Goal: Task Accomplishment & Management: Manage account settings

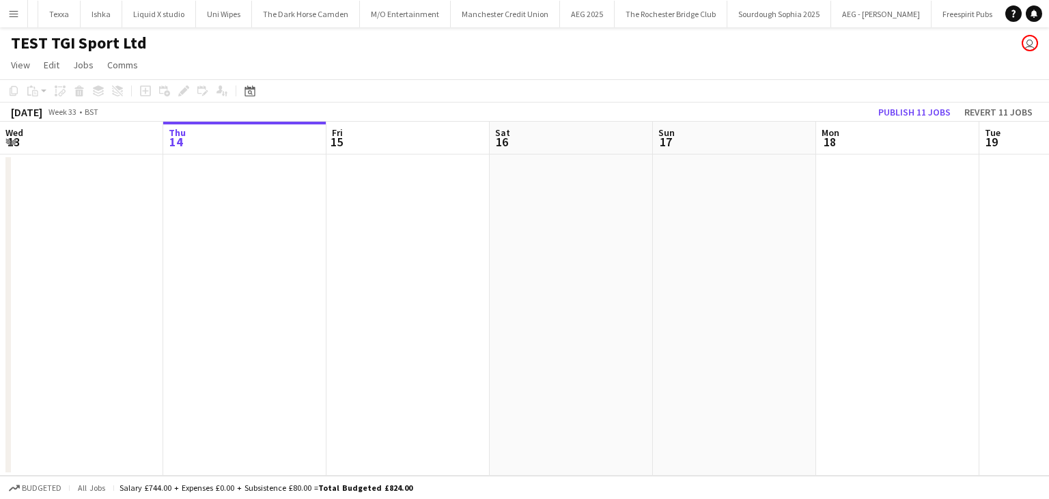
scroll to position [0, 4728]
click at [5, 23] on button "Menu" at bounding box center [13, 13] width 27 height 27
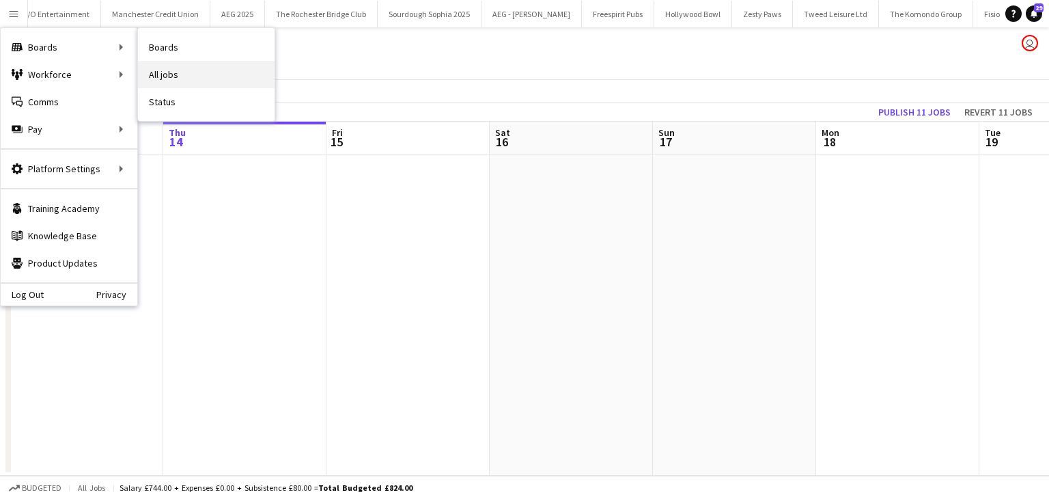
click at [169, 64] on link "All jobs" at bounding box center [206, 74] width 137 height 27
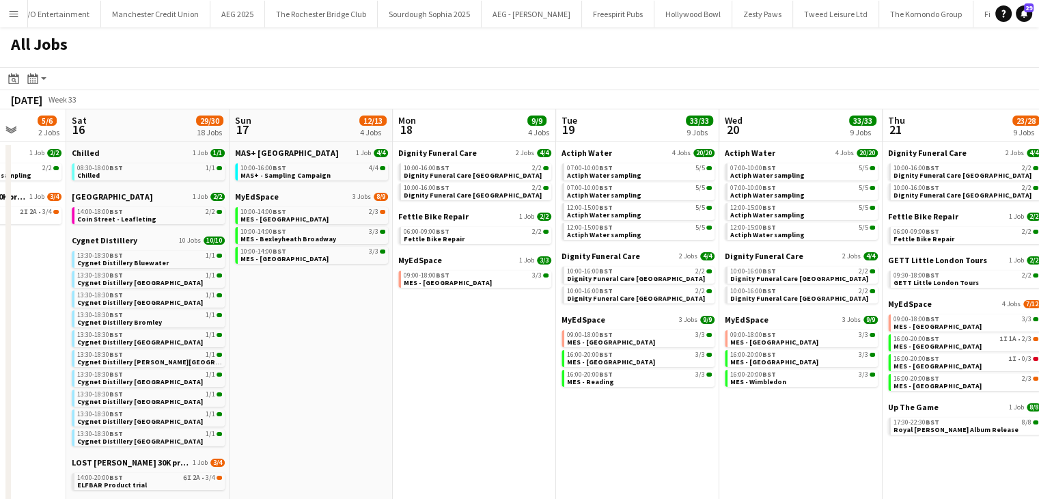
scroll to position [0, 598]
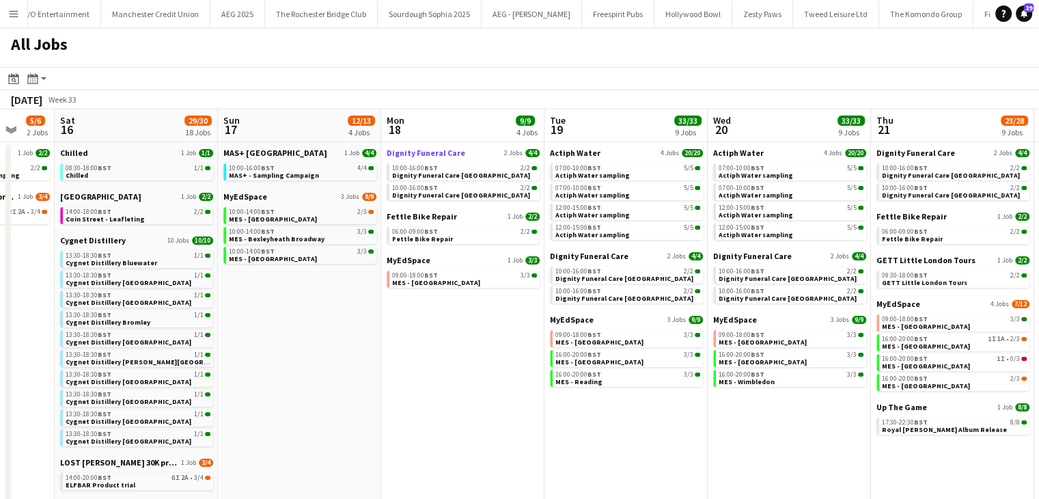
click at [397, 148] on span "Dignity Funeral Care" at bounding box center [426, 153] width 79 height 10
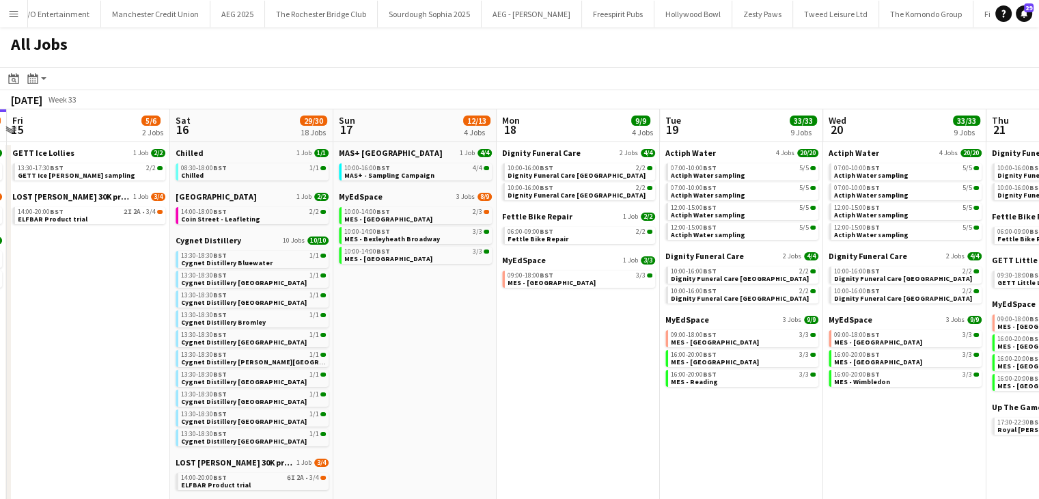
scroll to position [0, 484]
click at [555, 156] on span "Dignity Funeral Care" at bounding box center [540, 153] width 79 height 10
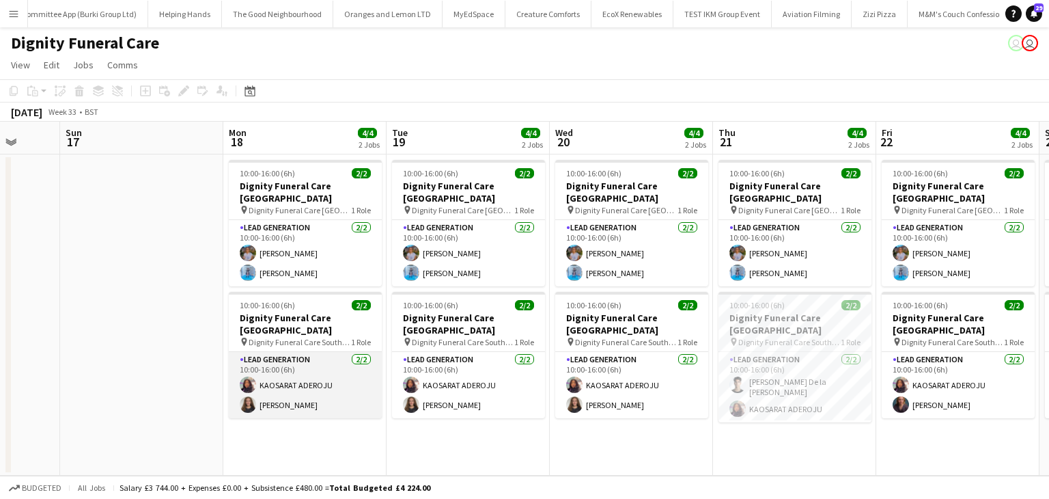
scroll to position [0, 607]
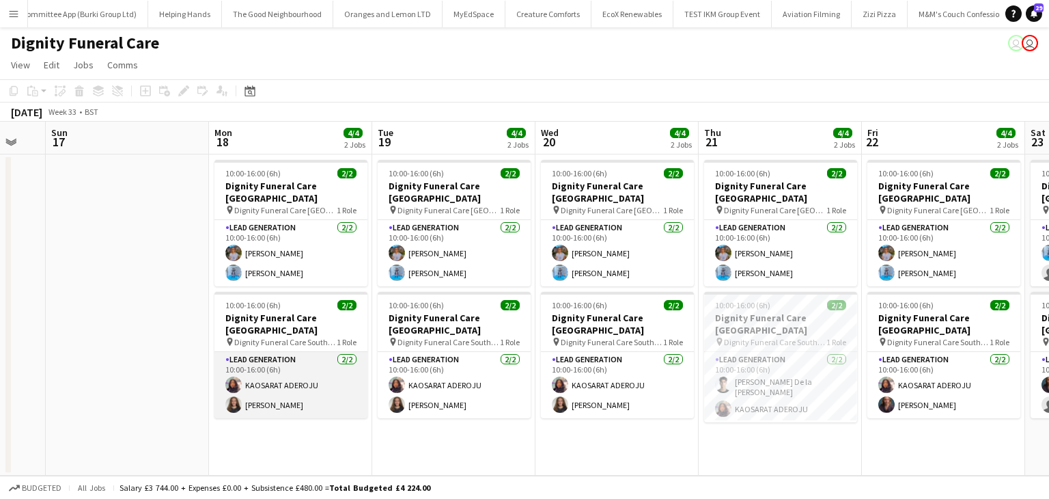
click at [260, 395] on app-card-role "Lead Generation [DATE] 10:00-16:00 (6h) KAOSARAT ADEROJU [PERSON_NAME]" at bounding box center [290, 385] width 153 height 66
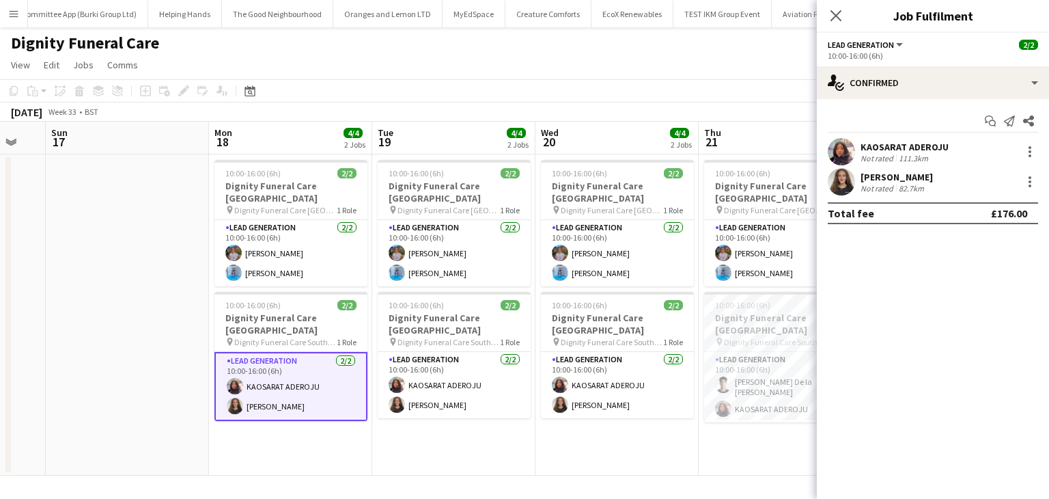
click at [836, 153] on app-user-avatar at bounding box center [841, 151] width 27 height 27
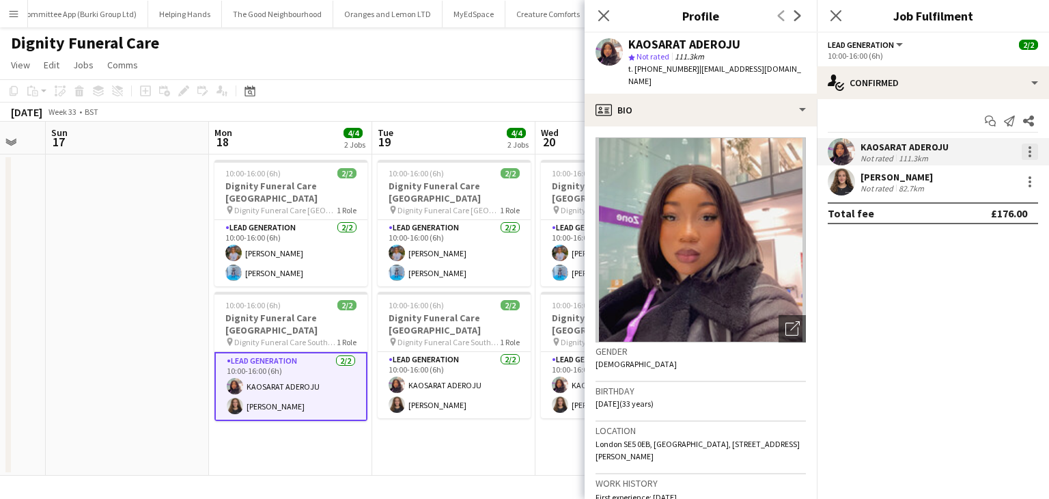
click at [1023, 156] on div at bounding box center [1030, 151] width 16 height 16
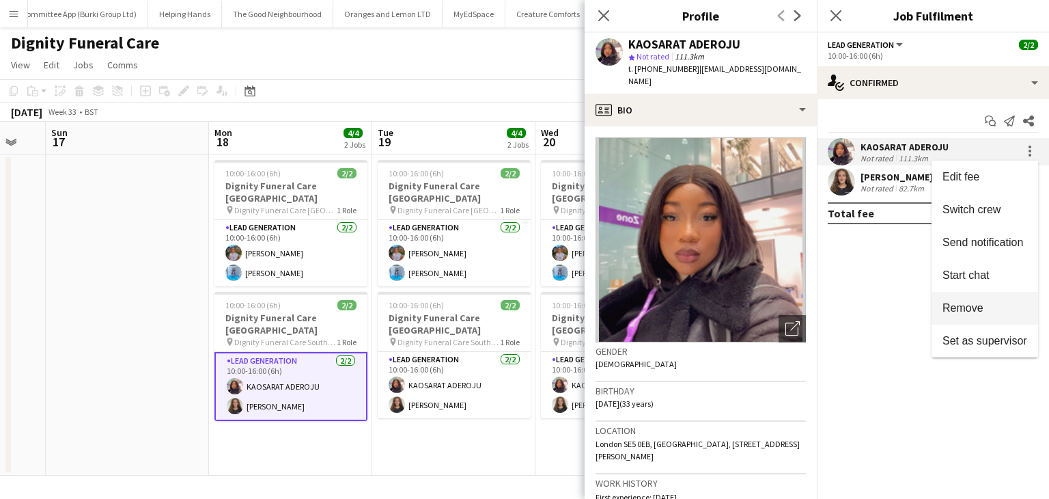
click at [953, 312] on span "Remove" at bounding box center [962, 308] width 41 height 12
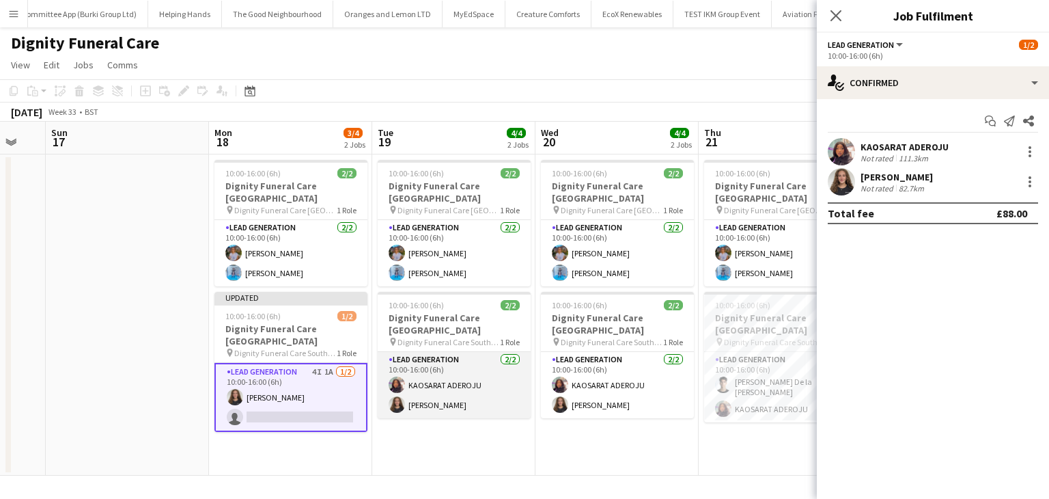
click at [466, 386] on app-card-role "Lead Generation 2/2 10:00-16:00 (6h) KAOSARAT ADEROJU Katie Mills" at bounding box center [454, 385] width 153 height 66
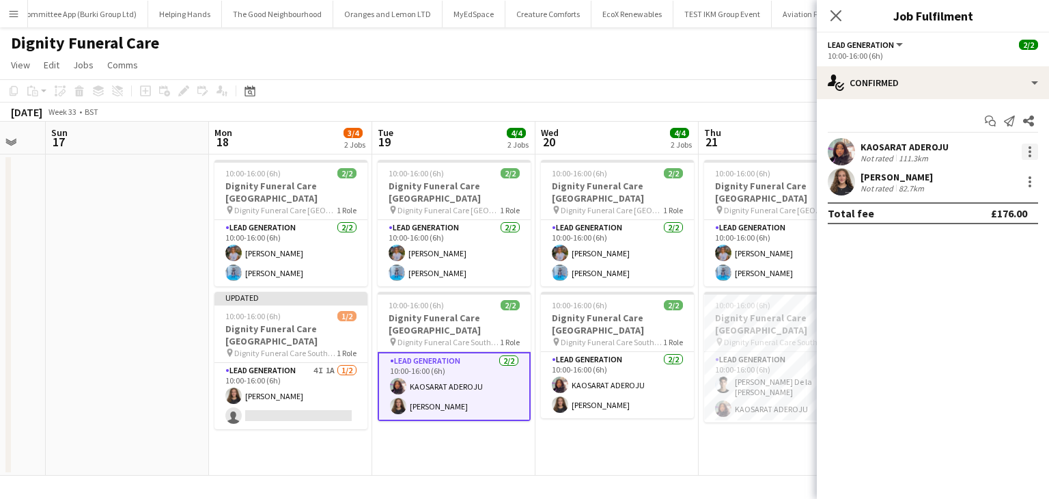
click at [1022, 156] on div at bounding box center [1030, 151] width 16 height 16
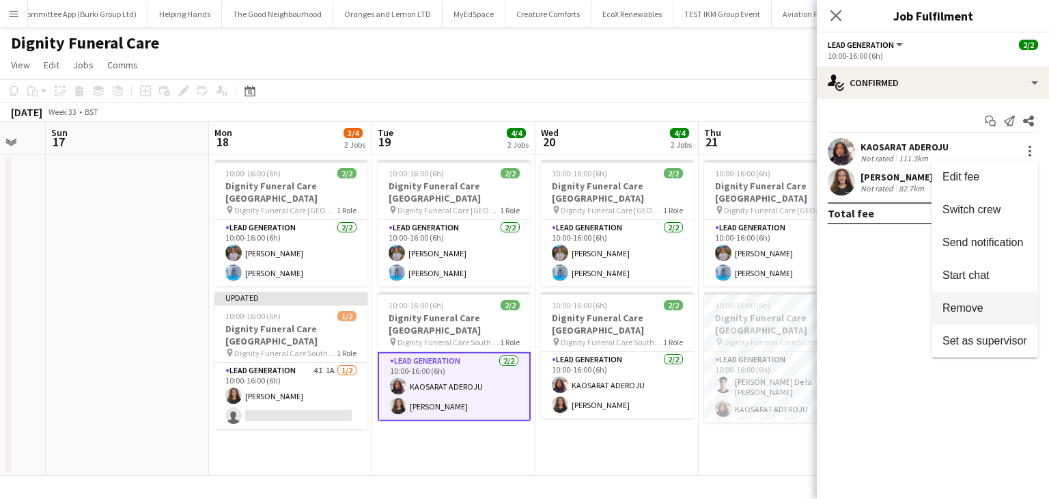
click at [964, 314] on span "Remove" at bounding box center [984, 308] width 85 height 12
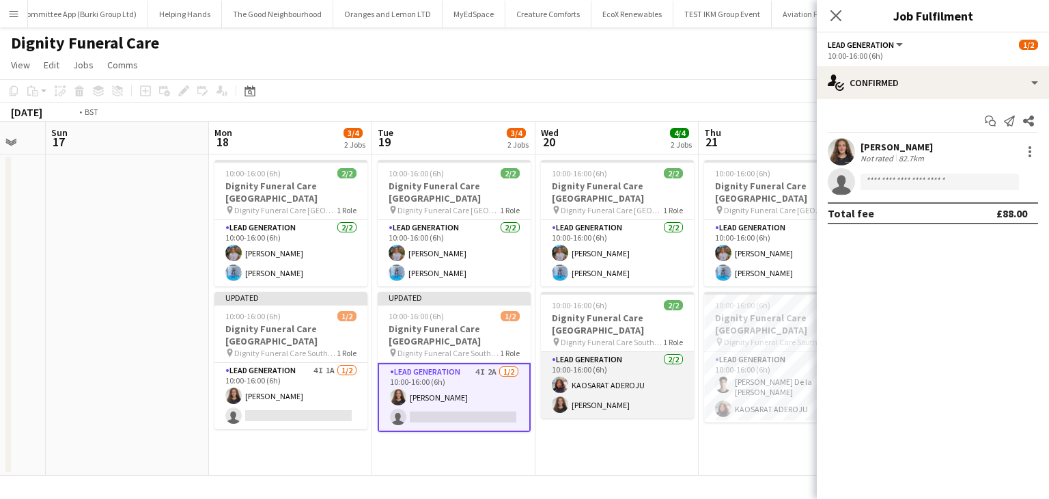
scroll to position [0, 508]
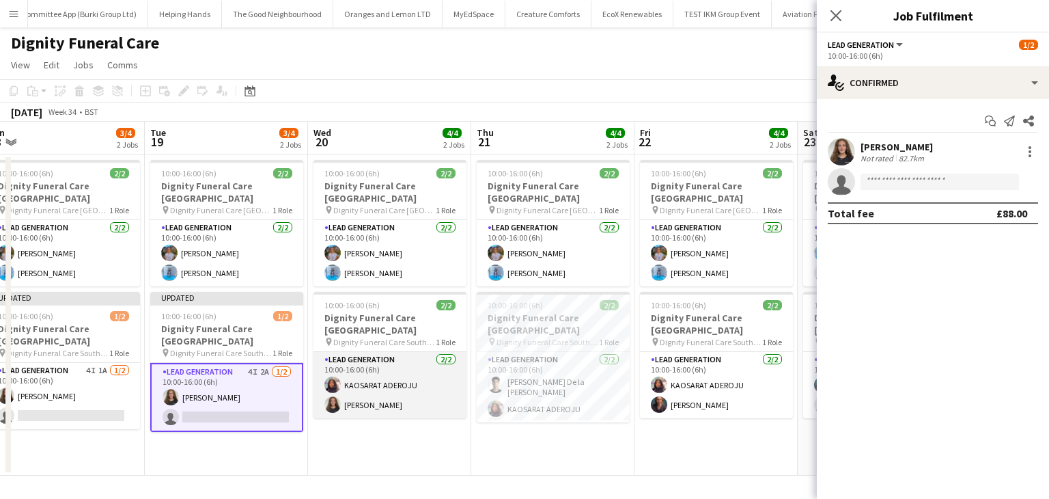
click at [395, 383] on app-card-role "Lead Generation 2/2 10:00-16:00 (6h) KAOSARAT ADEROJU Katie Mills" at bounding box center [389, 385] width 153 height 66
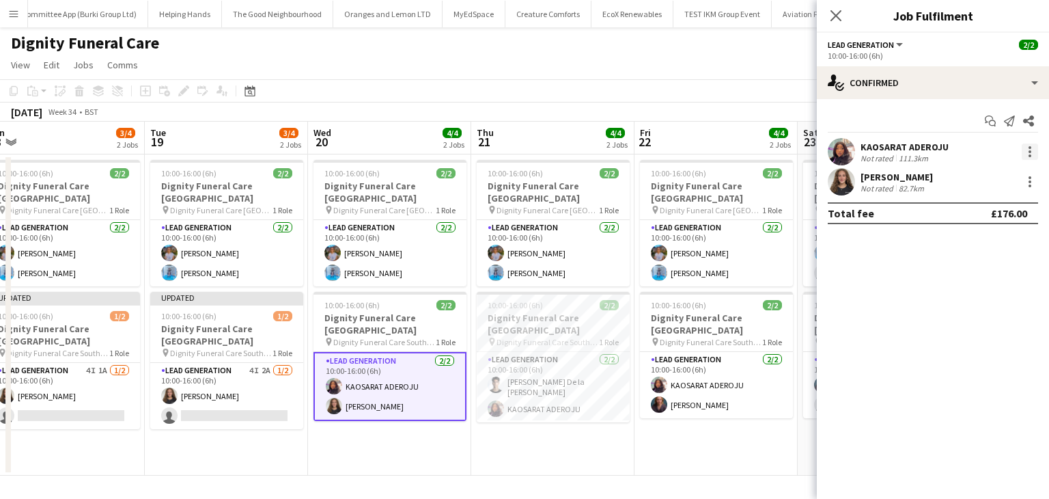
click at [1029, 154] on div at bounding box center [1029, 155] width 3 height 3
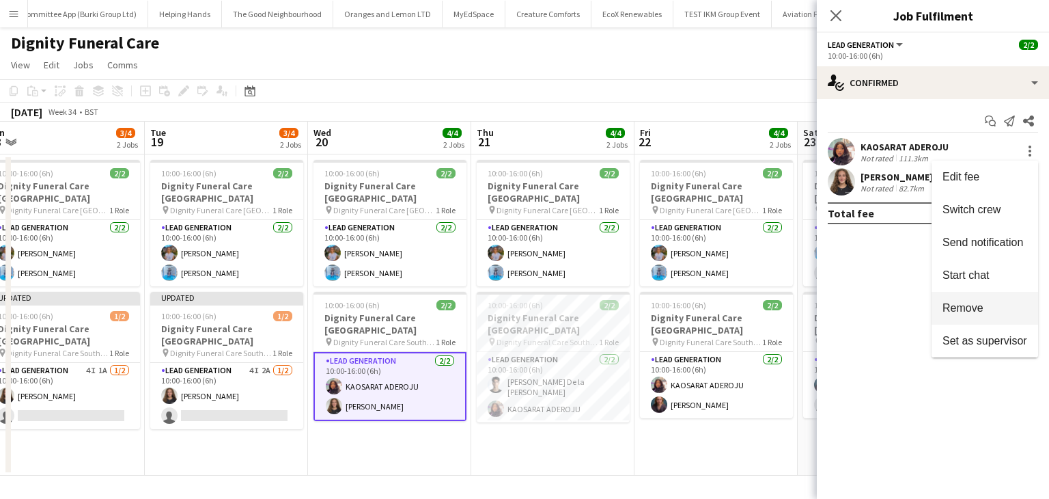
click at [963, 304] on span "Remove" at bounding box center [962, 308] width 41 height 12
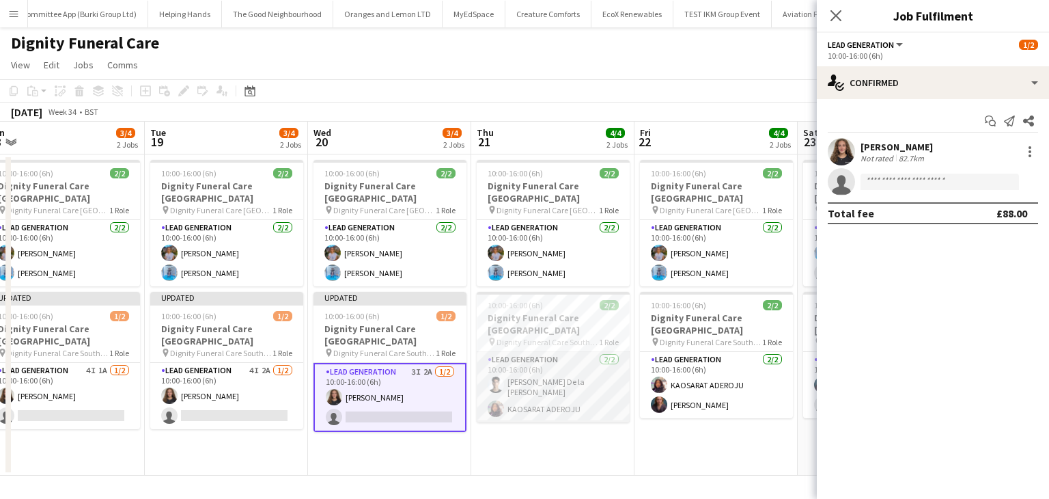
click at [533, 376] on app-card-role "Lead Generation 2/2 10:00-16:00 (6h) Adrian De la Rosa Sanchez KAOSARAT ADEROJU" at bounding box center [553, 387] width 153 height 70
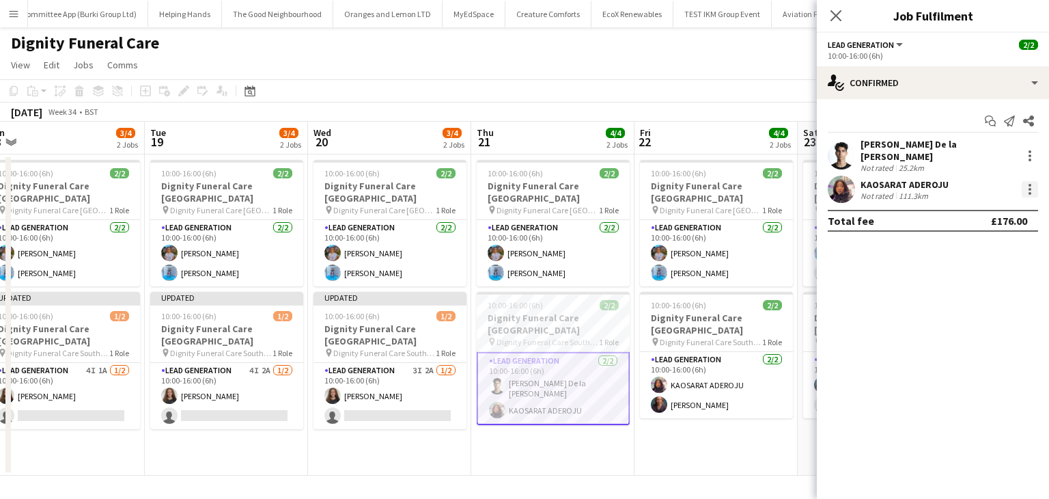
click at [1027, 181] on div at bounding box center [1030, 189] width 16 height 16
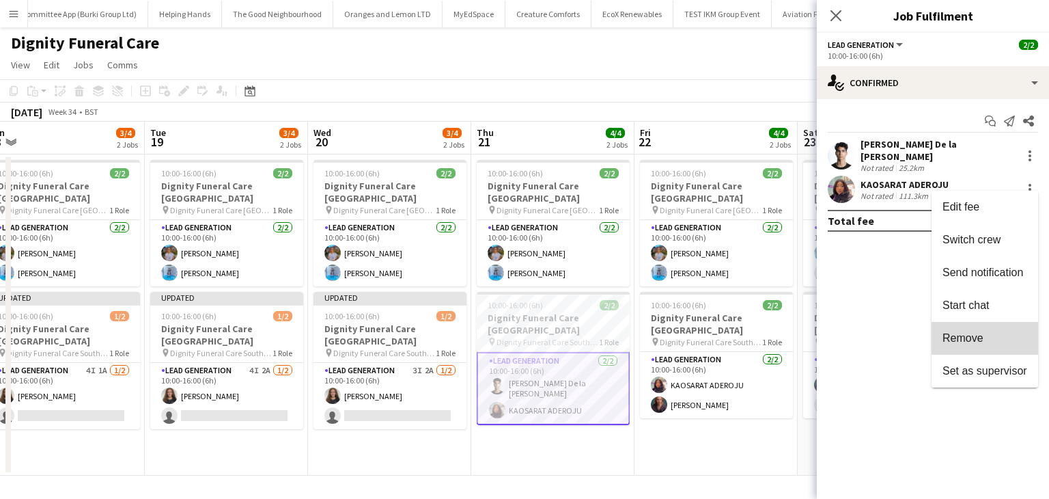
click at [964, 344] on span "Remove" at bounding box center [984, 338] width 85 height 12
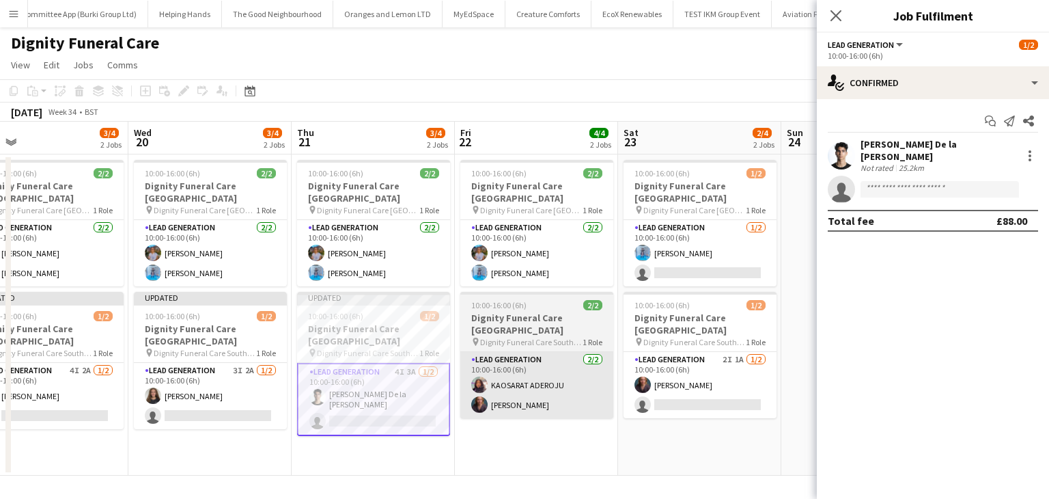
scroll to position [0, 527]
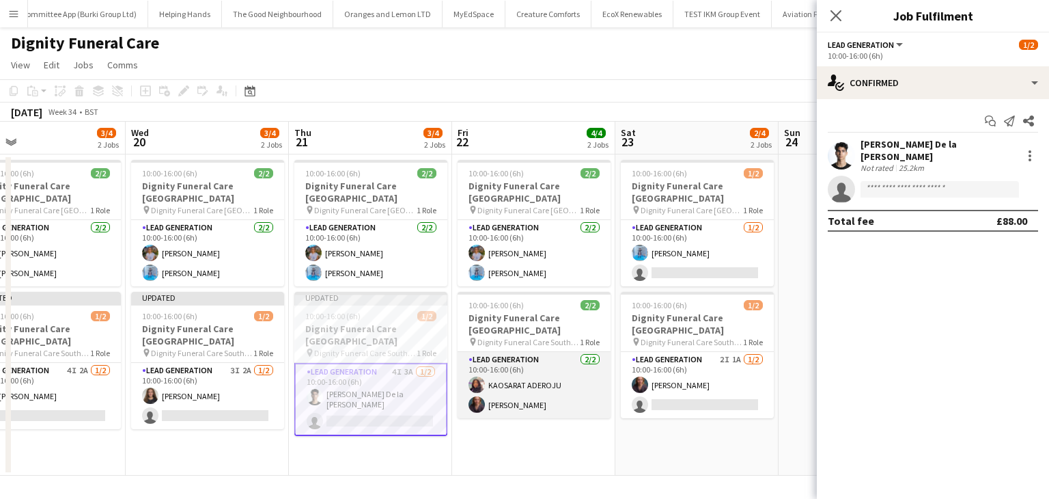
click at [559, 389] on app-card-role "Lead Generation 2/2 10:00-16:00 (6h) KAOSARAT ADEROJU Nicole Cuthbert" at bounding box center [534, 385] width 153 height 66
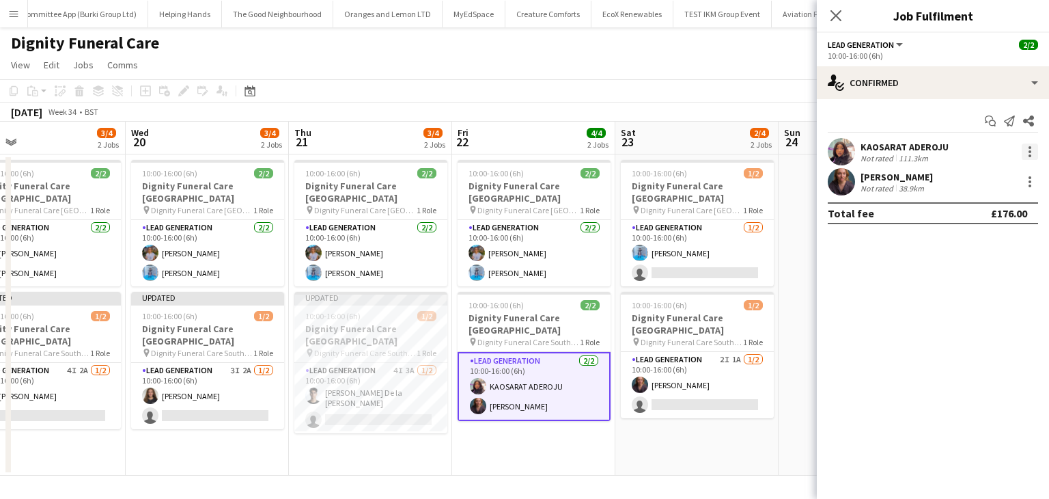
click at [1031, 149] on div at bounding box center [1030, 151] width 16 height 16
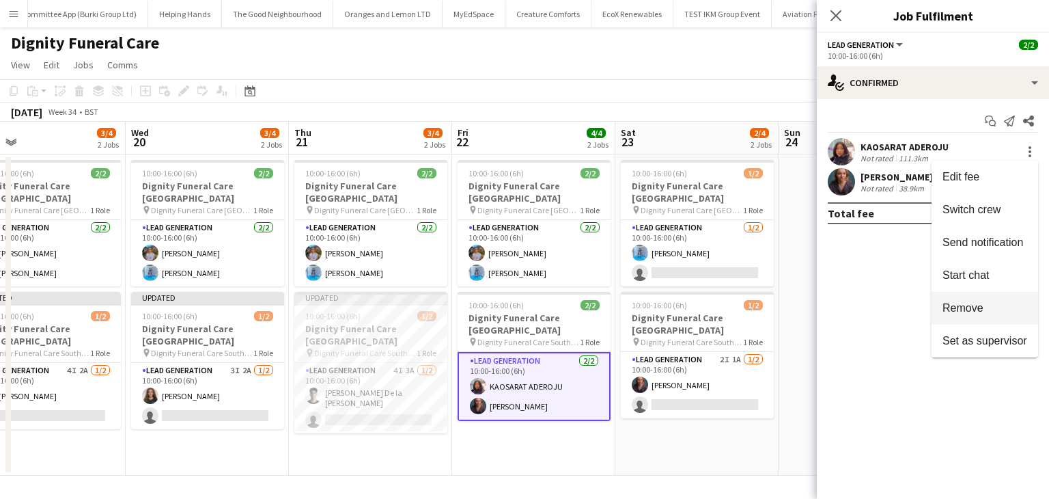
click at [953, 308] on span "Remove" at bounding box center [962, 308] width 41 height 12
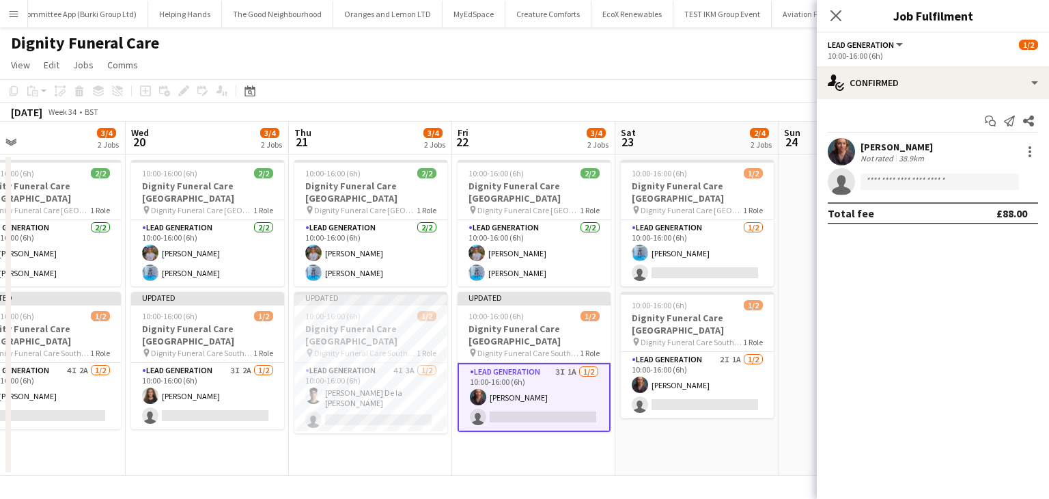
click at [658, 432] on app-date-cell "10:00-16:00 (6h) 1/2 Dignity Funeral Care Aberdeen pin Dignity Funeral Care Abe…" at bounding box center [696, 314] width 163 height 321
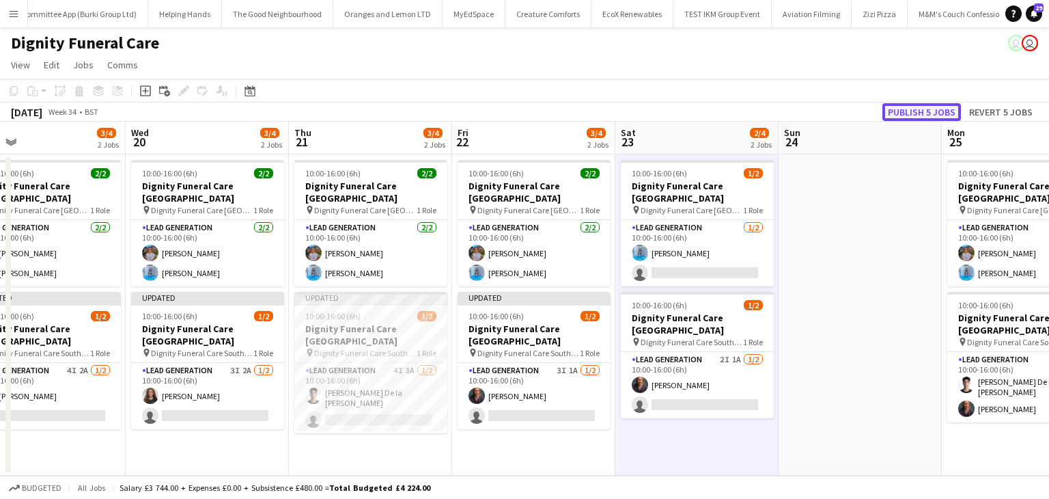
click at [923, 115] on button "Publish 5 jobs" at bounding box center [921, 112] width 79 height 18
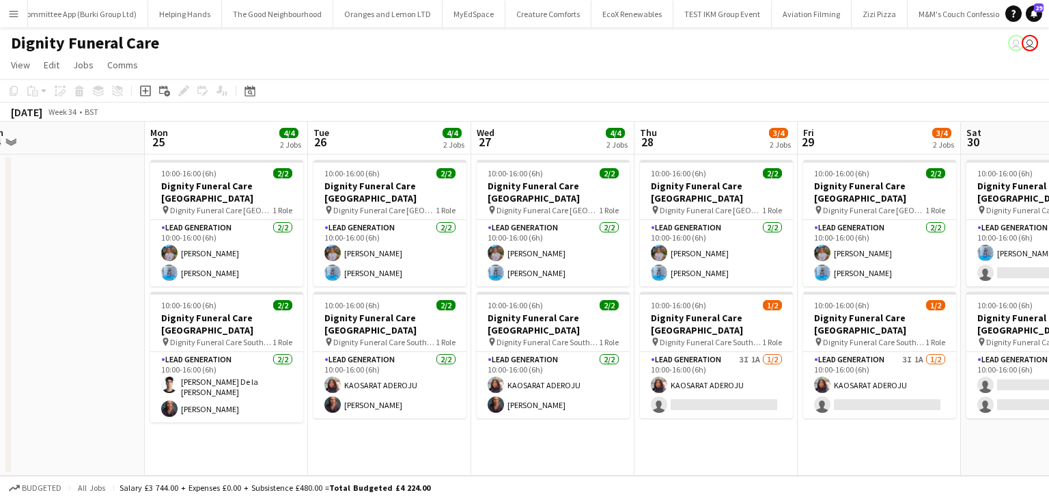
scroll to position [0, 464]
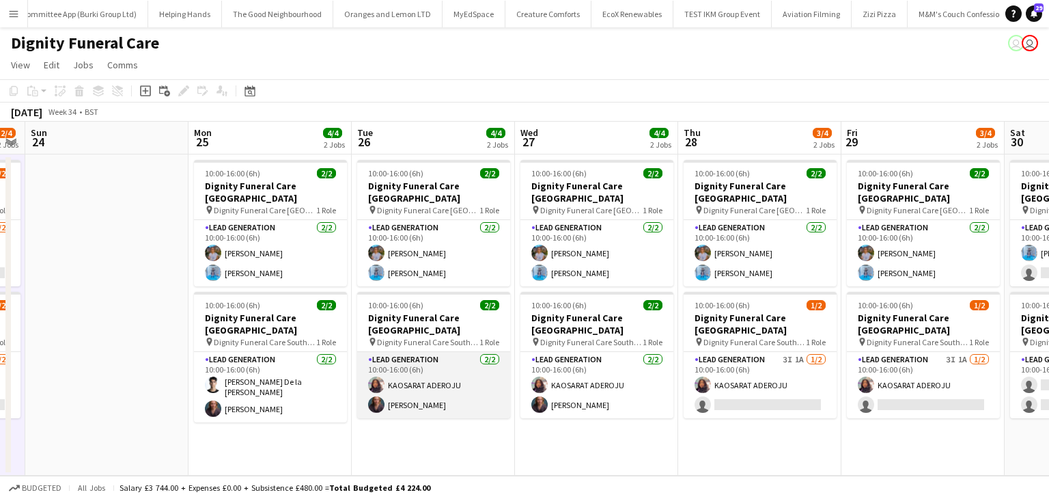
click at [455, 361] on app-card-role "Lead Generation 2/2 10:00-16:00 (6h) KAOSARAT ADEROJU Nicole Cuthbert" at bounding box center [433, 385] width 153 height 66
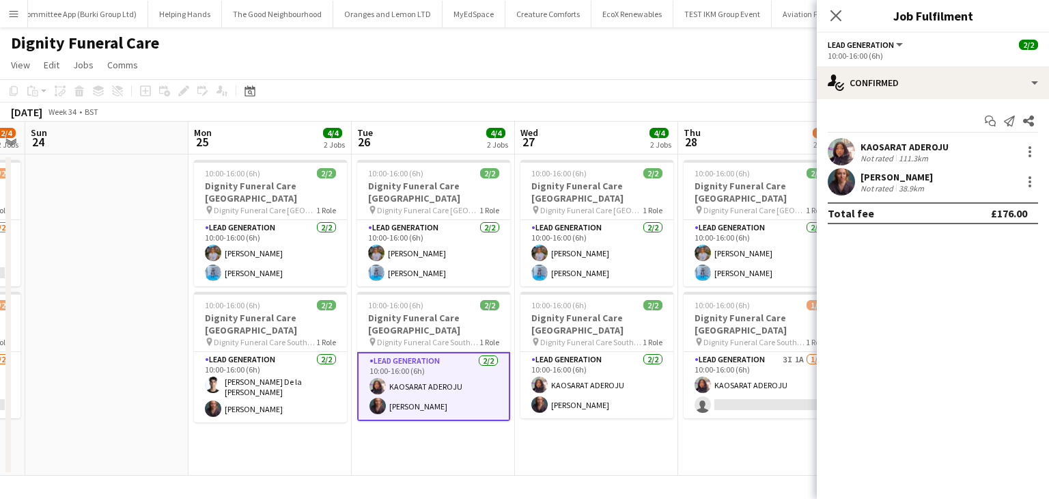
drag, startPoint x: 561, startPoint y: 435, endPoint x: 535, endPoint y: 434, distance: 25.3
click at [561, 435] on app-date-cell "10:00-16:00 (6h) 2/2 Dignity Funeral Care Aberdeen pin Dignity Funeral Care Abe…" at bounding box center [596, 314] width 163 height 321
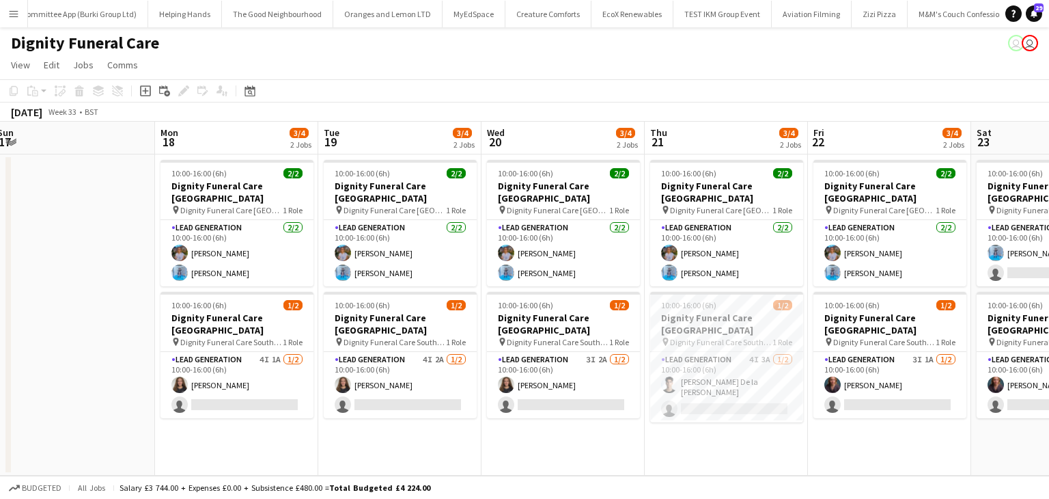
scroll to position [0, 333]
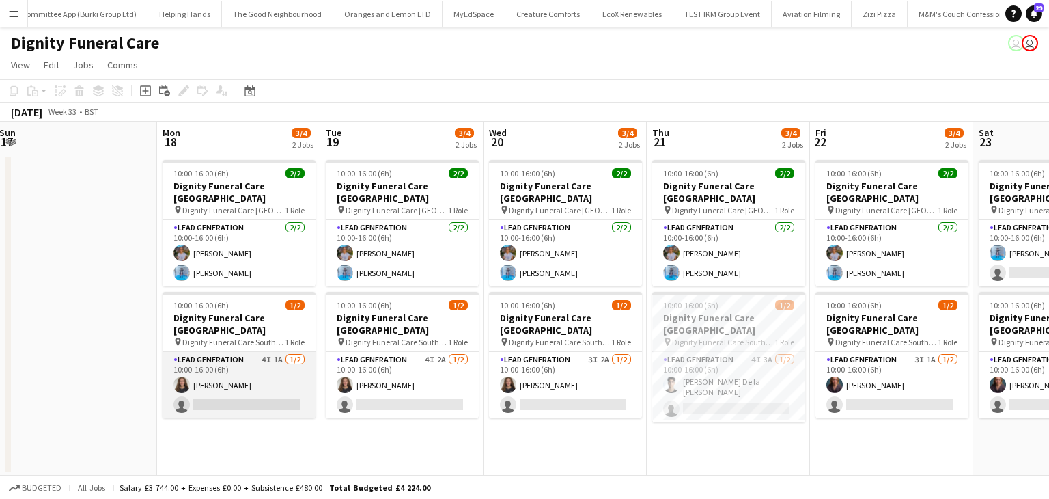
click at [194, 362] on app-card-role "Lead Generation 4I 1A 1/2 10:00-16:00 (6h) Katie Mills single-neutral-actions" at bounding box center [239, 385] width 153 height 66
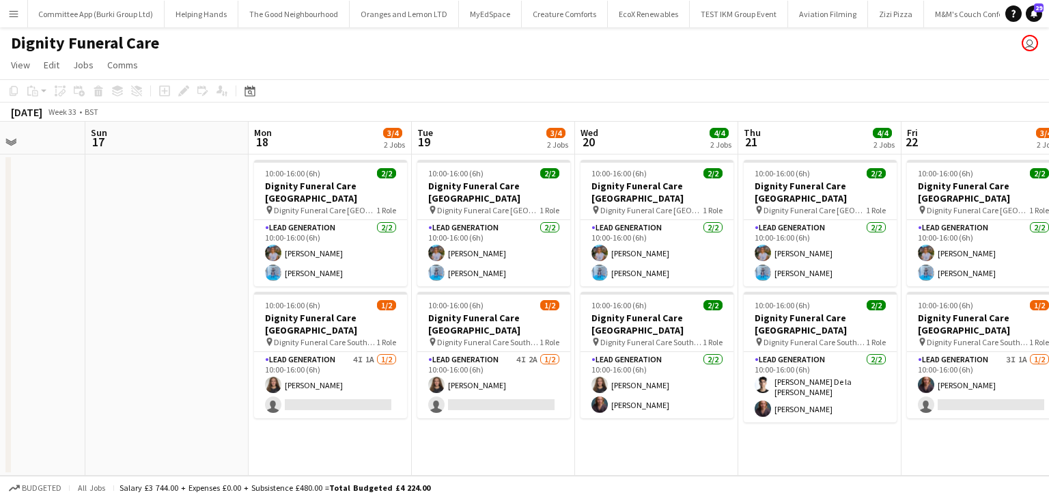
scroll to position [0, 568]
click at [305, 361] on app-card-role "Lead Generation 4I 1A [DATE] 10:00-16:00 (6h) [PERSON_NAME] single-neutral-acti…" at bounding box center [329, 385] width 153 height 66
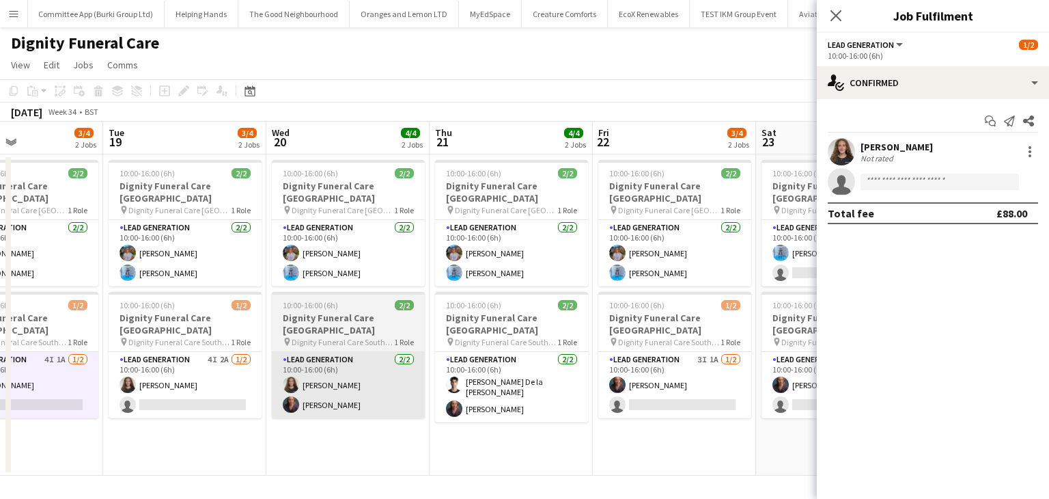
scroll to position [0, 341]
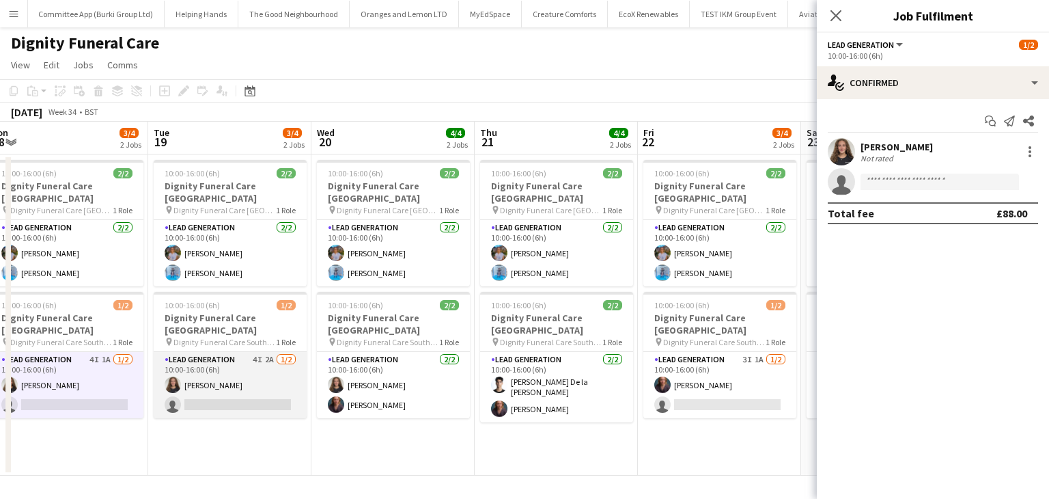
click at [222, 398] on app-card-role "Lead Generation 4I 2A [DATE] 10:00-16:00 (6h) [PERSON_NAME] single-neutral-acti…" at bounding box center [230, 385] width 153 height 66
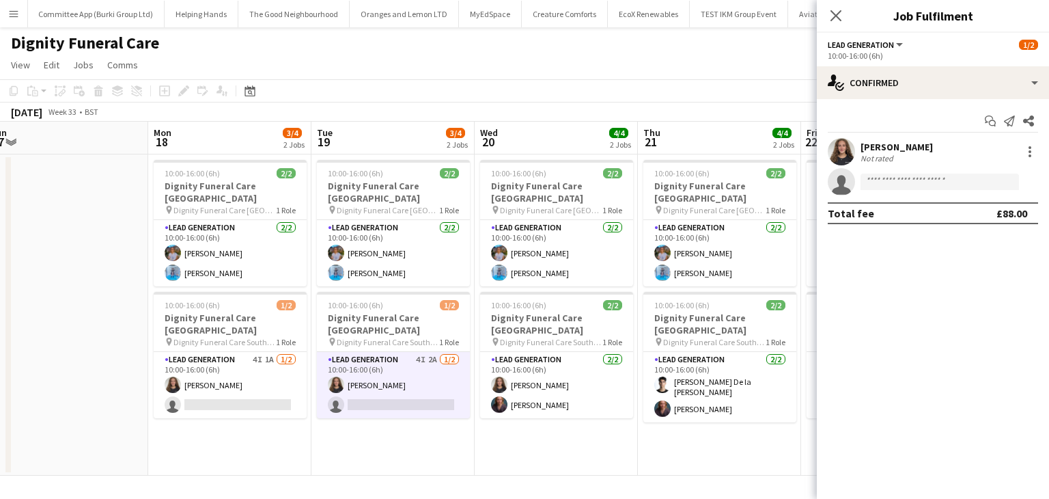
scroll to position [0, 352]
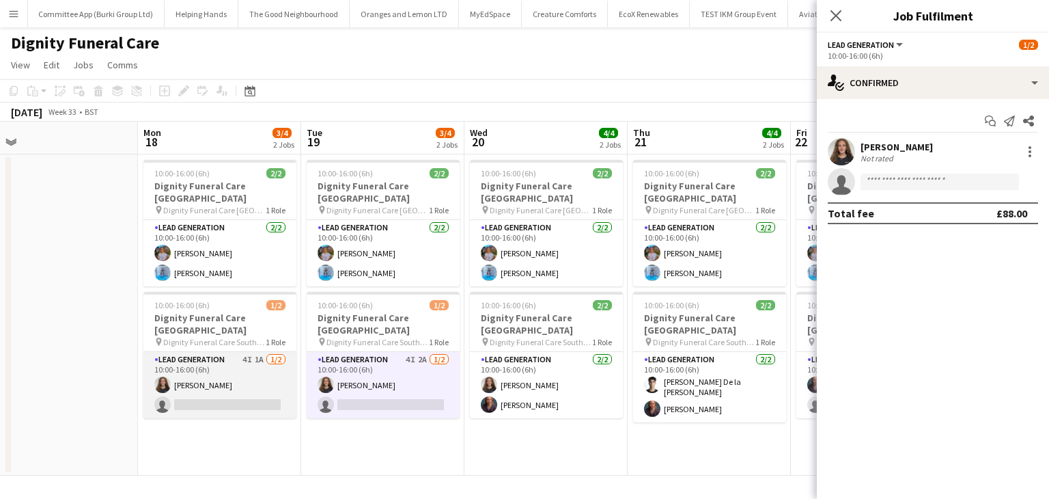
click at [223, 394] on app-card-role "Lead Generation 4I 1A [DATE] 10:00-16:00 (6h) [PERSON_NAME] single-neutral-acti…" at bounding box center [219, 385] width 153 height 66
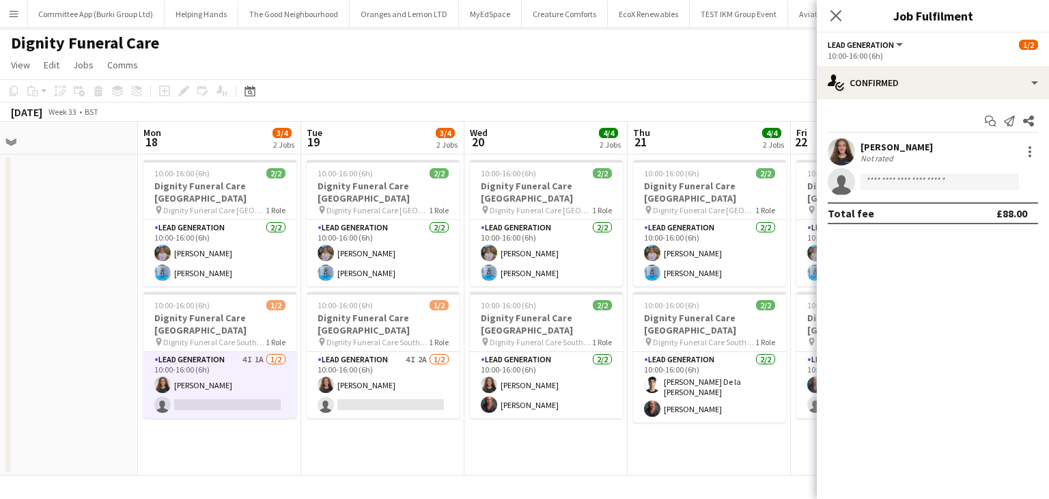
click at [235, 381] on app-card-role "Lead Generation 4I 1A [DATE] 10:00-16:00 (6h) [PERSON_NAME] single-neutral-acti…" at bounding box center [219, 385] width 153 height 66
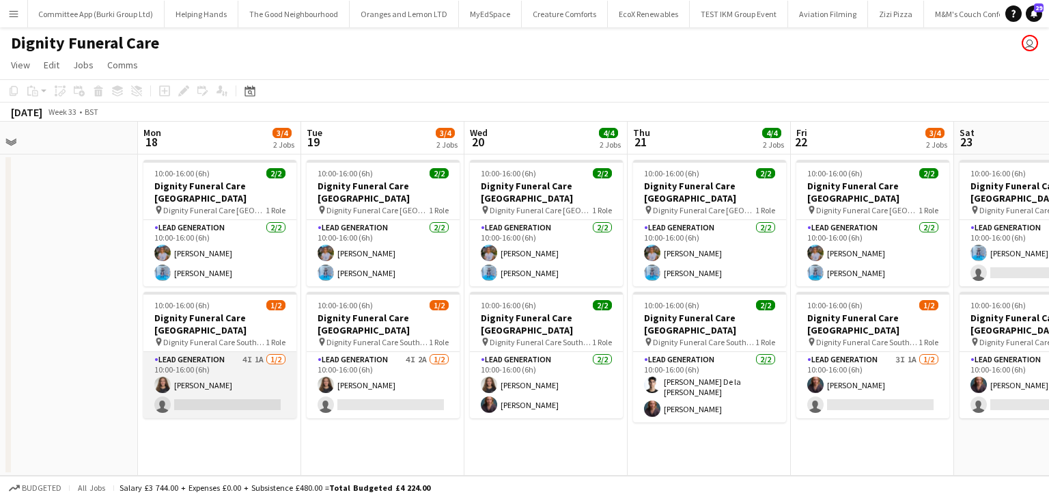
click at [235, 381] on app-card-role "Lead Generation 4I 1A [DATE] 10:00-16:00 (6h) [PERSON_NAME] single-neutral-acti…" at bounding box center [219, 385] width 153 height 66
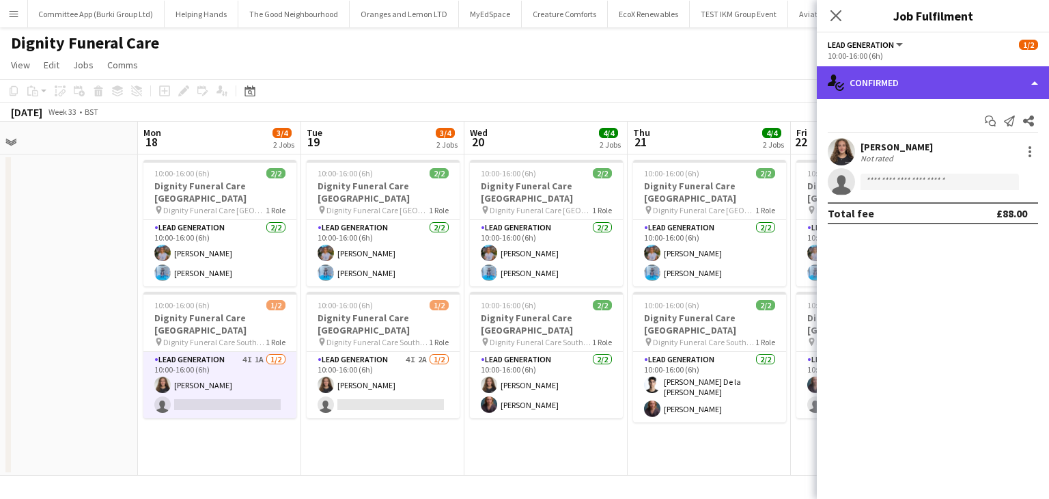
click at [891, 72] on div "single-neutral-actions-check-2 Confirmed" at bounding box center [933, 82] width 232 height 33
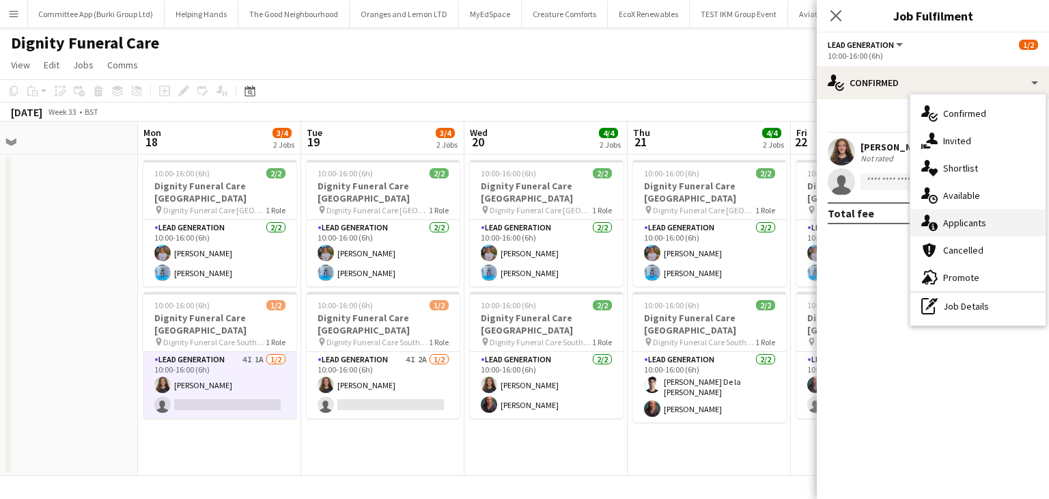
click at [968, 221] on div "single-neutral-actions-information Applicants" at bounding box center [977, 222] width 135 height 27
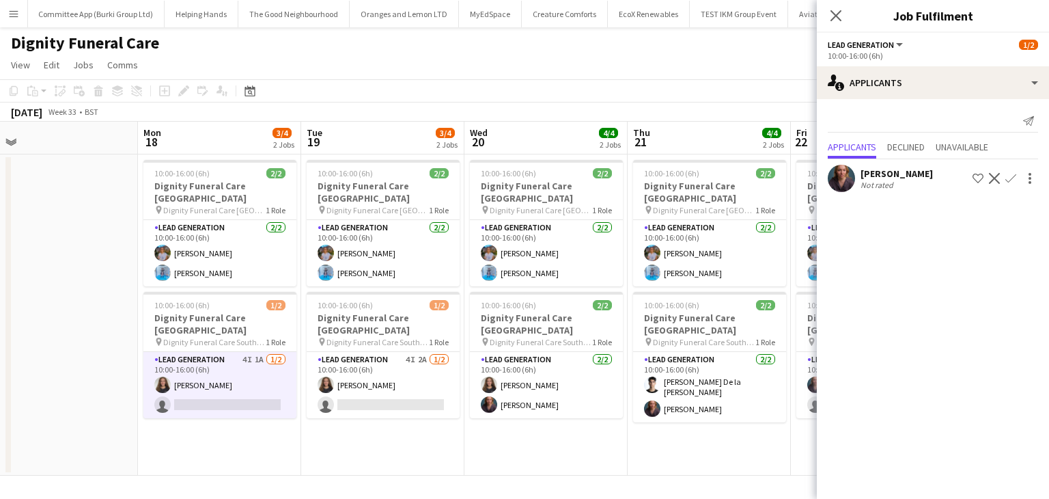
click at [836, 184] on app-user-avatar at bounding box center [841, 178] width 27 height 27
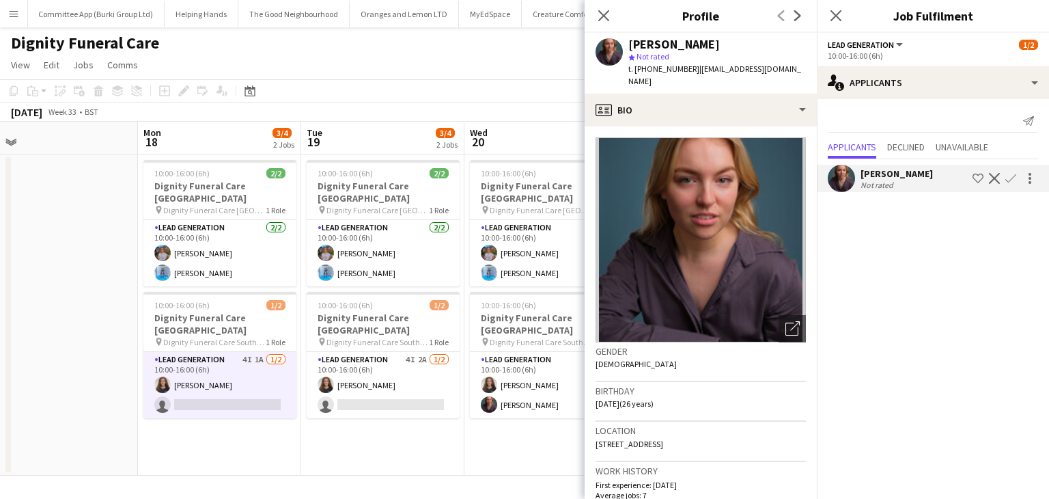
click at [662, 72] on span "t. +4407429795271" at bounding box center [663, 69] width 71 height 10
copy span "4407429795271"
click at [476, 435] on app-date-cell "10:00-16:00 (6h) 2/2 Dignity Funeral Care Aberdeen pin Dignity Funeral Care Abe…" at bounding box center [545, 314] width 163 height 321
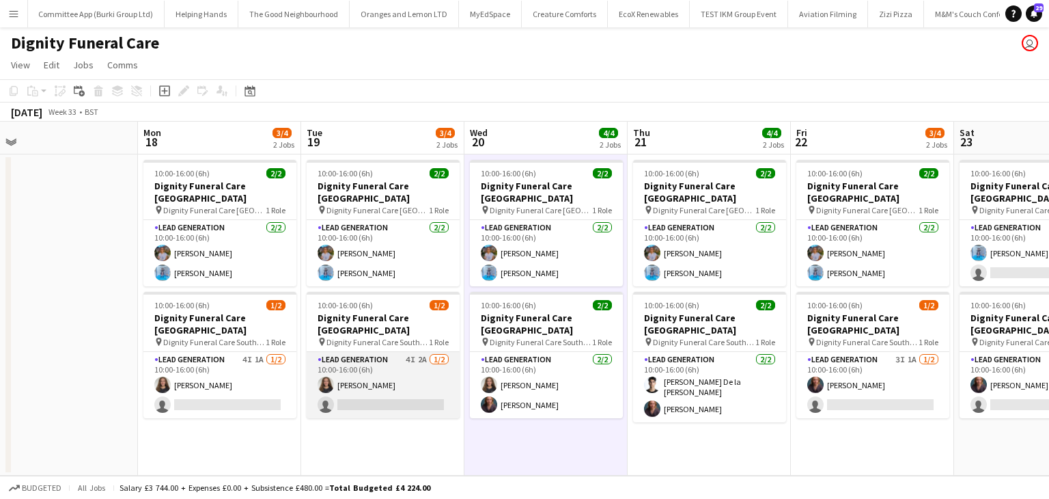
click at [375, 399] on app-card-role "Lead Generation 4I 2A 1/2 10:00-16:00 (6h) Katie Mills single-neutral-actions" at bounding box center [383, 385] width 153 height 66
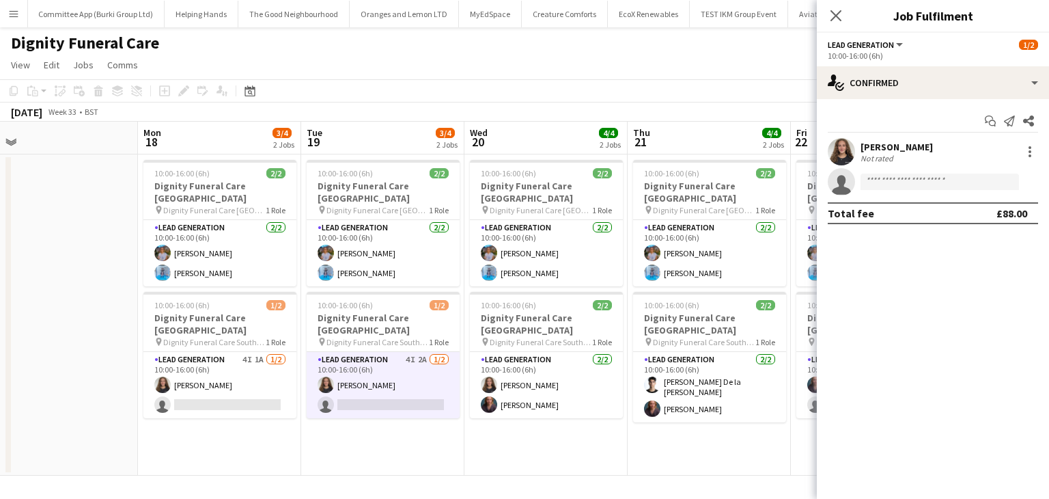
click at [918, 102] on div "Start chat Send notification Share Katie Mills Not rated single-neutral-actions…" at bounding box center [933, 167] width 232 height 136
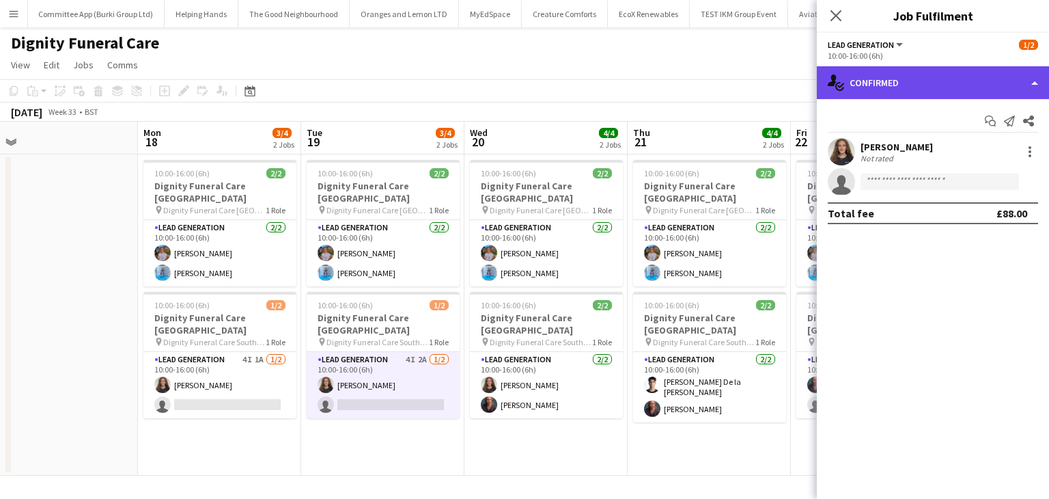
click at [920, 78] on div "single-neutral-actions-check-2 Confirmed" at bounding box center [933, 82] width 232 height 33
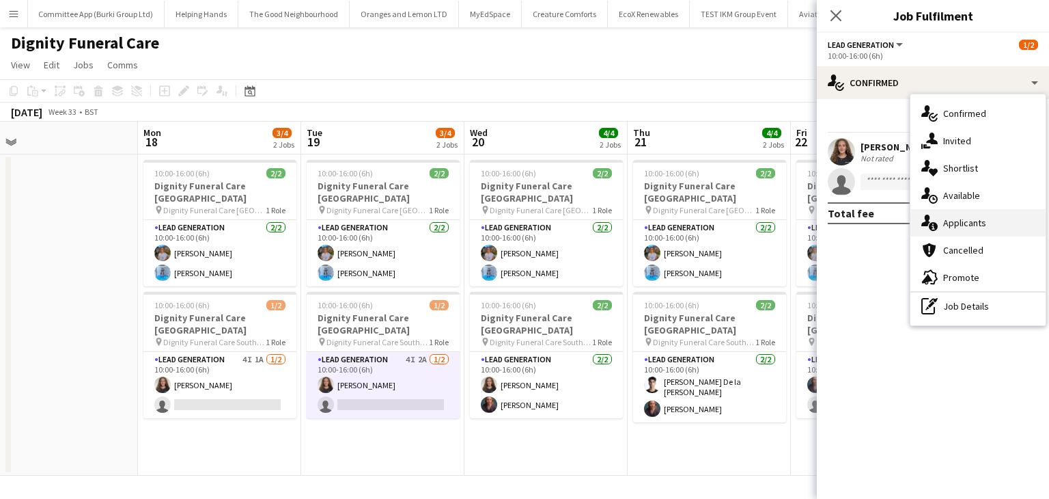
click at [1000, 225] on div "single-neutral-actions-information Applicants" at bounding box center [977, 222] width 135 height 27
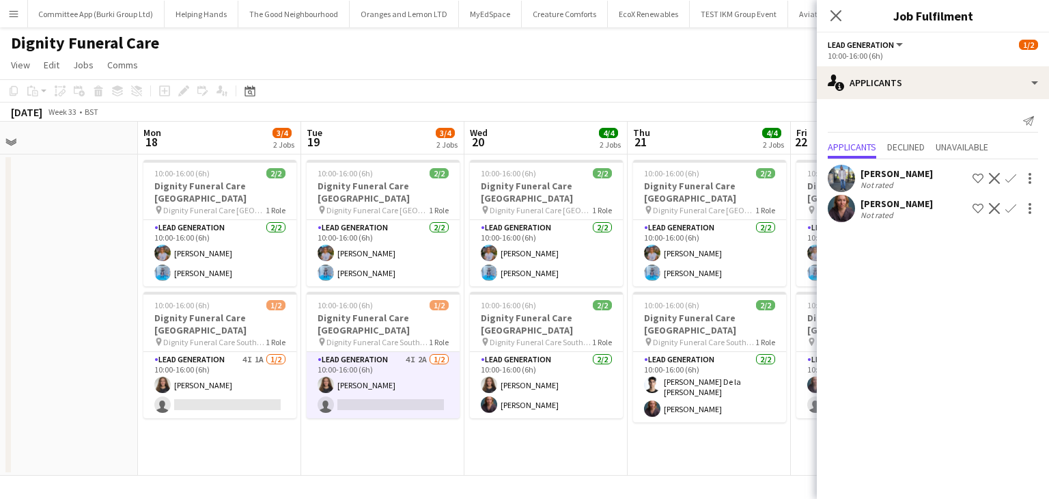
click at [844, 205] on app-user-avatar at bounding box center [841, 208] width 27 height 27
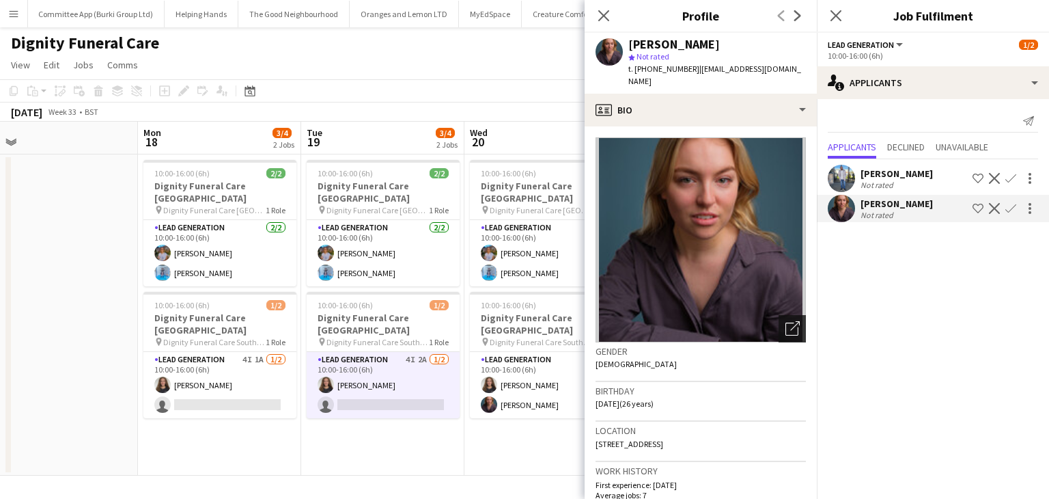
scroll to position [1, 0]
click at [520, 465] on app-date-cell "10:00-16:00 (6h) 2/2 Dignity Funeral Care Aberdeen pin Dignity Funeral Care Abe…" at bounding box center [545, 314] width 163 height 321
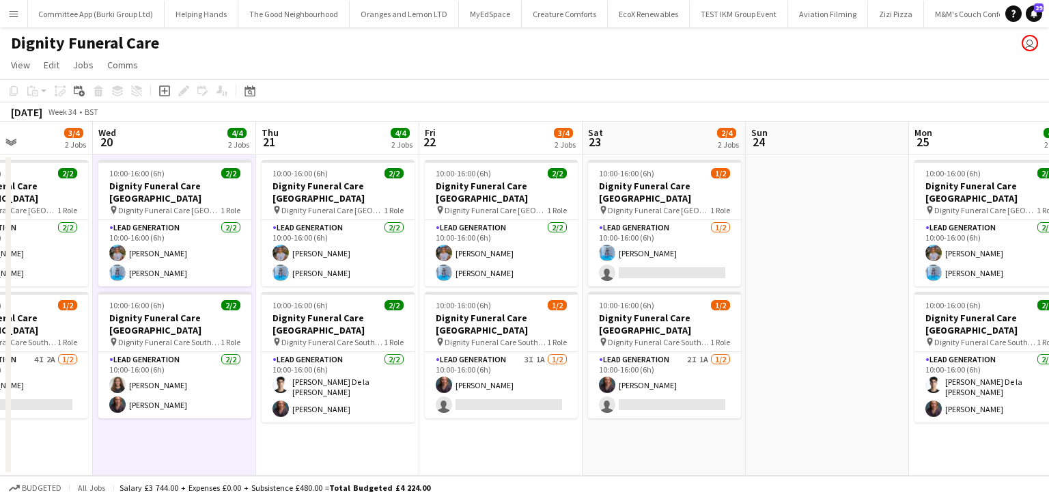
scroll to position [0, 451]
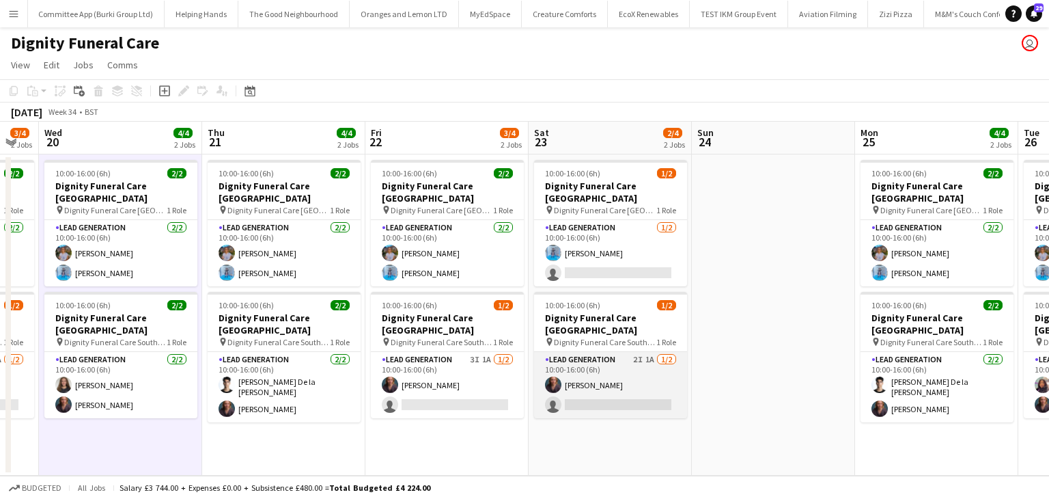
click at [613, 381] on app-card-role "Lead Generation 2I 1A 1/2 10:00-16:00 (6h) Nicole Cuthbert single-neutral-actio…" at bounding box center [610, 385] width 153 height 66
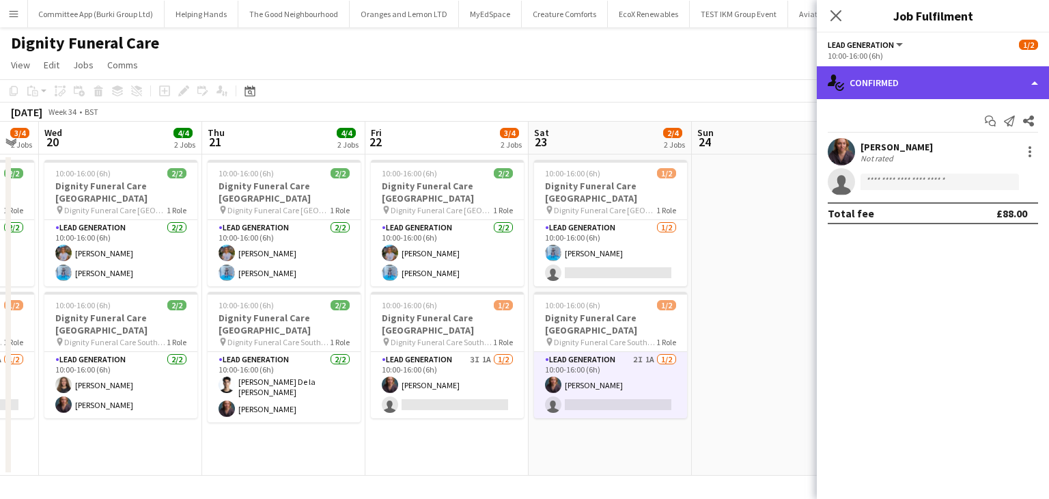
click at [955, 79] on div "single-neutral-actions-check-2 Confirmed" at bounding box center [933, 82] width 232 height 33
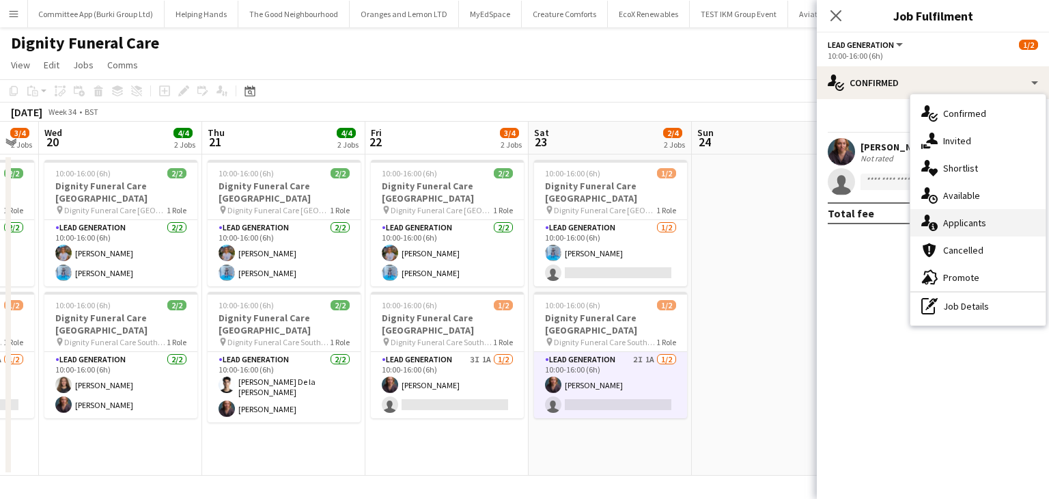
click at [973, 223] on div "single-neutral-actions-information Applicants" at bounding box center [977, 222] width 135 height 27
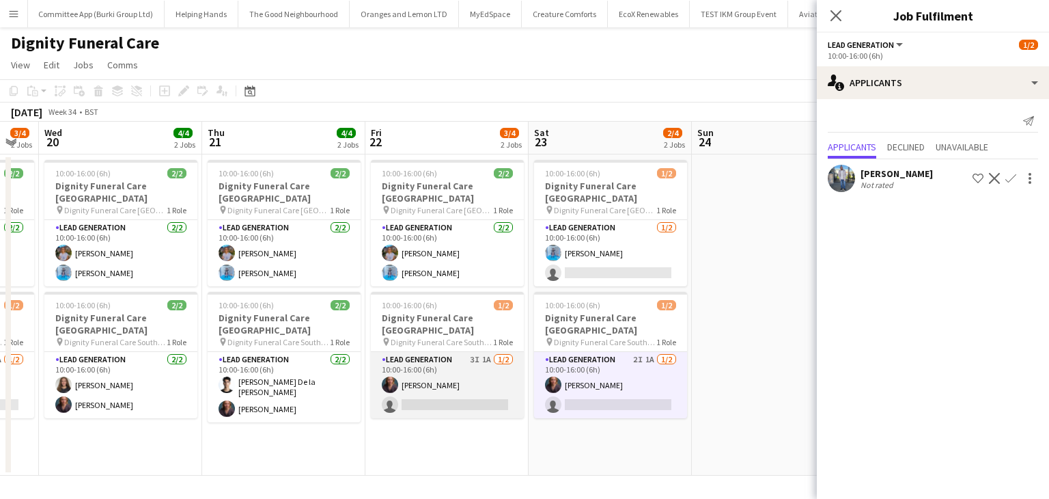
click at [481, 387] on app-card-role "Lead Generation 3I 1A 1/2 10:00-16:00 (6h) Nicole Cuthbert single-neutral-actio…" at bounding box center [447, 385] width 153 height 66
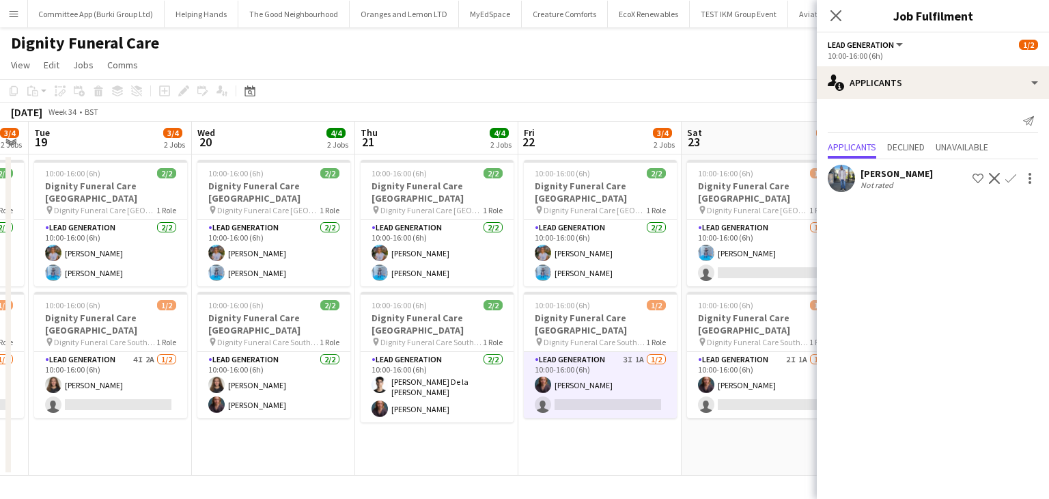
click at [425, 440] on app-date-cell "10:00-16:00 (6h) 2/2 Dignity Funeral Care Aberdeen pin Dignity Funeral Care Abe…" at bounding box center [436, 314] width 163 height 321
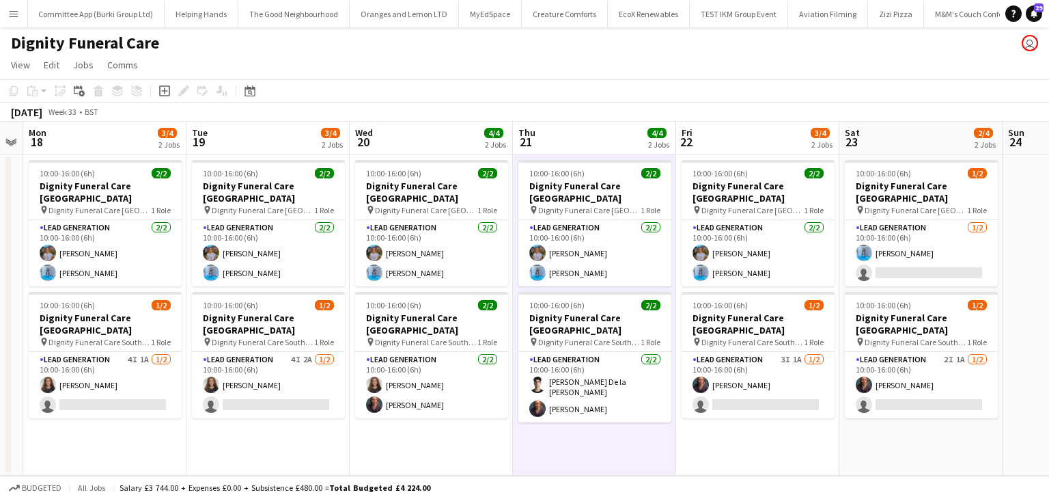
scroll to position [0, 304]
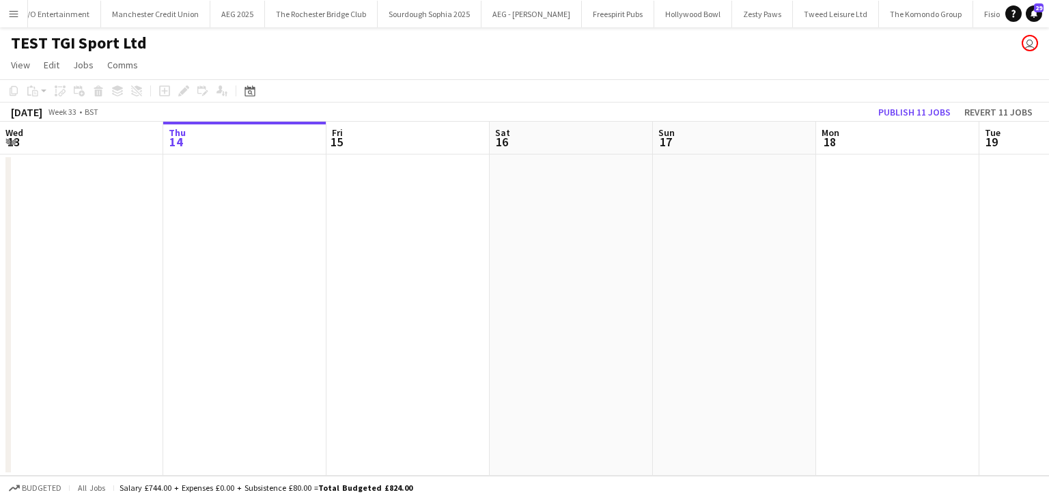
drag, startPoint x: 309, startPoint y: 1, endPoint x: 606, endPoint y: 104, distance: 314.5
click at [606, 104] on div "August 2025 Week 33 • BST Publish 11 jobs Revert 11 jobs" at bounding box center [524, 111] width 1049 height 19
click at [7, 10] on button "Menu" at bounding box center [13, 13] width 27 height 27
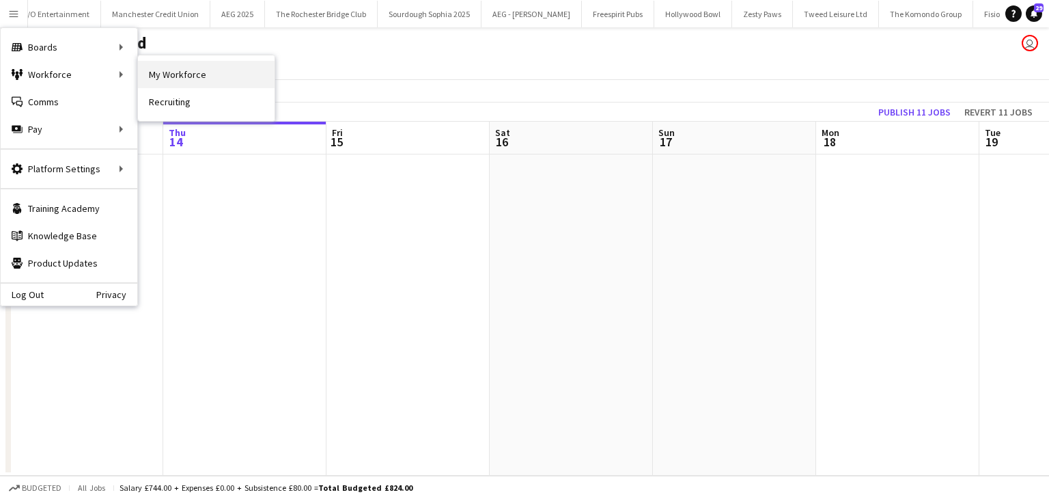
click at [197, 75] on link "My Workforce" at bounding box center [206, 74] width 137 height 27
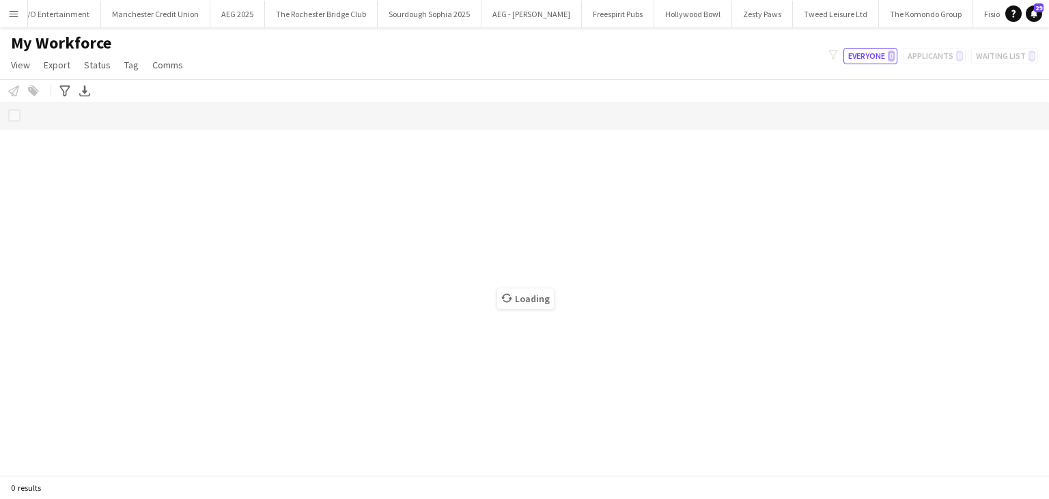
click at [8, 14] on app-icon "Menu" at bounding box center [13, 13] width 11 height 11
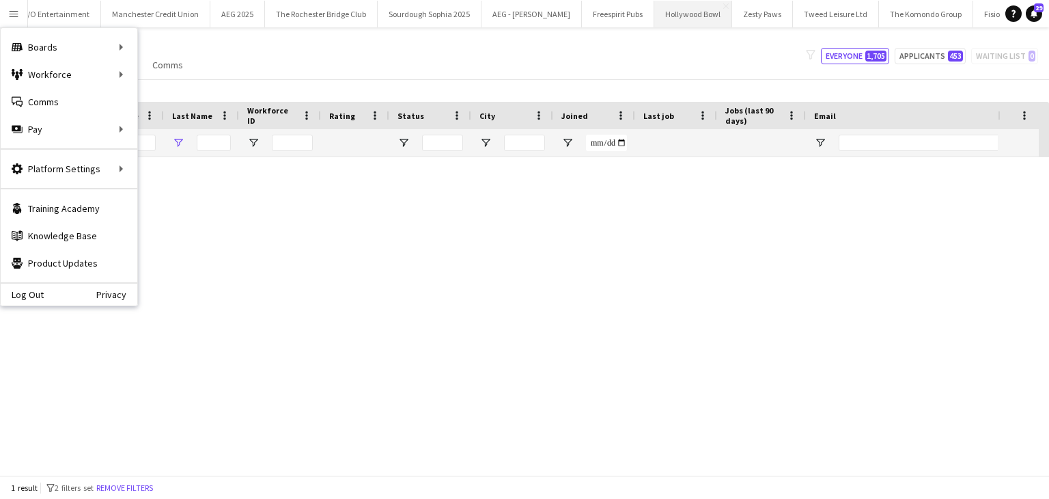
type input "****"
type input "******"
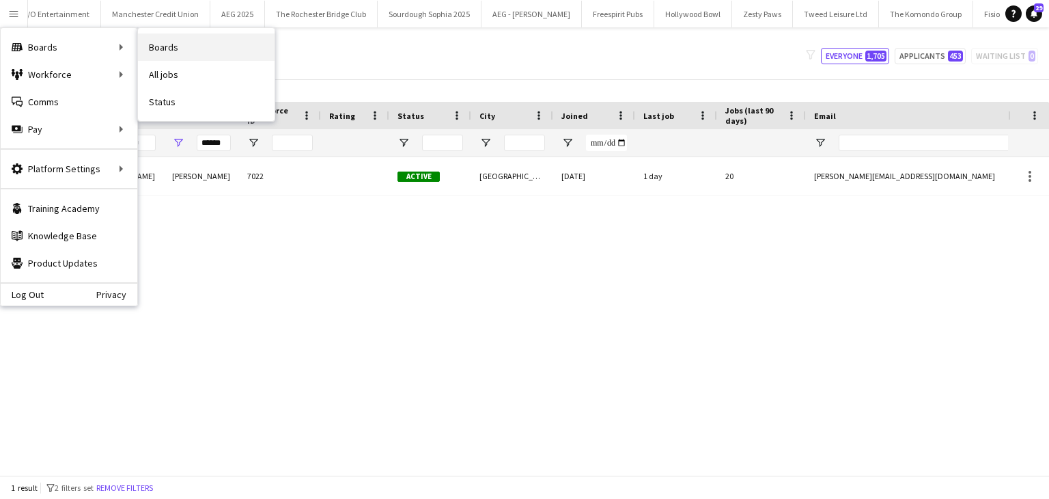
click at [177, 45] on link "Boards" at bounding box center [206, 46] width 137 height 27
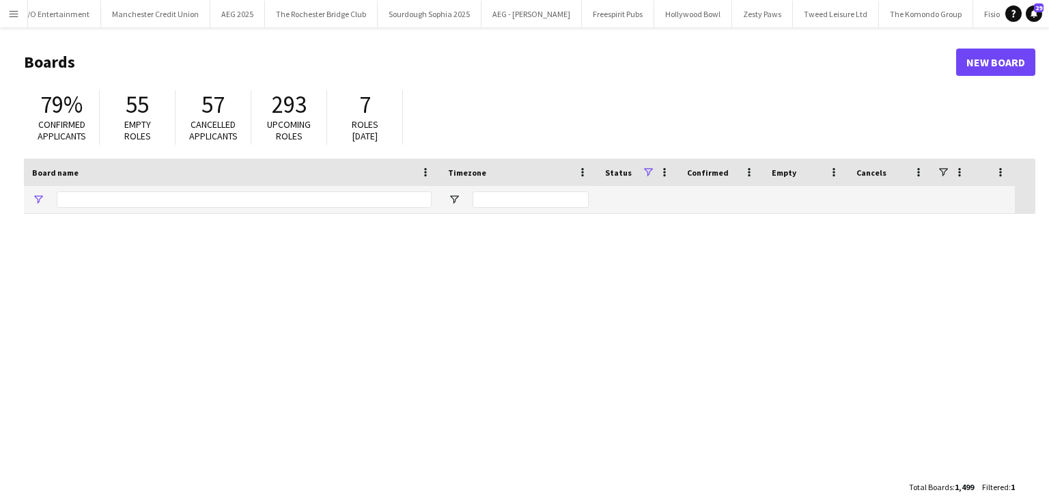
type input "********"
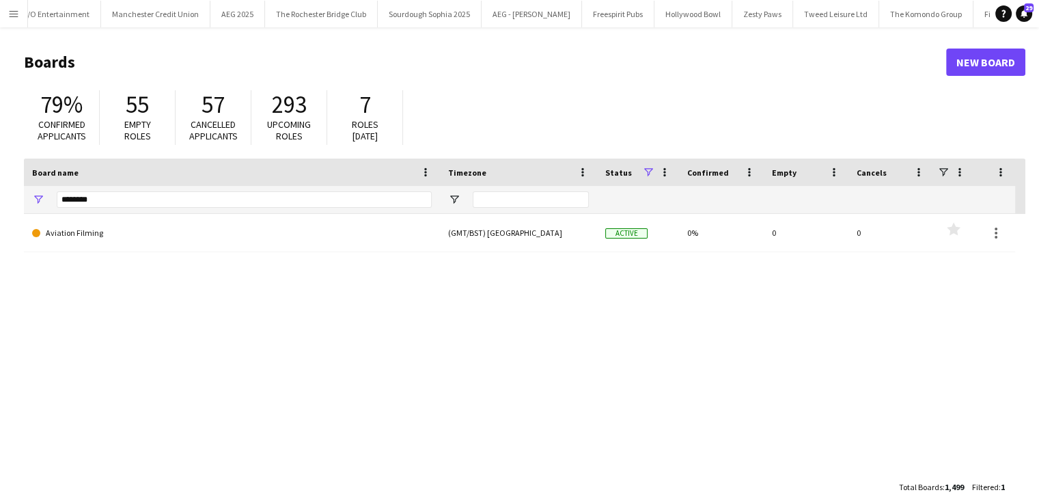
click at [14, 14] on app-icon "Menu" at bounding box center [13, 13] width 11 height 11
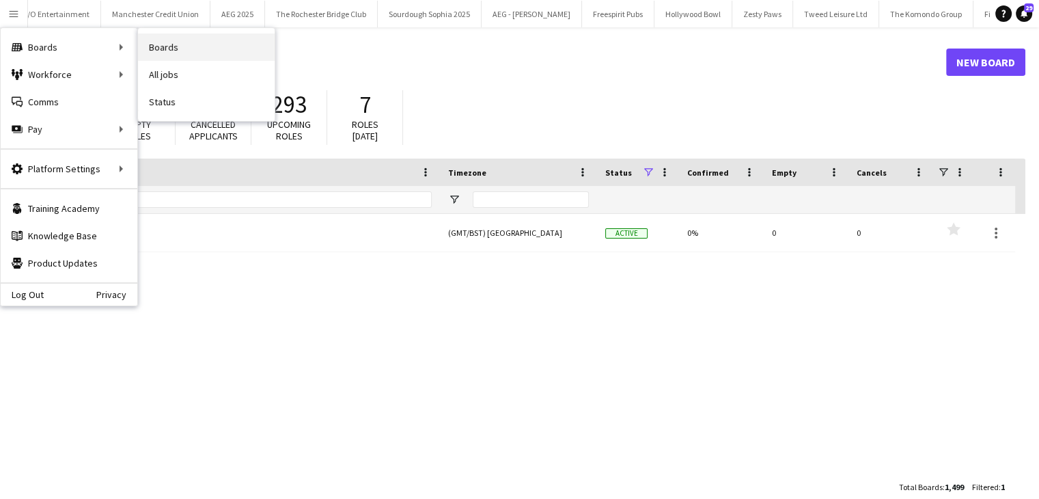
click at [190, 40] on link "Boards" at bounding box center [206, 46] width 137 height 27
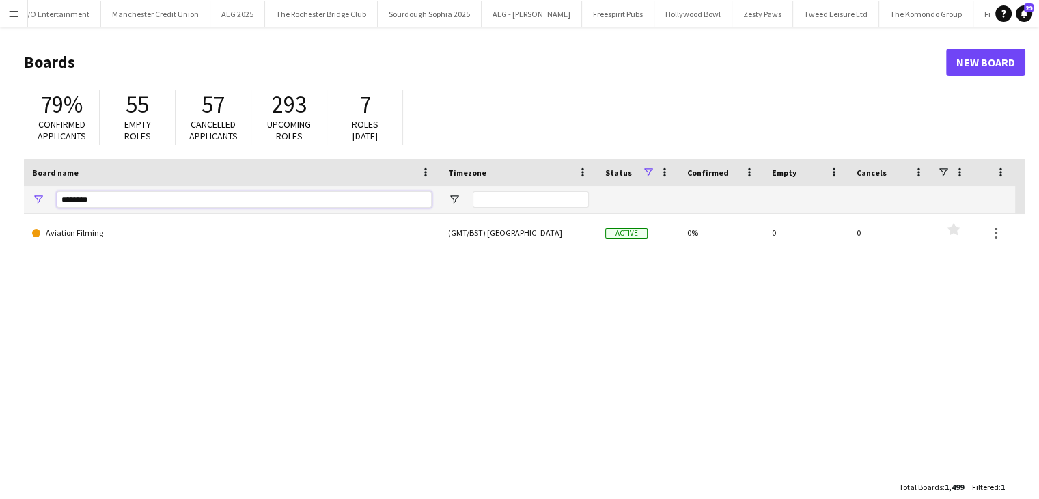
click at [145, 206] on input "********" at bounding box center [244, 199] width 375 height 16
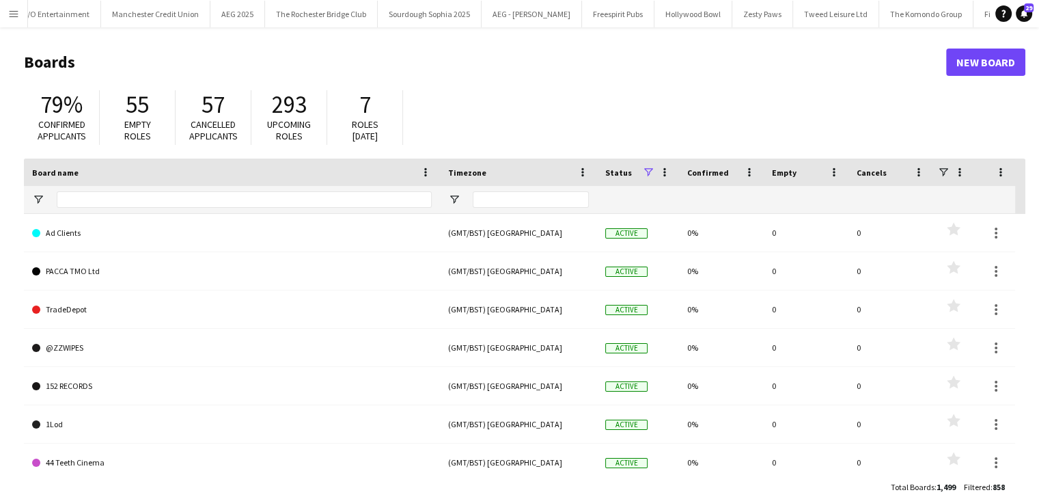
click at [18, 13] on app-icon "Menu" at bounding box center [13, 13] width 11 height 11
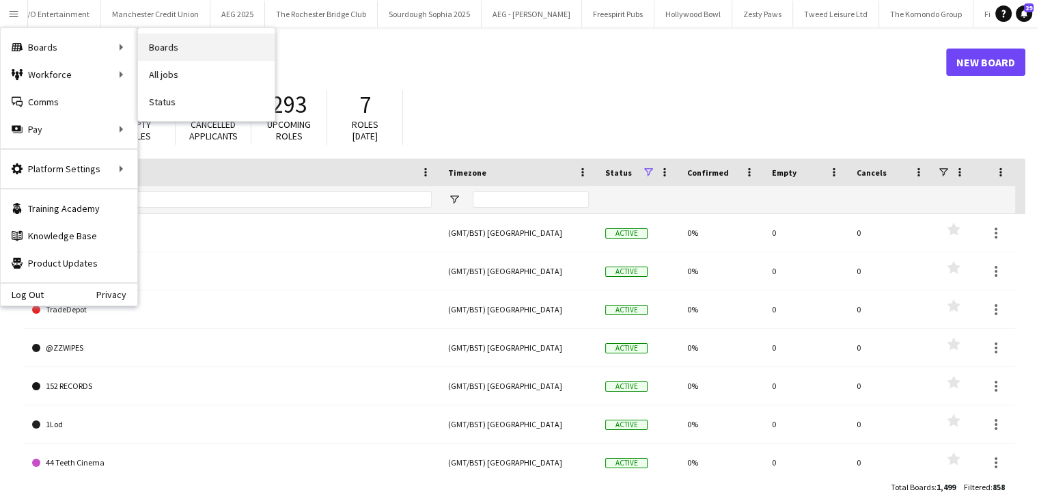
click at [173, 53] on link "Boards" at bounding box center [206, 46] width 137 height 27
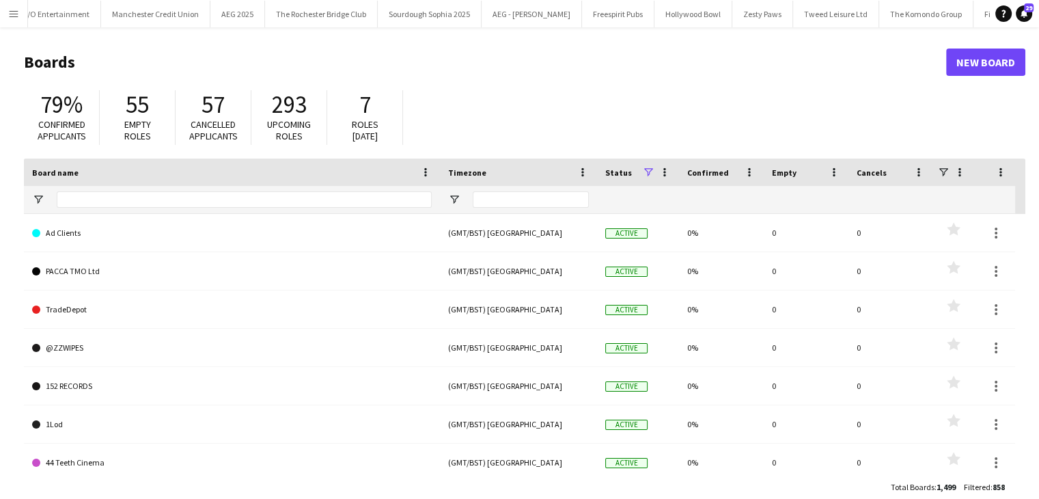
click at [7, 18] on button "Menu" at bounding box center [13, 13] width 27 height 27
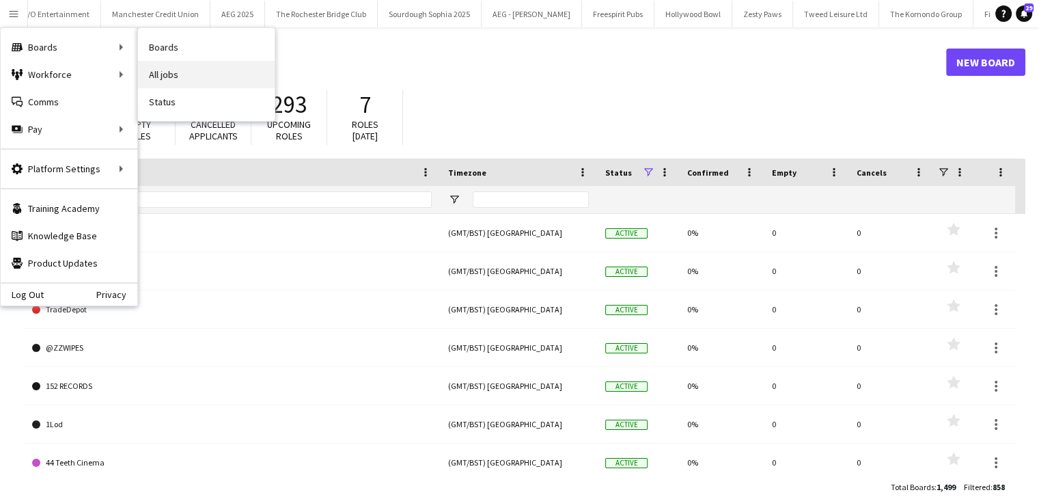
click at [180, 72] on link "All jobs" at bounding box center [206, 74] width 137 height 27
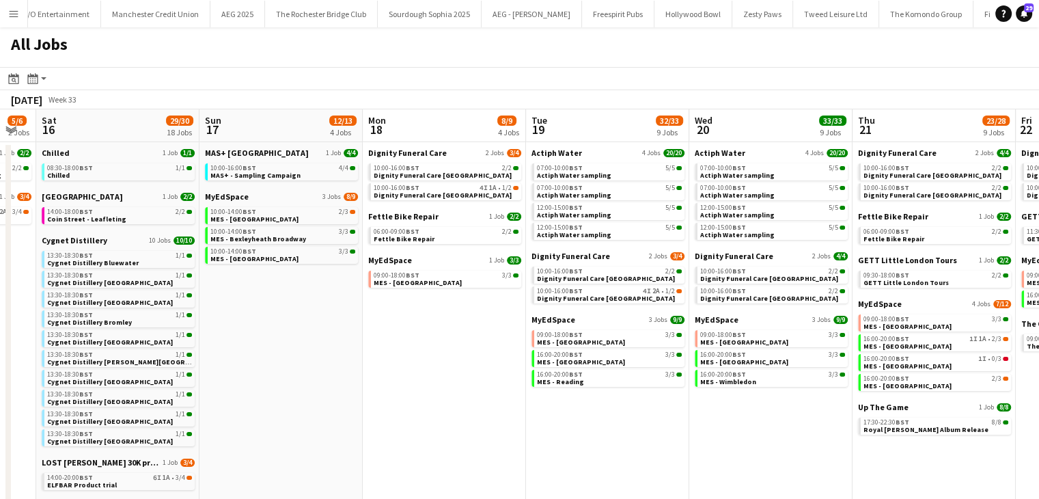
scroll to position [0, 455]
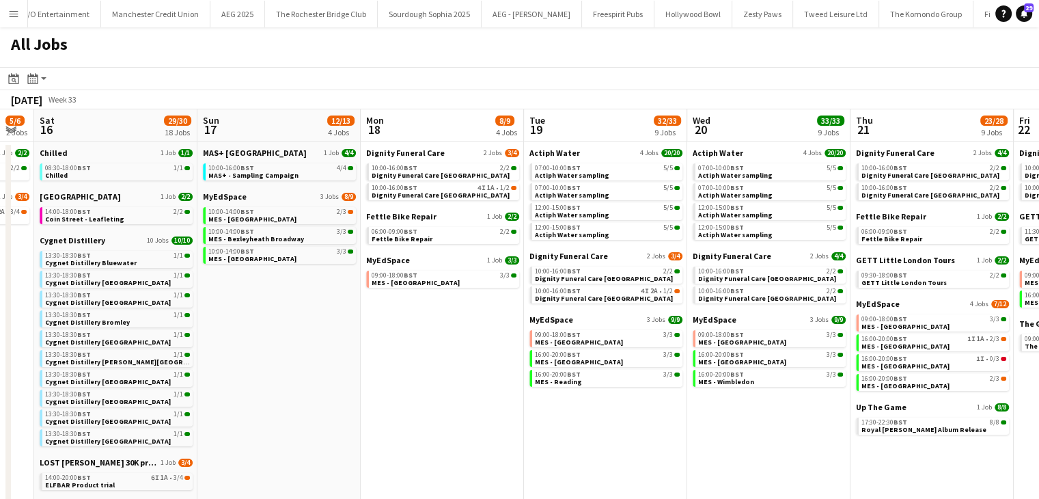
click at [402, 145] on app-date-cell "Dignity Funeral Care 2 Jobs 3/4 10:00-16:00 BST 2/2 Dignity Funeral Care Aberde…" at bounding box center [442, 489] width 163 height 694
click at [402, 151] on span "Dignity Funeral Care" at bounding box center [405, 153] width 79 height 10
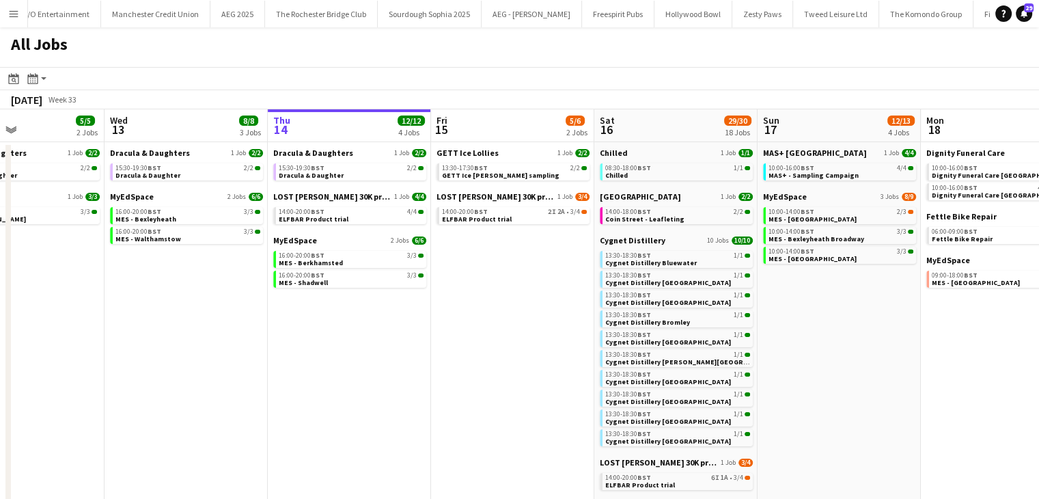
scroll to position [0, 384]
click at [328, 156] on span "Dracula & Daughters" at bounding box center [315, 153] width 80 height 10
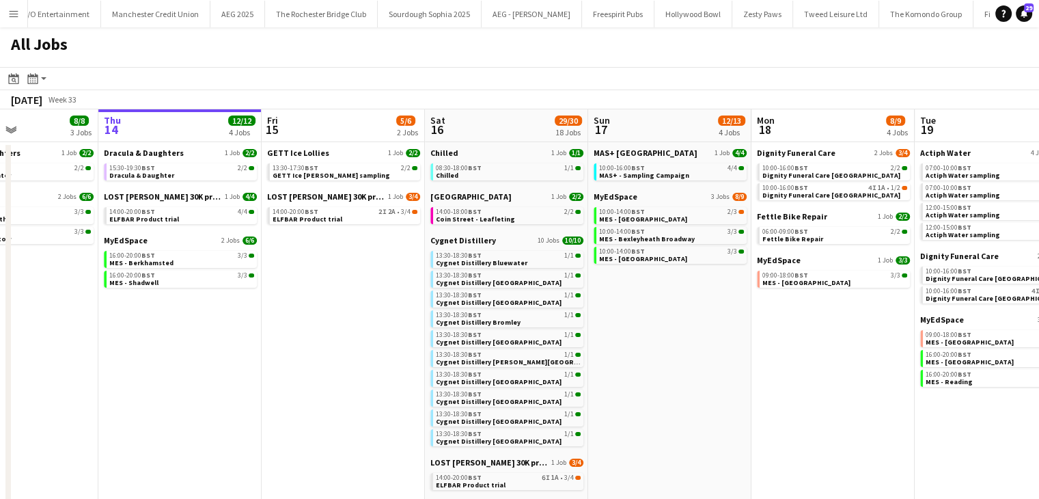
scroll to position [0, 555]
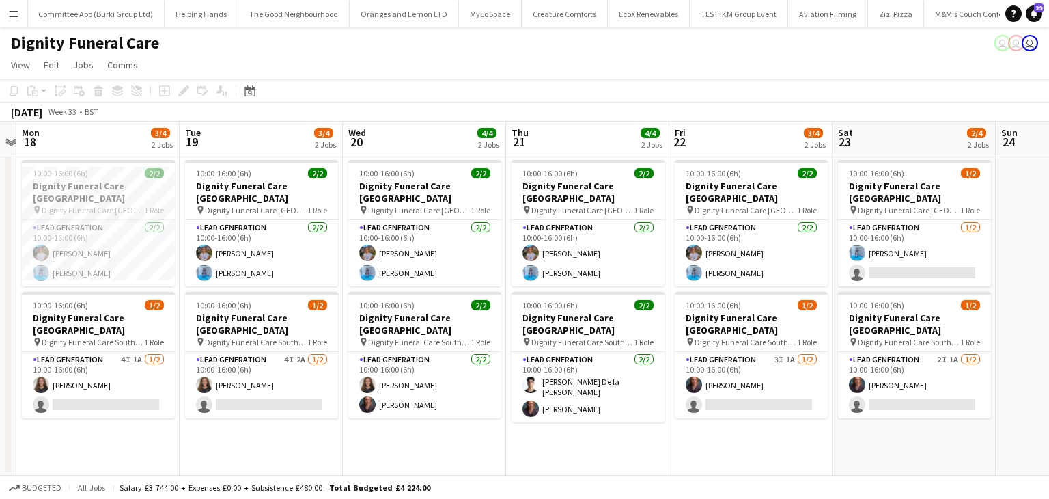
scroll to position [0, 474]
click at [88, 366] on app-card-role "Lead Generation 4I 1A [DATE] 10:00-16:00 (6h) [PERSON_NAME] single-neutral-acti…" at bounding box center [97, 385] width 153 height 66
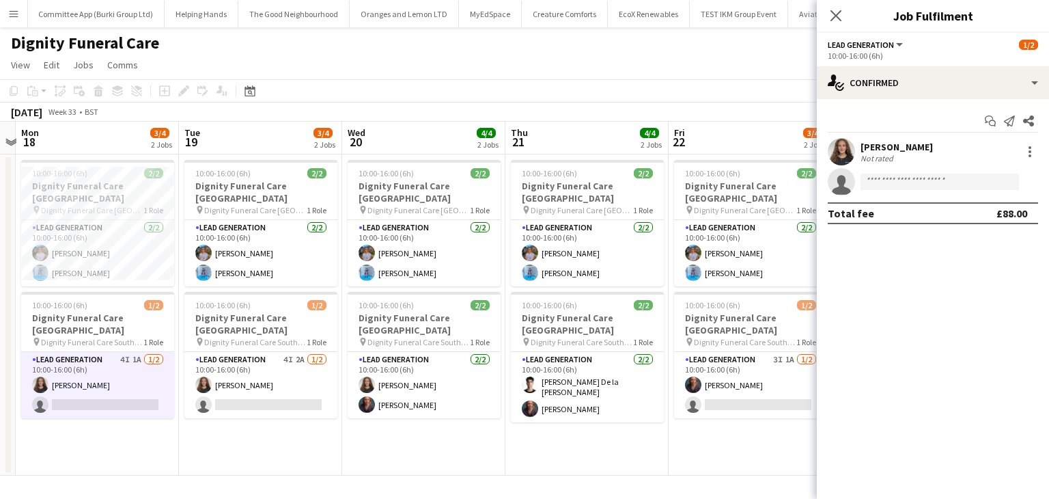
click at [107, 393] on app-card-role "Lead Generation 4I 1A [DATE] 10:00-16:00 (6h) [PERSON_NAME] single-neutral-acti…" at bounding box center [97, 385] width 153 height 66
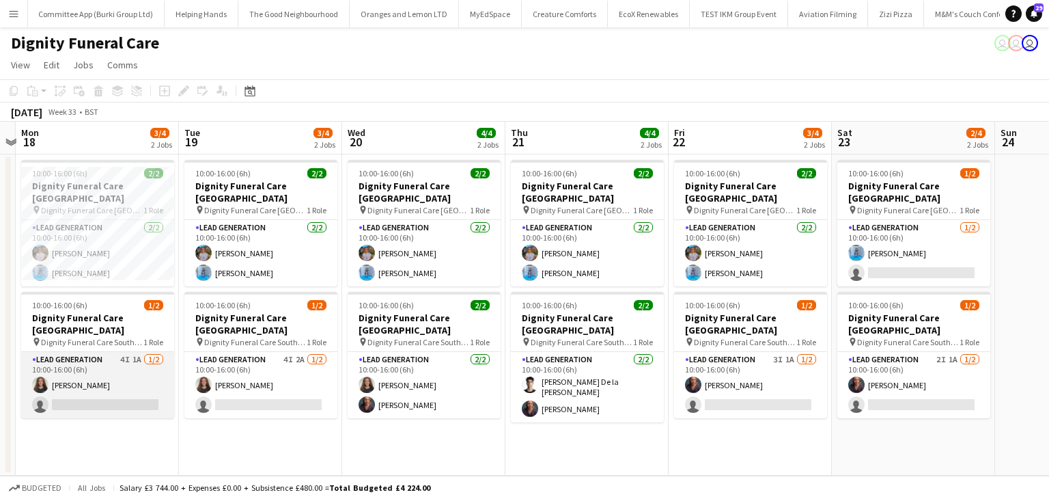
click at [107, 393] on app-card-role "Lead Generation 4I 1A [DATE] 10:00-16:00 (6h) [PERSON_NAME] single-neutral-acti…" at bounding box center [97, 385] width 153 height 66
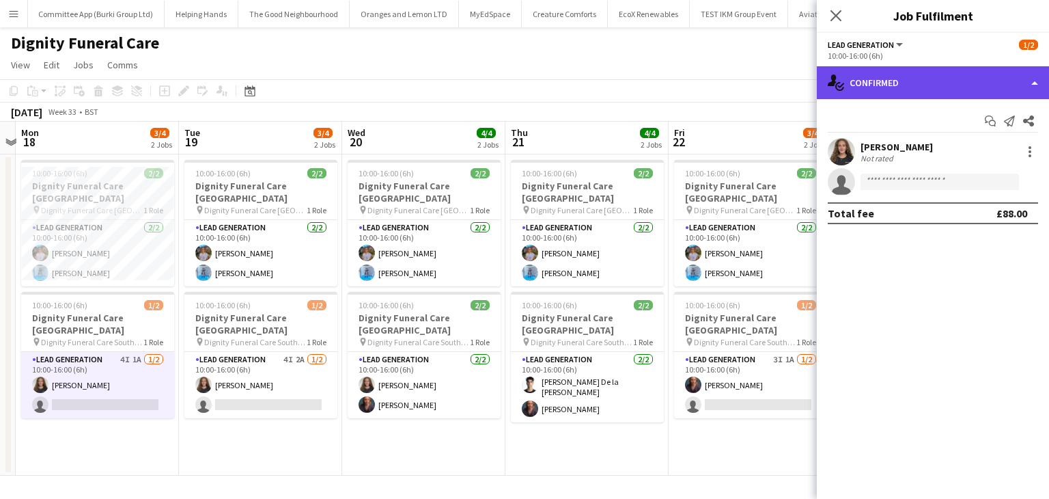
click at [908, 87] on div "single-neutral-actions-check-2 Confirmed" at bounding box center [933, 82] width 232 height 33
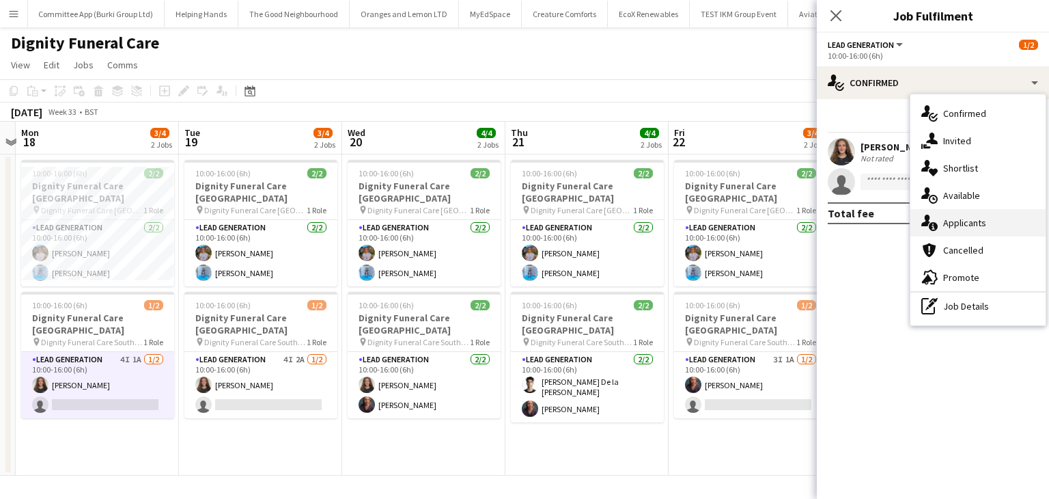
click at [947, 225] on div "single-neutral-actions-information Applicants" at bounding box center [977, 222] width 135 height 27
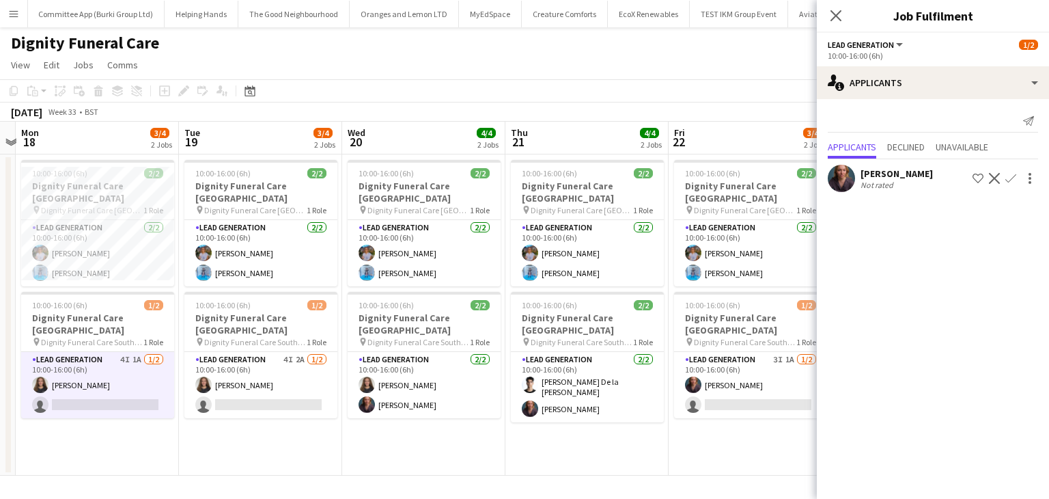
click at [1007, 178] on app-icon "Confirm" at bounding box center [1010, 178] width 11 height 11
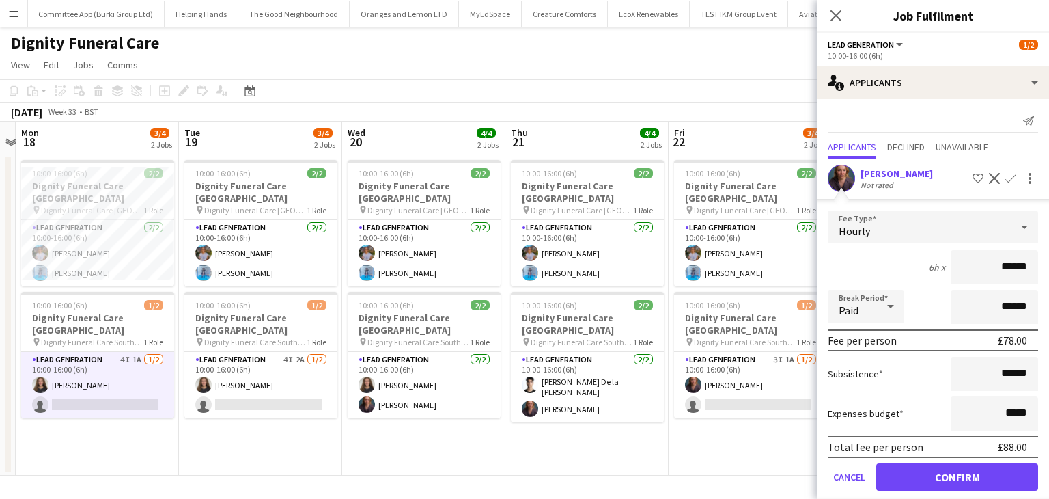
click at [927, 490] on form "Fee Type Hourly 6h x ****** Break Period Paid ****** Fee per person £78.00 Subs…" at bounding box center [933, 356] width 232 height 292
click at [921, 475] on button "Confirm" at bounding box center [957, 476] width 162 height 27
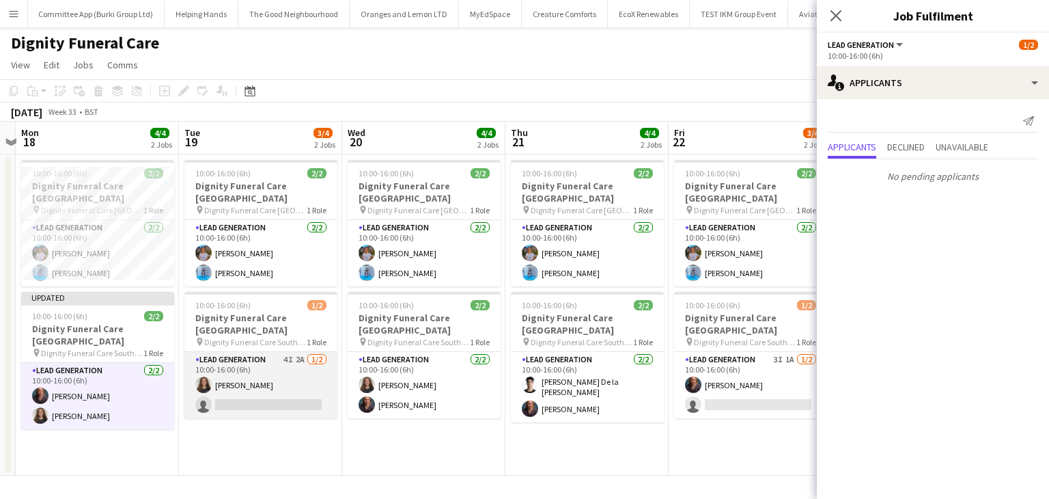
click at [276, 383] on app-card-role "Lead Generation 4I 2A [DATE] 10:00-16:00 (6h) [PERSON_NAME] single-neutral-acti…" at bounding box center [260, 385] width 153 height 66
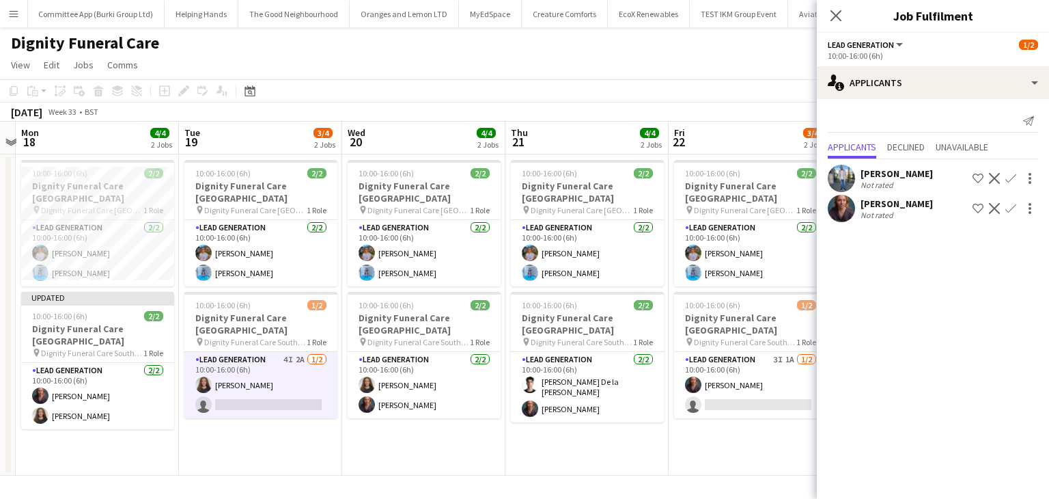
click at [1005, 206] on app-icon "Confirm" at bounding box center [1010, 208] width 11 height 11
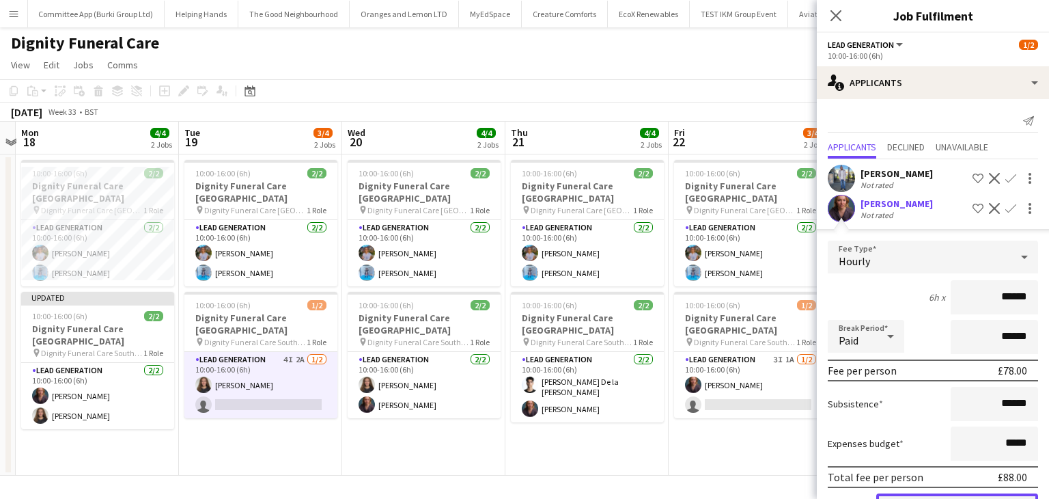
click at [912, 495] on button "Confirm" at bounding box center [957, 506] width 162 height 27
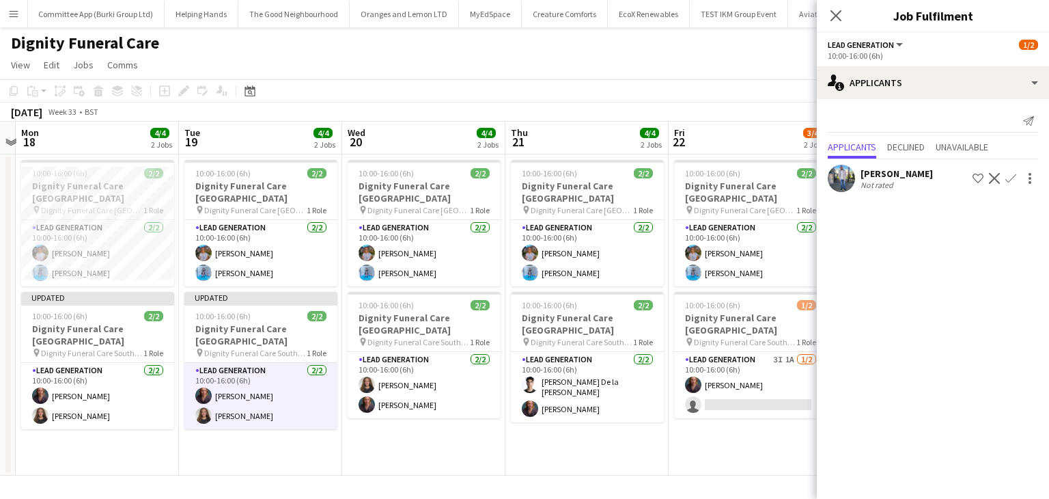
click at [570, 462] on app-date-cell "10:00-16:00 (6h) 2/2 Dignity Funeral Care [GEOGRAPHIC_DATA] pin Dignity Funeral…" at bounding box center [586, 314] width 163 height 321
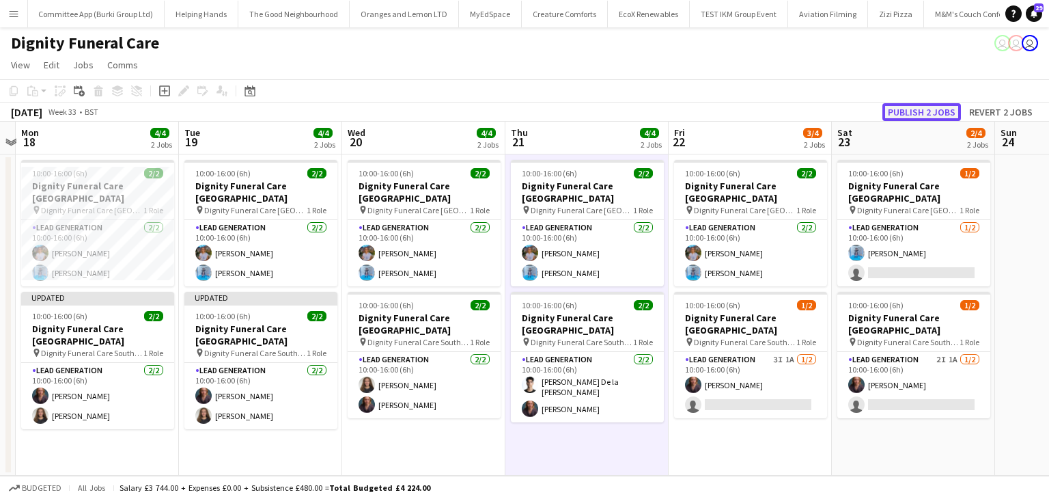
click at [918, 106] on button "Publish 2 jobs" at bounding box center [921, 112] width 79 height 18
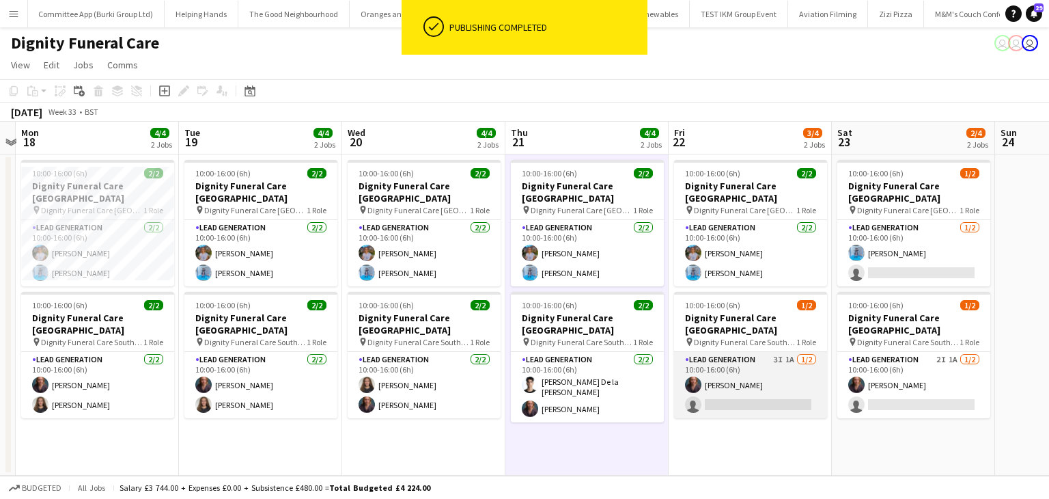
click at [755, 388] on app-card-role "Lead Generation 3I 1A [DATE] 10:00-16:00 (6h) [PERSON_NAME] single-neutral-acti…" at bounding box center [750, 385] width 153 height 66
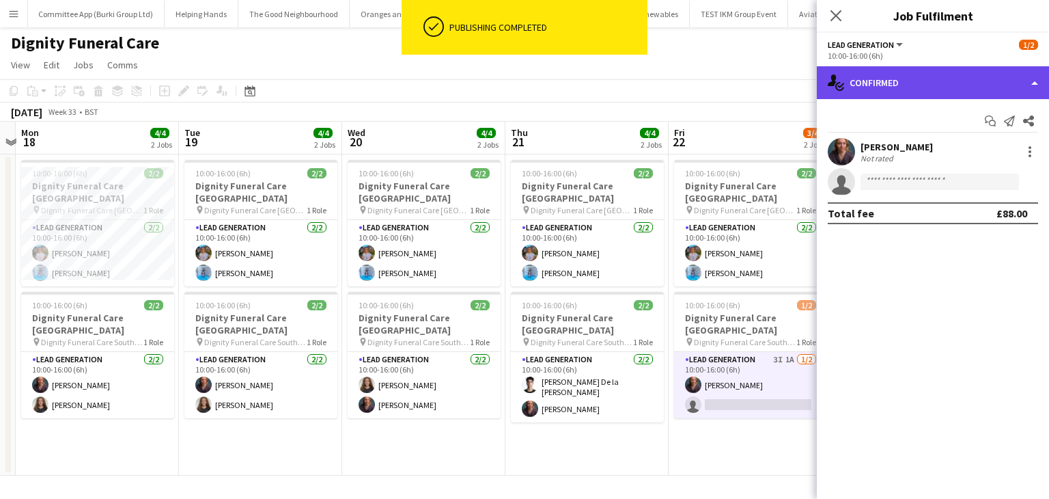
click at [941, 90] on div "single-neutral-actions-check-2 Confirmed" at bounding box center [933, 82] width 232 height 33
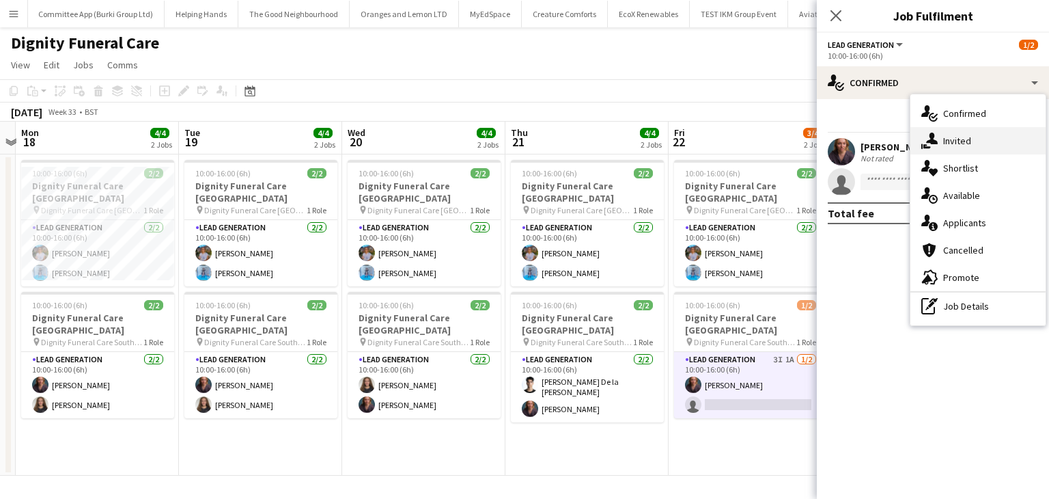
click at [981, 144] on div "single-neutral-actions-share-1 Invited" at bounding box center [977, 140] width 135 height 27
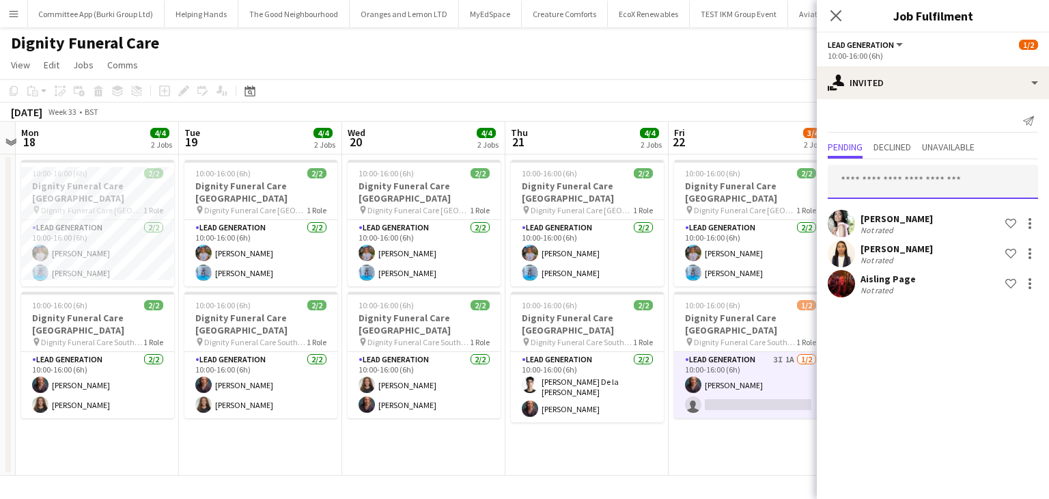
click at [895, 185] on input "text" at bounding box center [933, 182] width 210 height 34
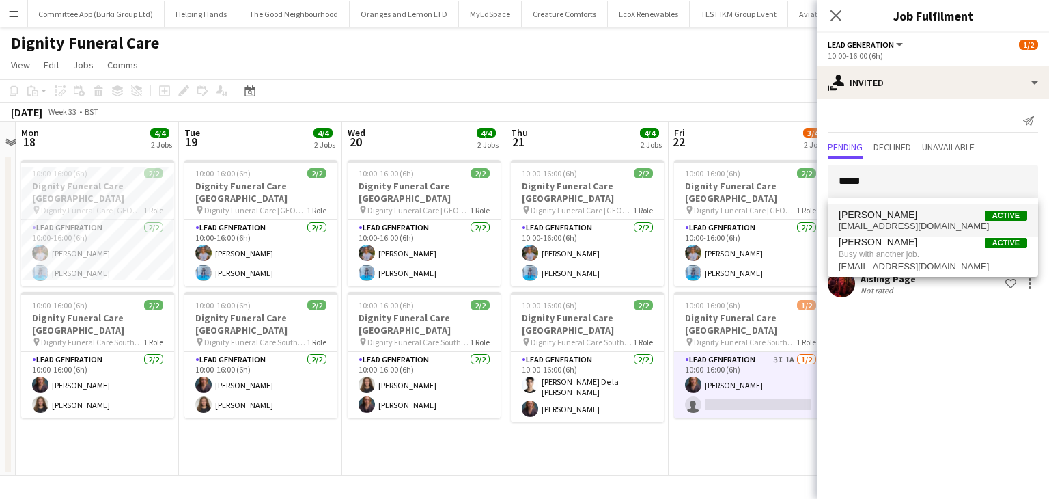
type input "*****"
click at [904, 219] on span "[PERSON_NAME] Active" at bounding box center [933, 215] width 188 height 12
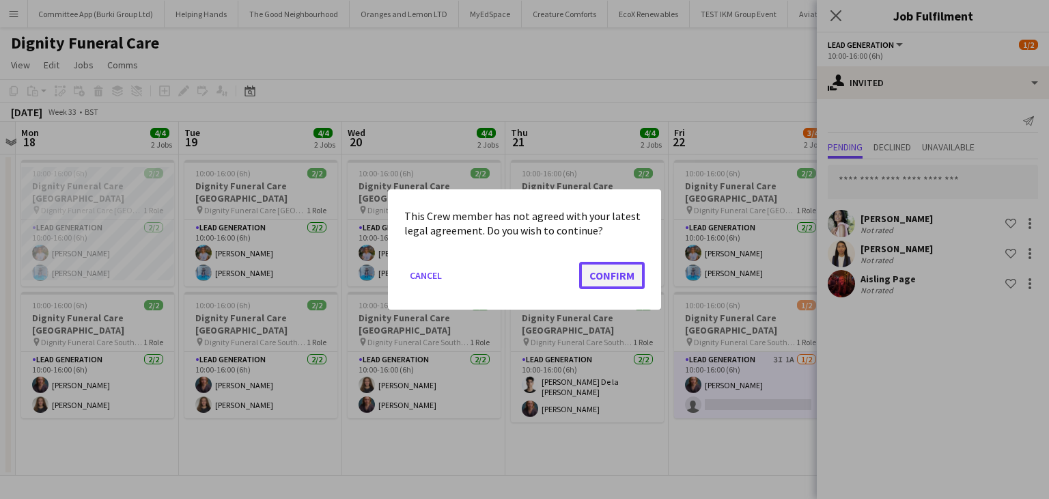
click at [619, 272] on button "Confirm" at bounding box center [612, 275] width 66 height 27
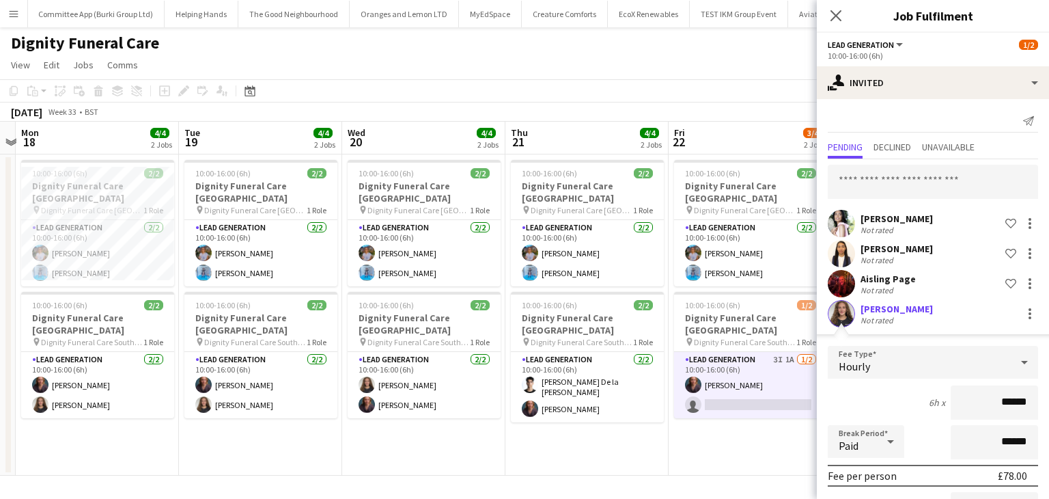
scroll to position [150, 0]
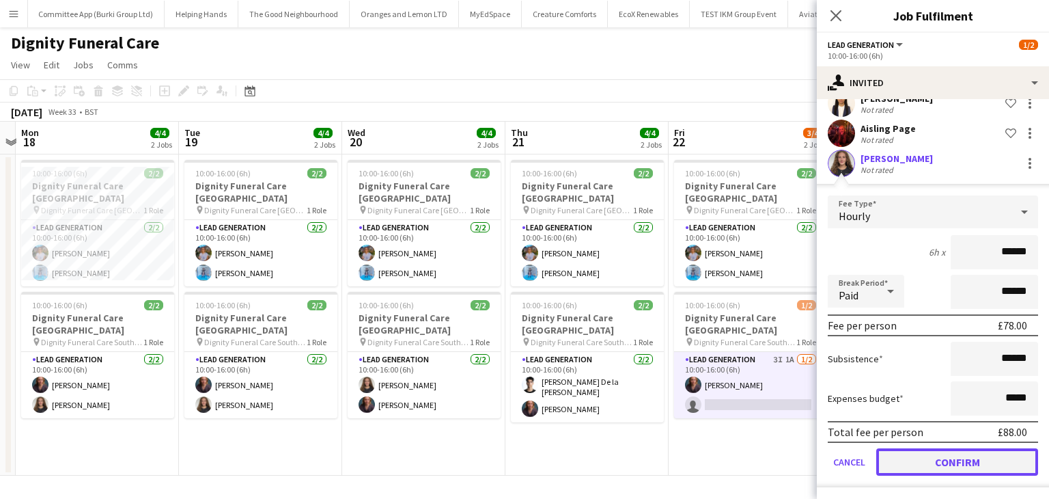
click at [886, 458] on button "Confirm" at bounding box center [957, 461] width 162 height 27
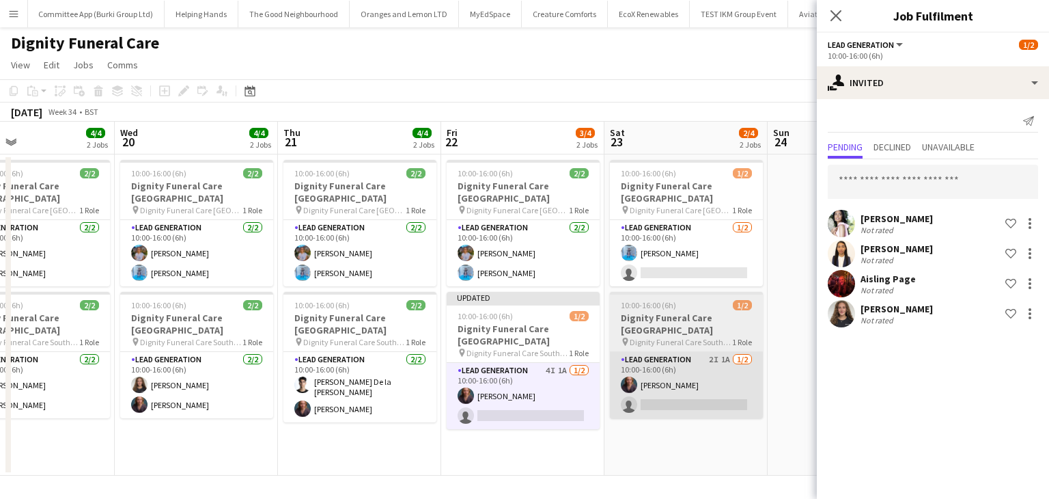
scroll to position [0, 539]
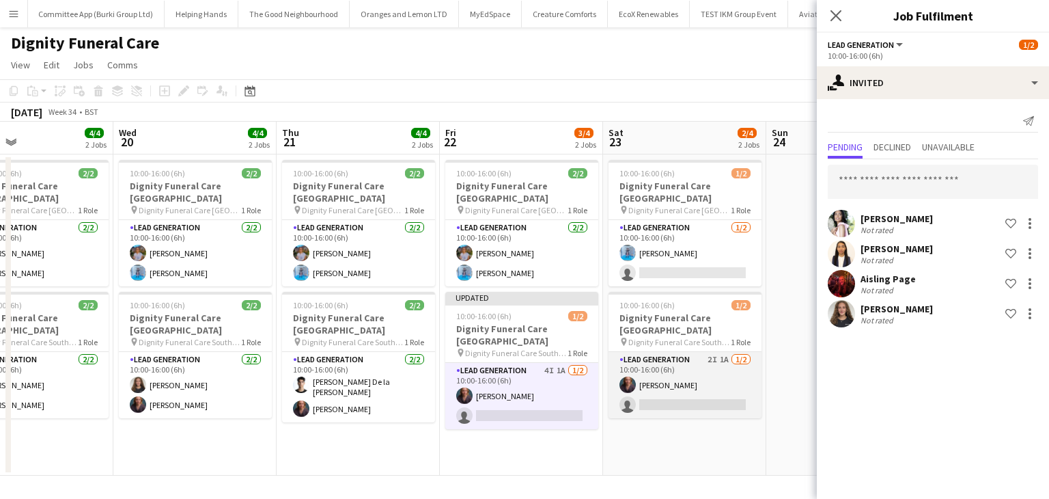
click at [699, 393] on app-card-role "Lead Generation 2I 1A [DATE] 10:00-16:00 (6h) [PERSON_NAME] single-neutral-acti…" at bounding box center [684, 385] width 153 height 66
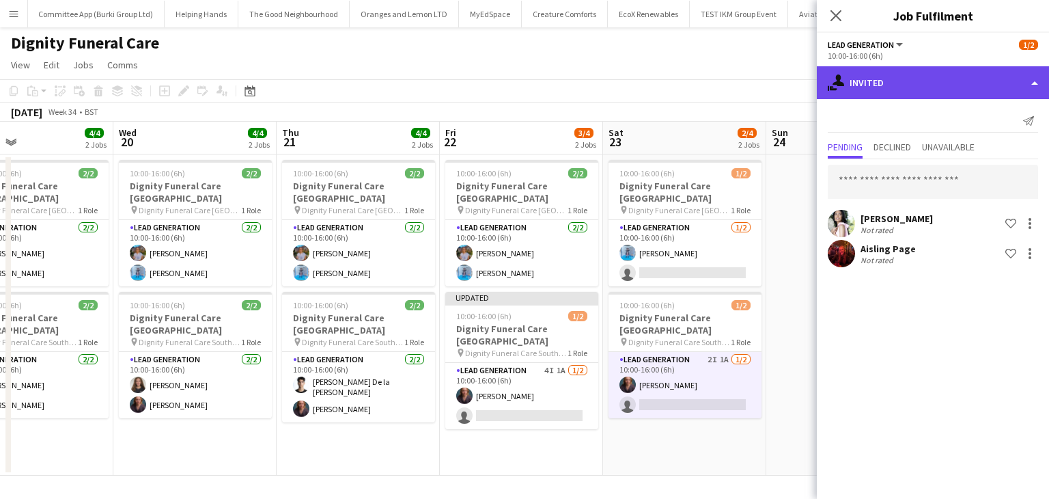
click at [962, 67] on div "single-neutral-actions-share-1 Invited" at bounding box center [933, 82] width 232 height 33
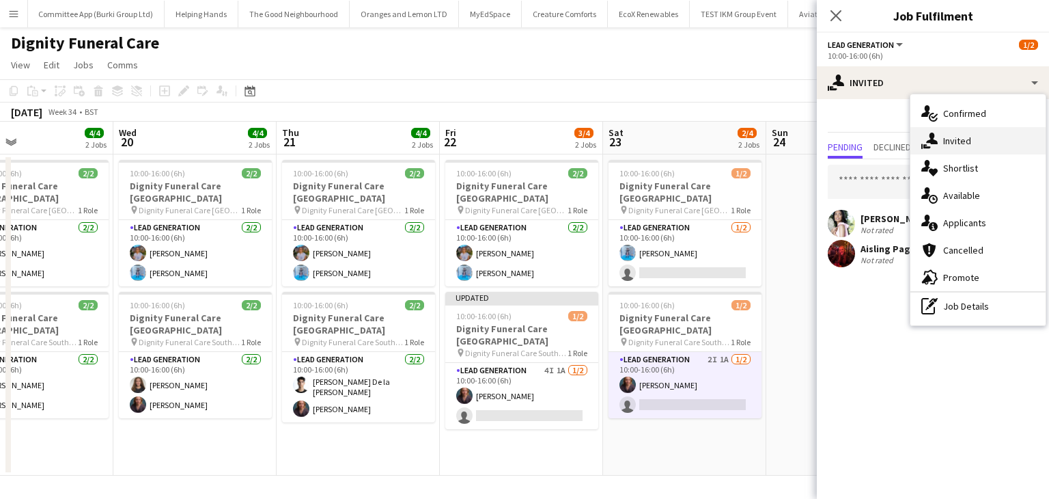
click at [966, 145] on div "single-neutral-actions-share-1 Invited" at bounding box center [977, 140] width 135 height 27
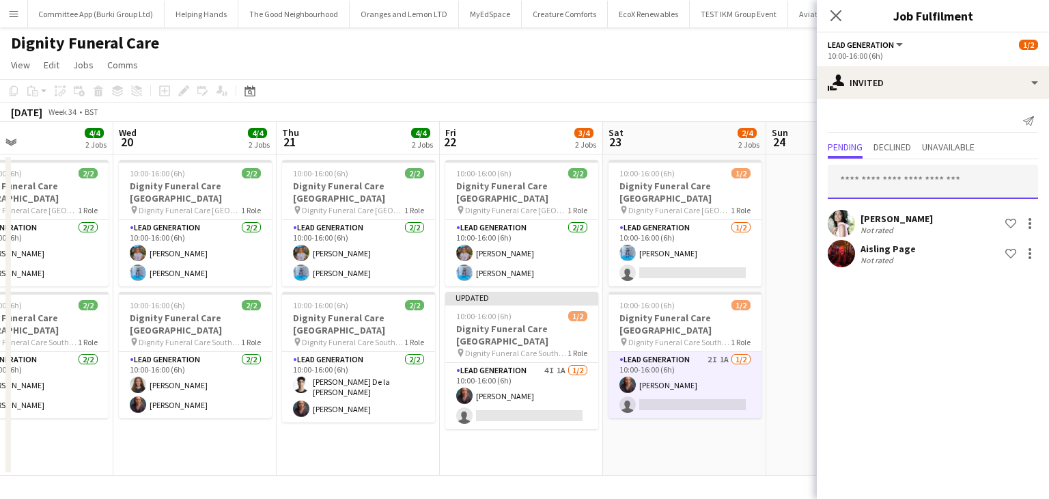
click at [891, 193] on input "text" at bounding box center [933, 182] width 210 height 34
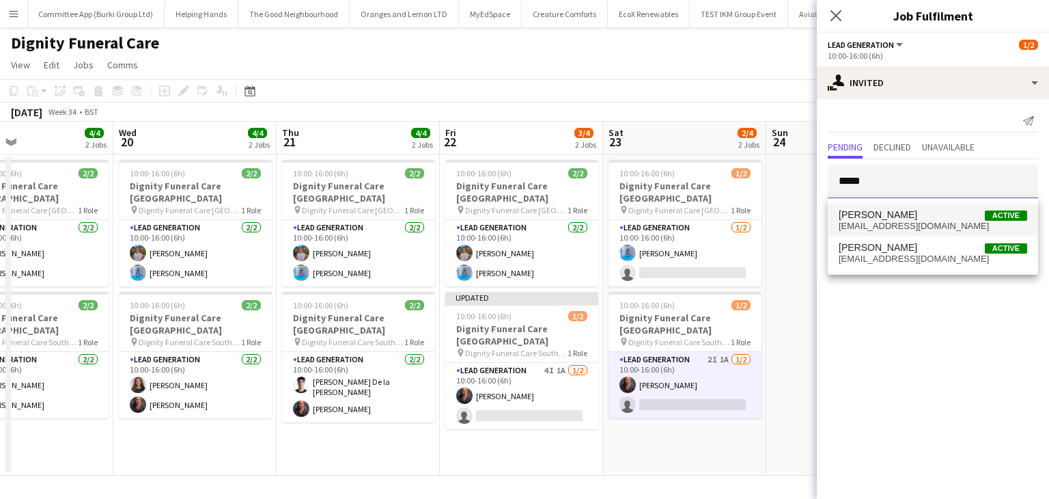
type input "*****"
click at [896, 225] on span "[EMAIL_ADDRESS][DOMAIN_NAME]" at bounding box center [933, 226] width 188 height 11
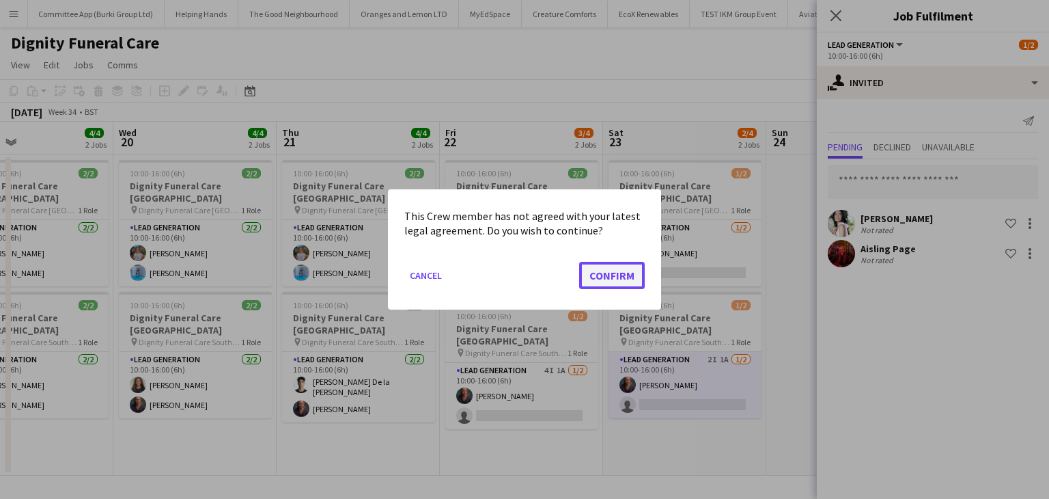
click at [606, 268] on button "Confirm" at bounding box center [612, 275] width 66 height 27
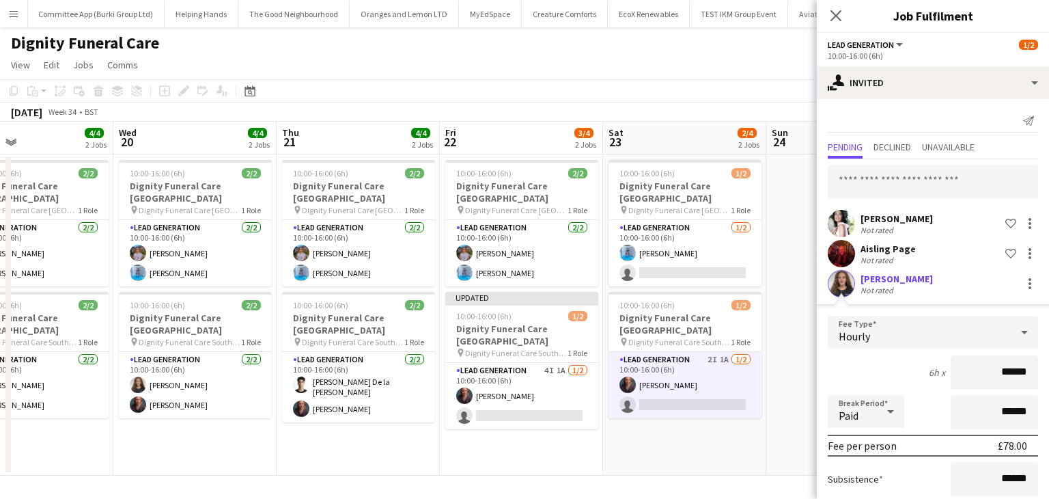
scroll to position [120, 0]
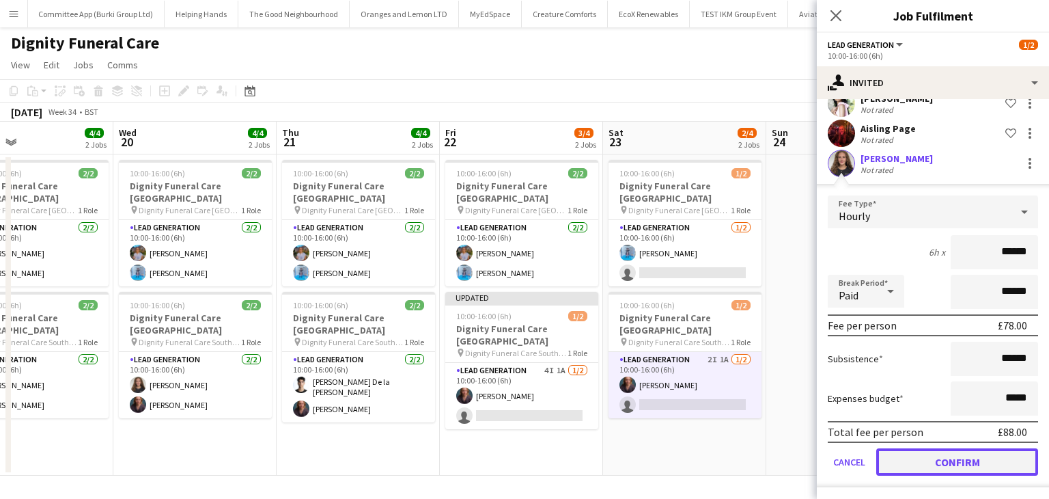
click at [925, 460] on button "Confirm" at bounding box center [957, 461] width 162 height 27
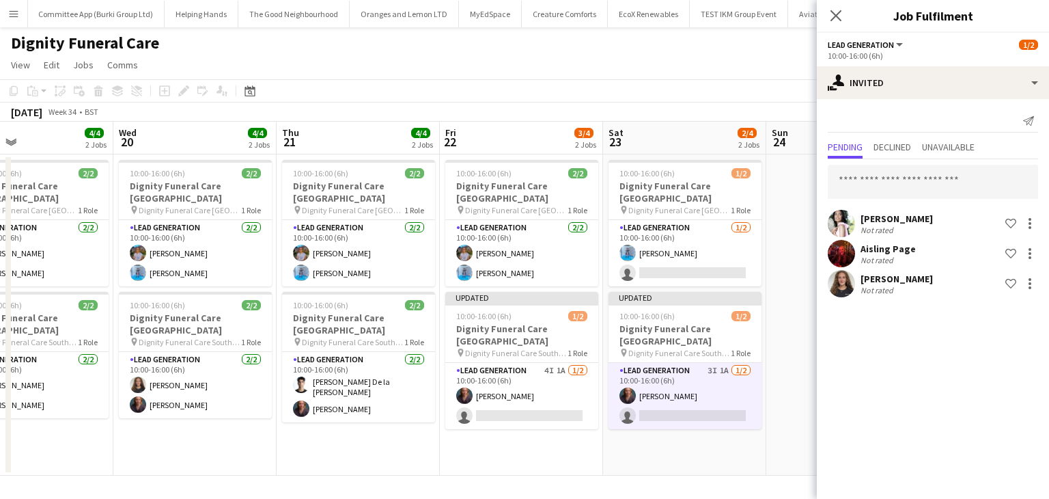
scroll to position [0, 0]
click at [769, 446] on app-date-cell at bounding box center [847, 314] width 163 height 321
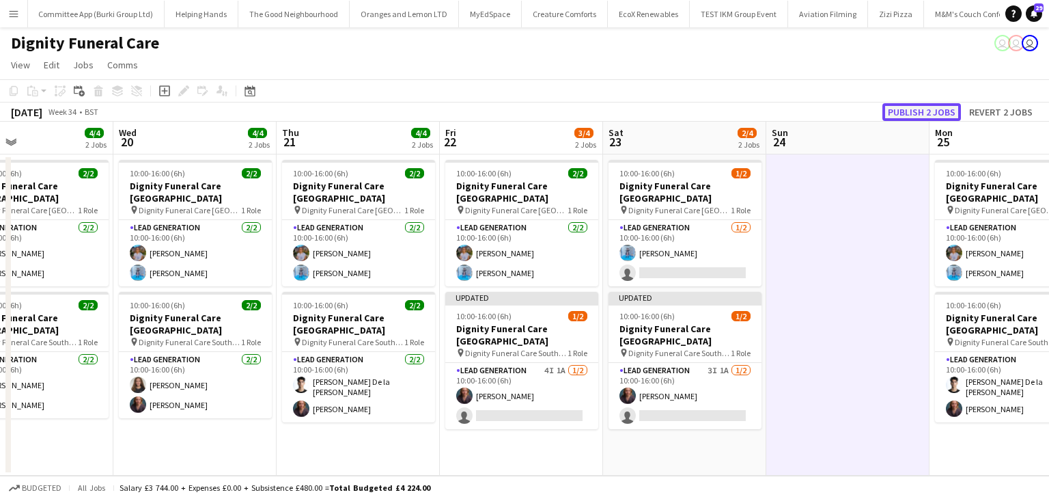
click at [917, 107] on button "Publish 2 jobs" at bounding box center [921, 112] width 79 height 18
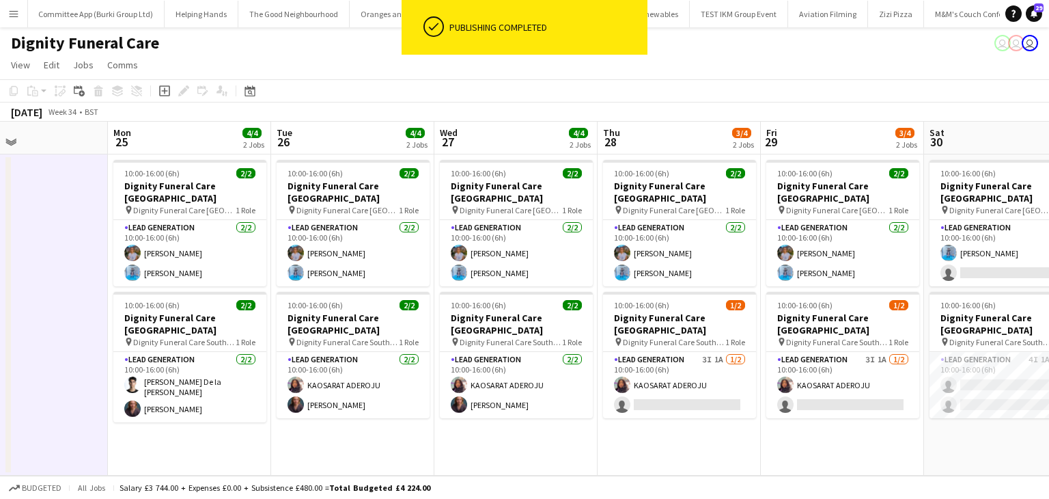
scroll to position [0, 388]
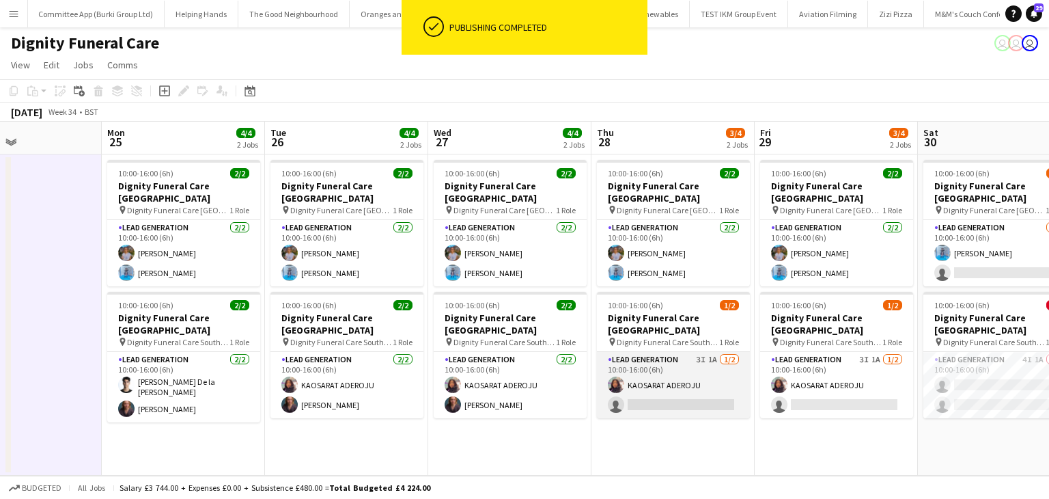
click at [680, 384] on app-card-role "Lead Generation 3I 1A [DATE] 10:00-16:00 (6h) KAOSARAT ADEROJU single-neutral-a…" at bounding box center [673, 385] width 153 height 66
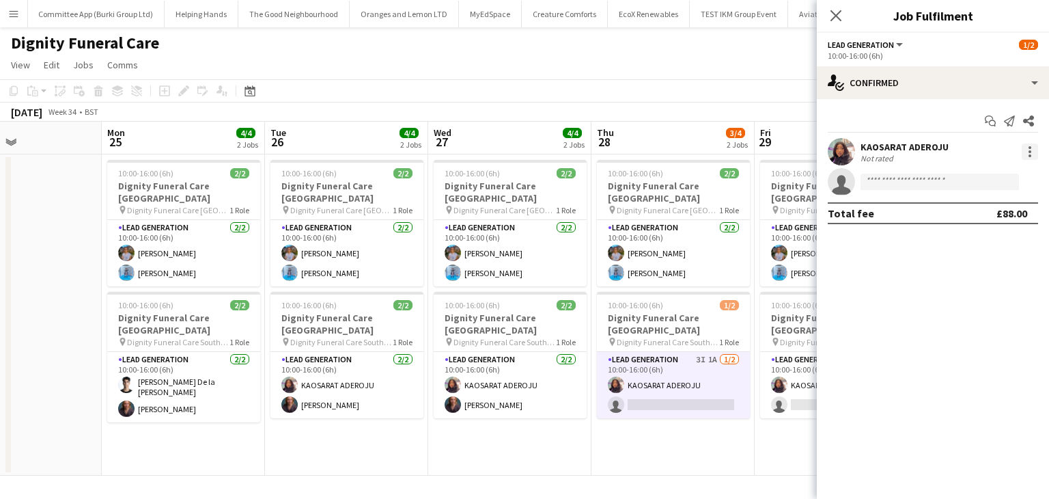
click at [1029, 151] on div at bounding box center [1029, 151] width 3 height 3
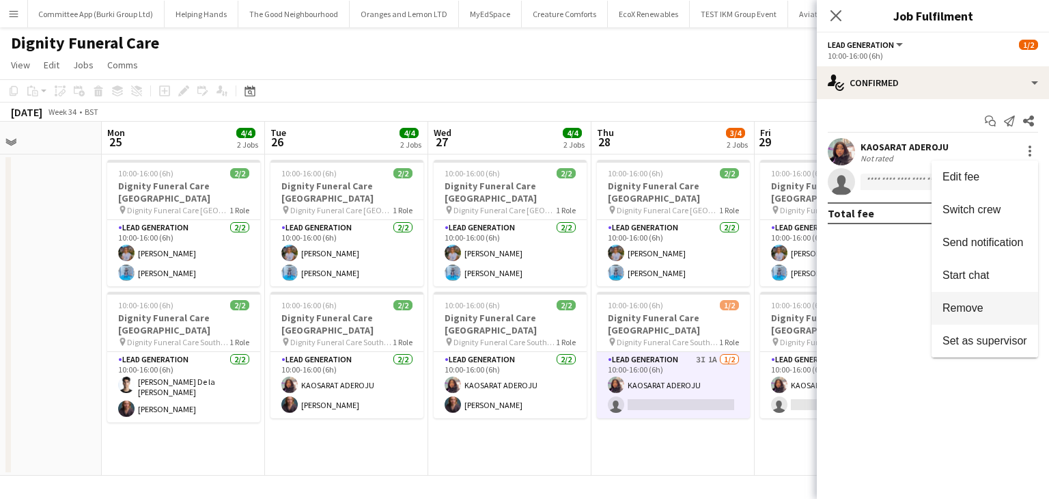
click at [953, 300] on button "Remove" at bounding box center [984, 308] width 107 height 33
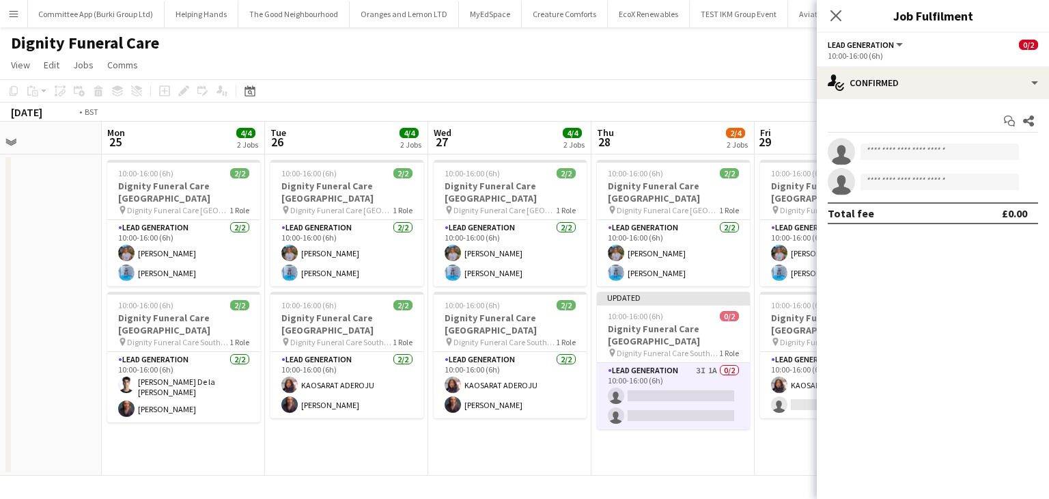
scroll to position [0, 588]
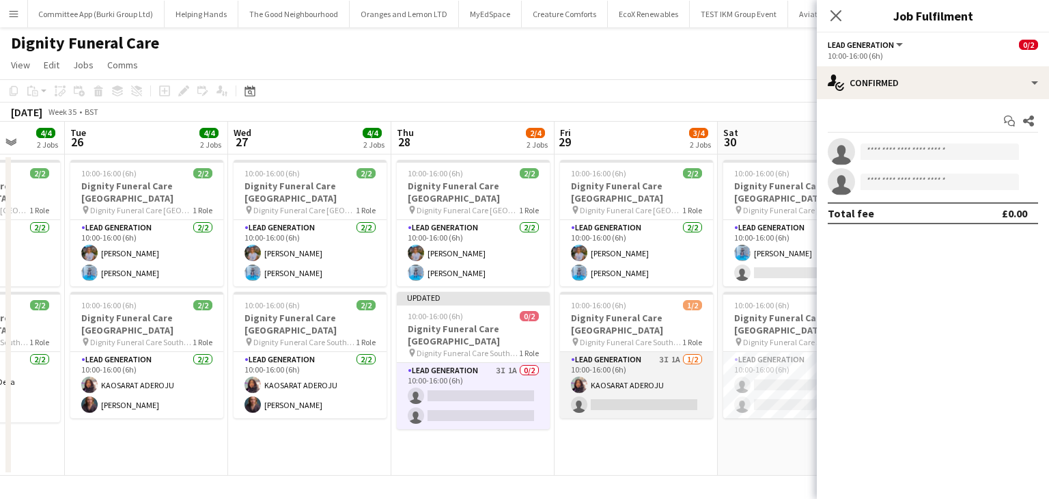
click at [641, 371] on app-card-role "Lead Generation 3I 1A [DATE] 10:00-16:00 (6h) KAOSARAT ADEROJU single-neutral-a…" at bounding box center [636, 385] width 153 height 66
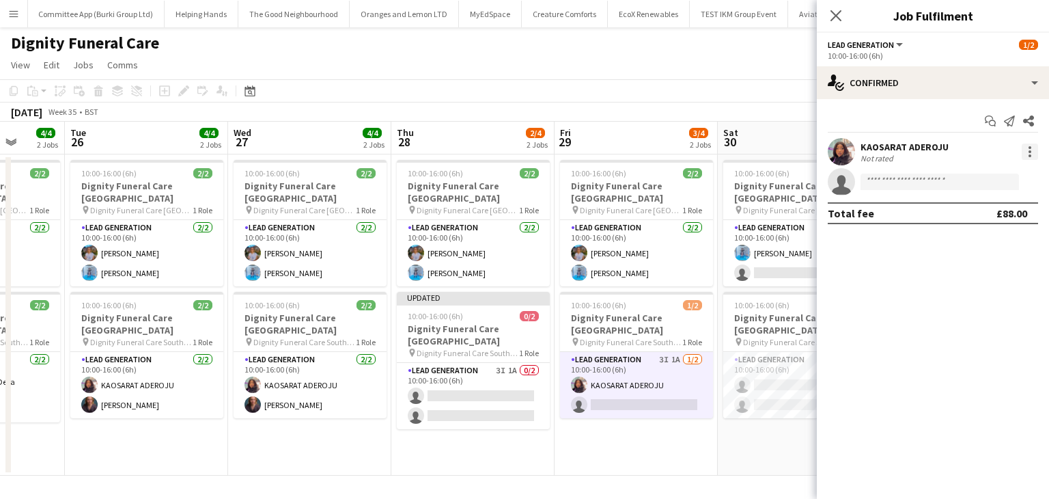
click at [1026, 158] on div at bounding box center [1030, 151] width 16 height 16
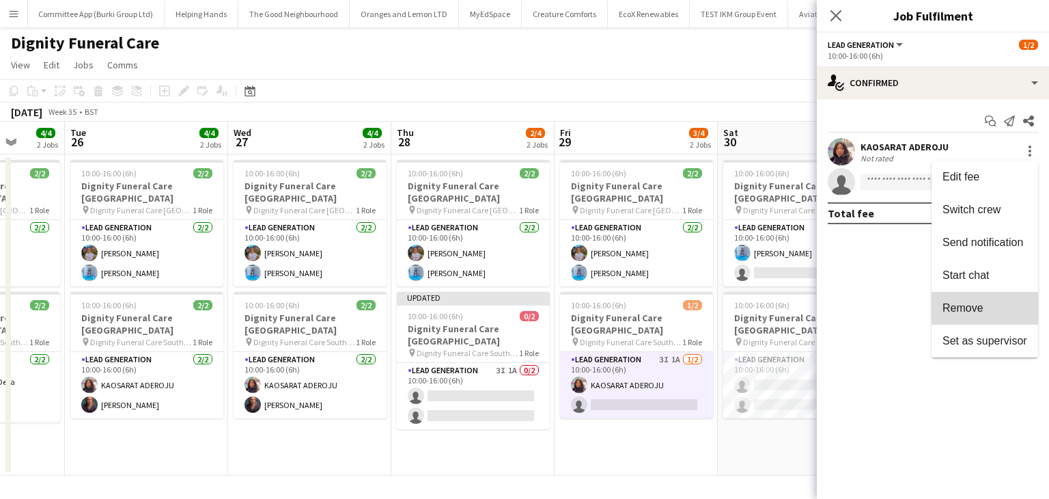
click at [951, 299] on button "Remove" at bounding box center [984, 308] width 107 height 33
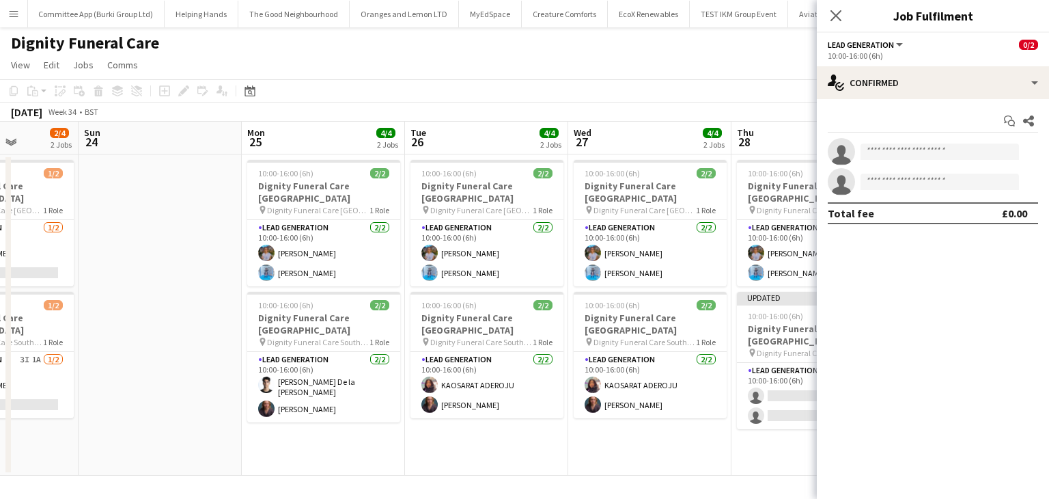
scroll to position [0, 284]
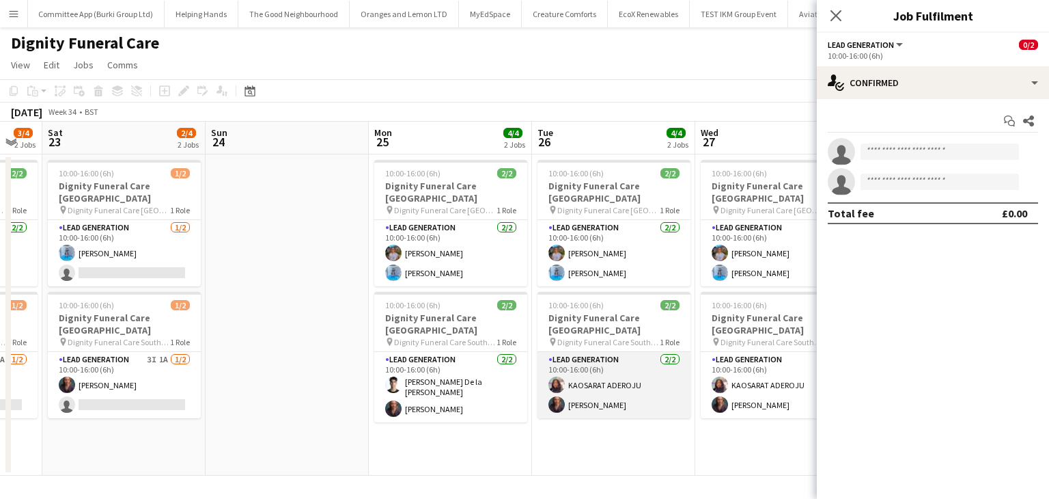
click at [593, 366] on app-card-role "Lead Generation [DATE] 10:00-16:00 (6h) KAOSARAT ADEROJU [PERSON_NAME]" at bounding box center [613, 385] width 153 height 66
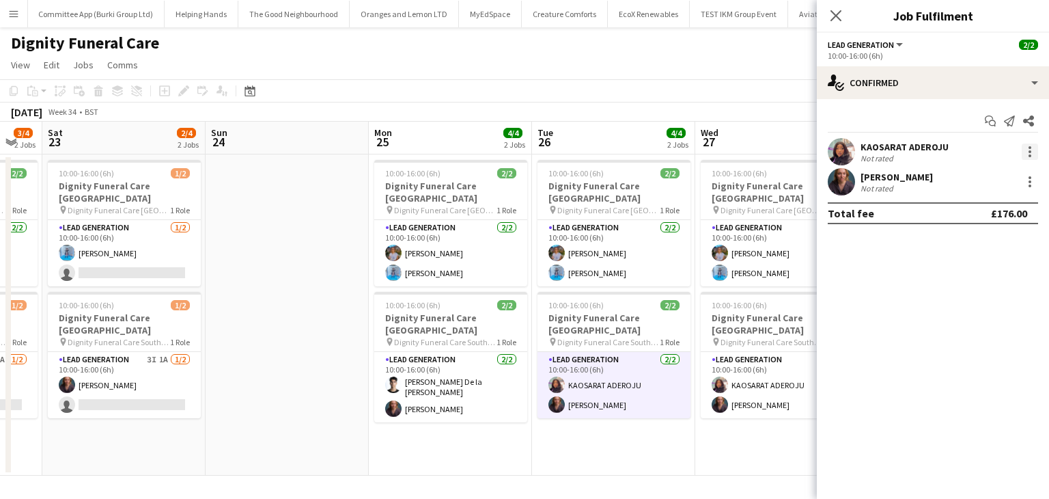
click at [1028, 151] on div at bounding box center [1029, 151] width 3 height 3
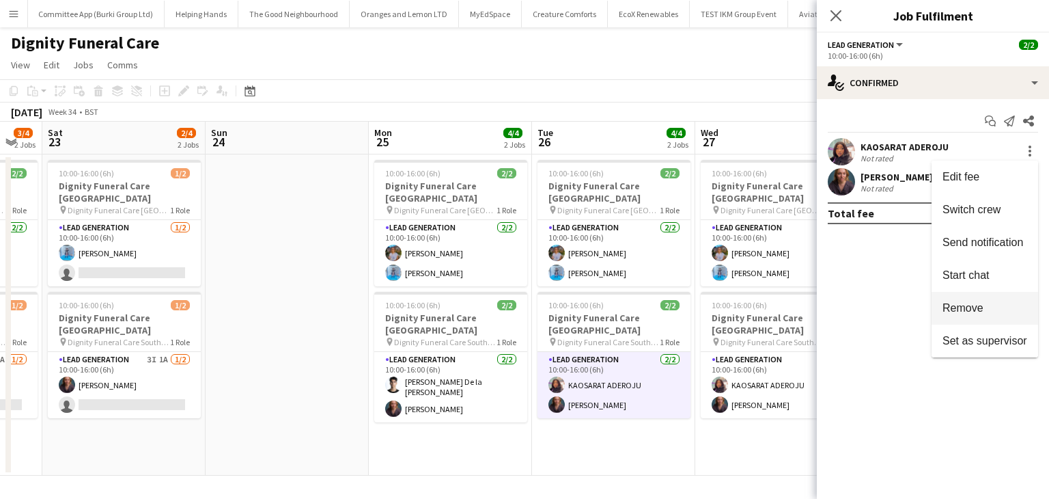
click at [962, 309] on span "Remove" at bounding box center [962, 308] width 41 height 12
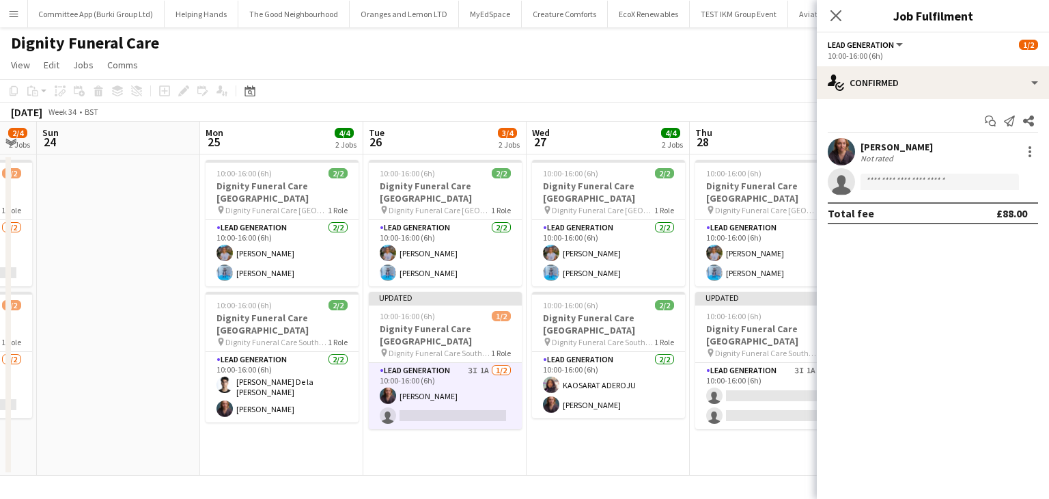
scroll to position [0, 457]
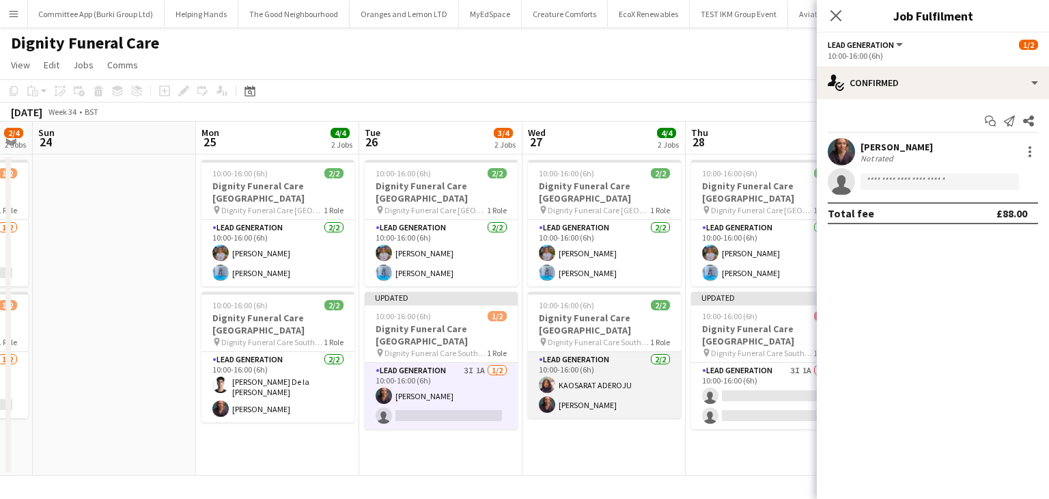
click at [616, 369] on app-card-role "Lead Generation [DATE] 10:00-16:00 (6h) KAOSARAT ADEROJU [PERSON_NAME]" at bounding box center [604, 385] width 153 height 66
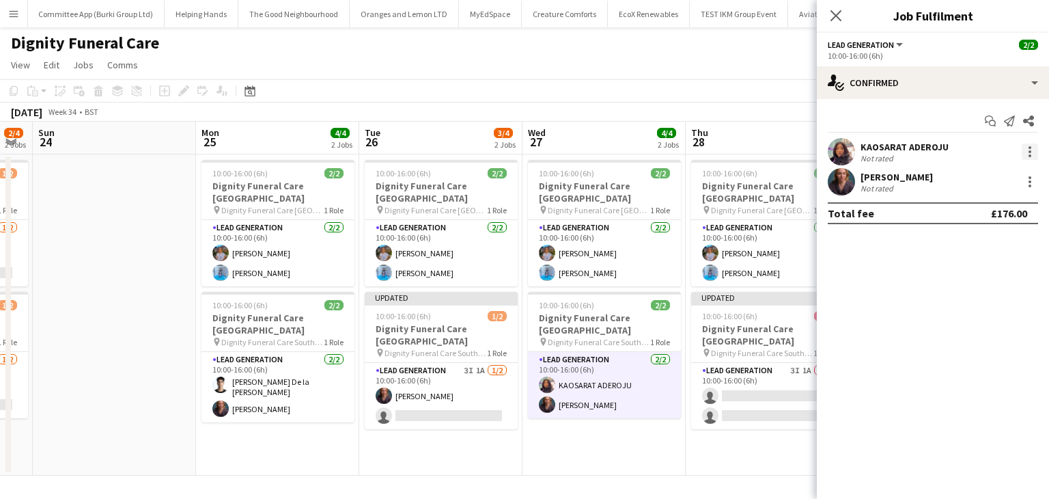
click at [1037, 156] on div at bounding box center [1030, 151] width 16 height 16
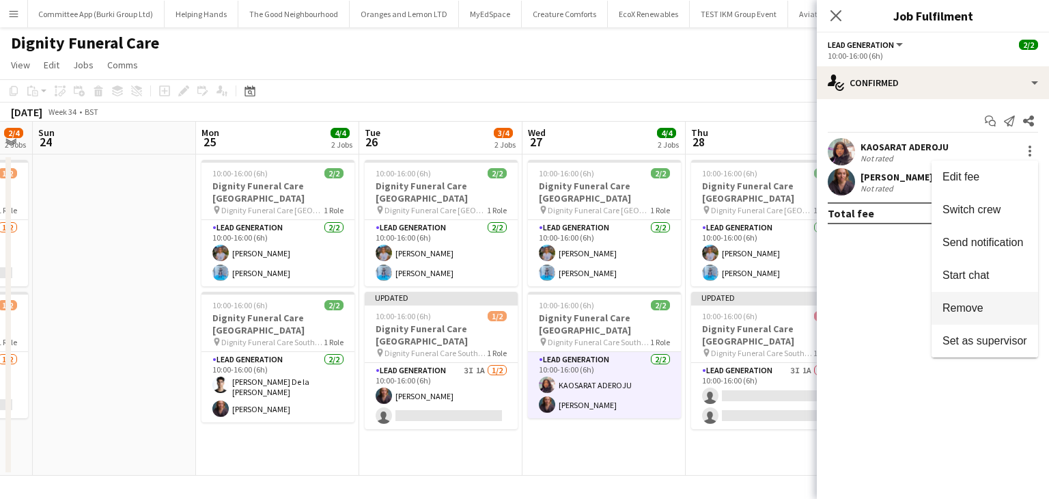
click at [967, 299] on button "Remove" at bounding box center [984, 308] width 107 height 33
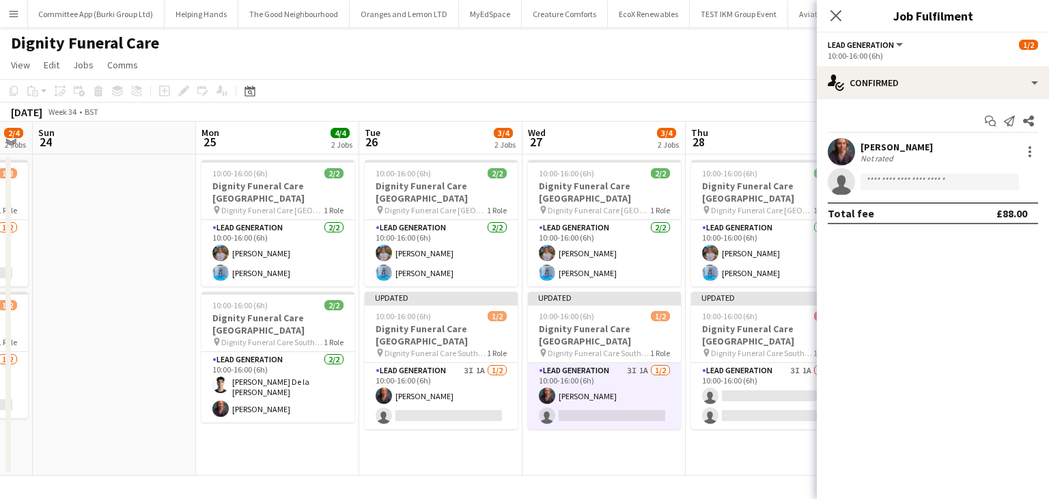
click at [657, 432] on app-date-cell "10:00-16:00 (6h) 2/2 Dignity Funeral Care [GEOGRAPHIC_DATA] pin Dignity Funeral…" at bounding box center [603, 314] width 163 height 321
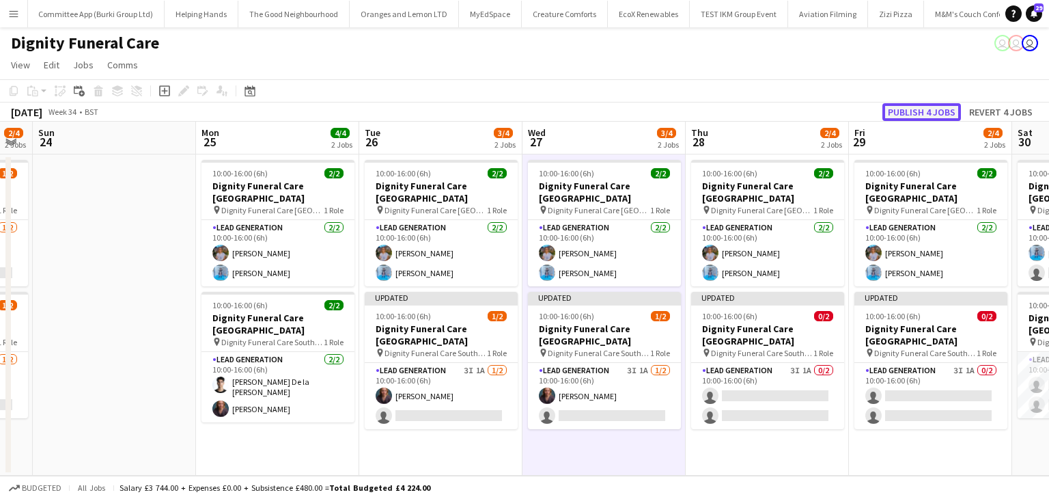
click at [910, 106] on button "Publish 4 jobs" at bounding box center [921, 112] width 79 height 18
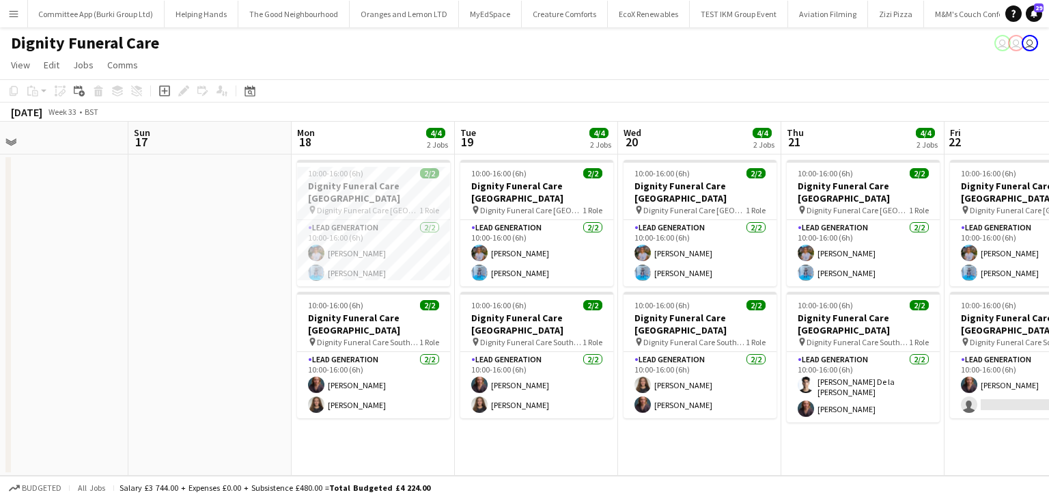
scroll to position [0, 416]
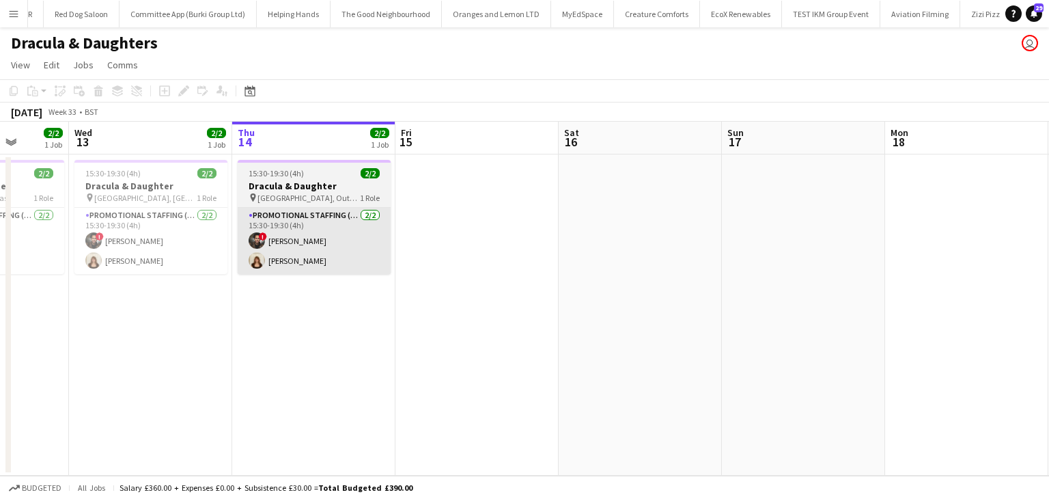
scroll to position [0, 418]
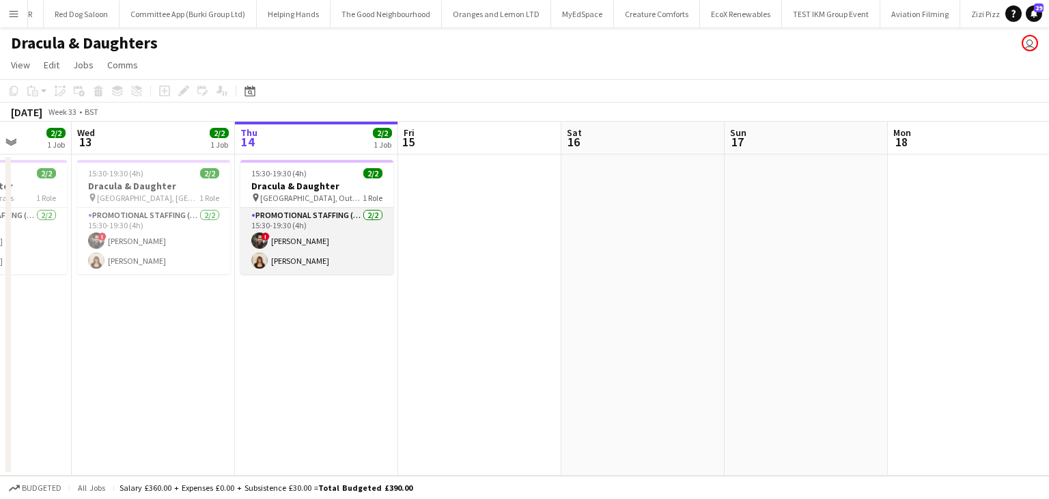
click at [284, 240] on app-card-role "Promotional Staffing (Brand Ambassadors) [DATE] 15:30-19:30 (4h) ! [PERSON_NAME…" at bounding box center [316, 241] width 153 height 66
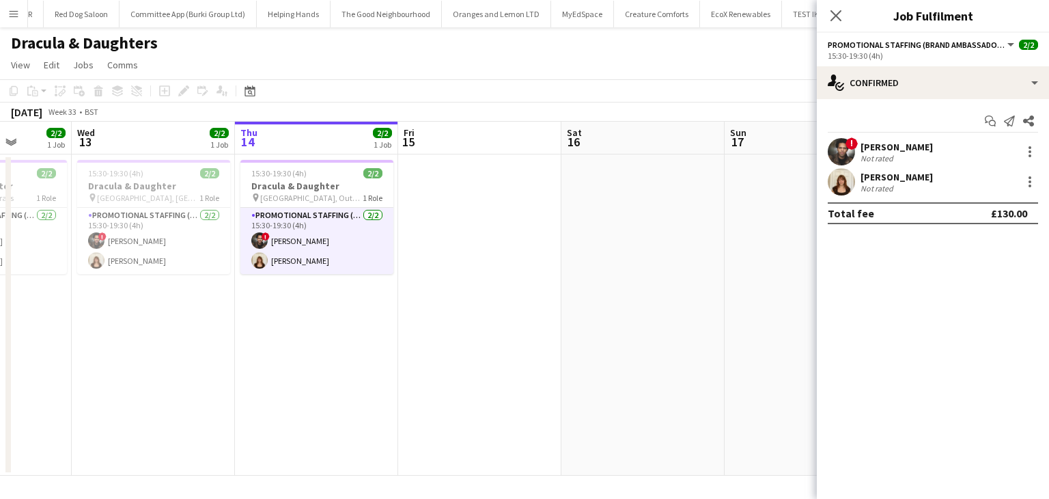
click at [834, 150] on app-user-avatar at bounding box center [841, 151] width 27 height 27
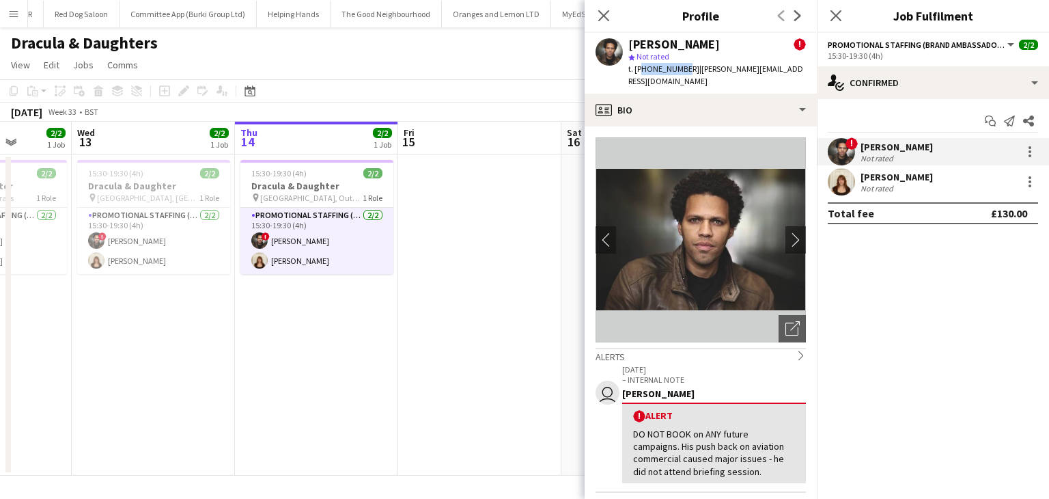
drag, startPoint x: 679, startPoint y: 66, endPoint x: 638, endPoint y: 70, distance: 41.2
click at [638, 70] on span "t. [PHONE_NUMBER]" at bounding box center [663, 69] width 71 height 10
drag, startPoint x: 638, startPoint y: 70, endPoint x: 631, endPoint y: 77, distance: 9.7
click at [631, 77] on div "[PERSON_NAME] ! star Not rated t. [PHONE_NUMBER] | [PERSON_NAME][EMAIL_ADDRESS]…" at bounding box center [701, 63] width 232 height 61
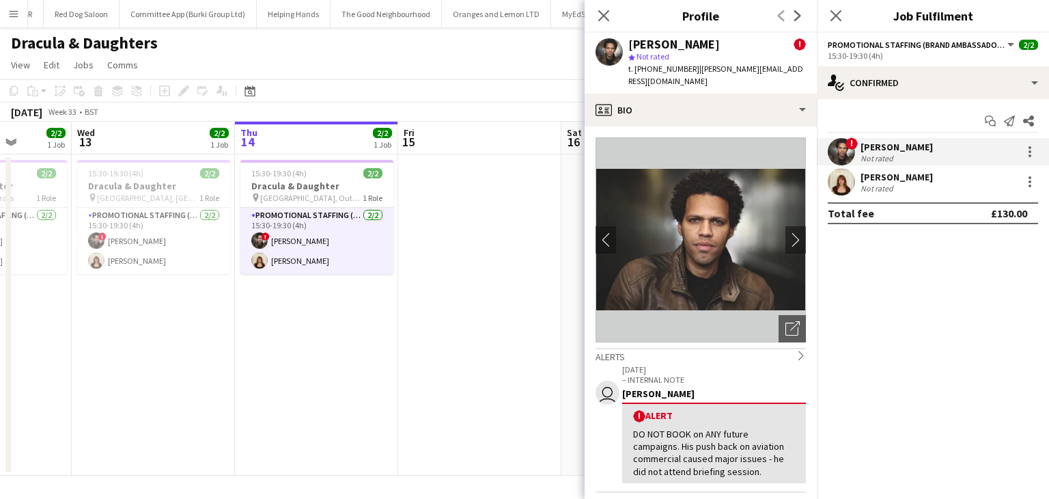
click at [665, 68] on span "t. [PHONE_NUMBER]" at bounding box center [663, 69] width 71 height 10
click at [843, 182] on app-user-avatar at bounding box center [841, 181] width 27 height 27
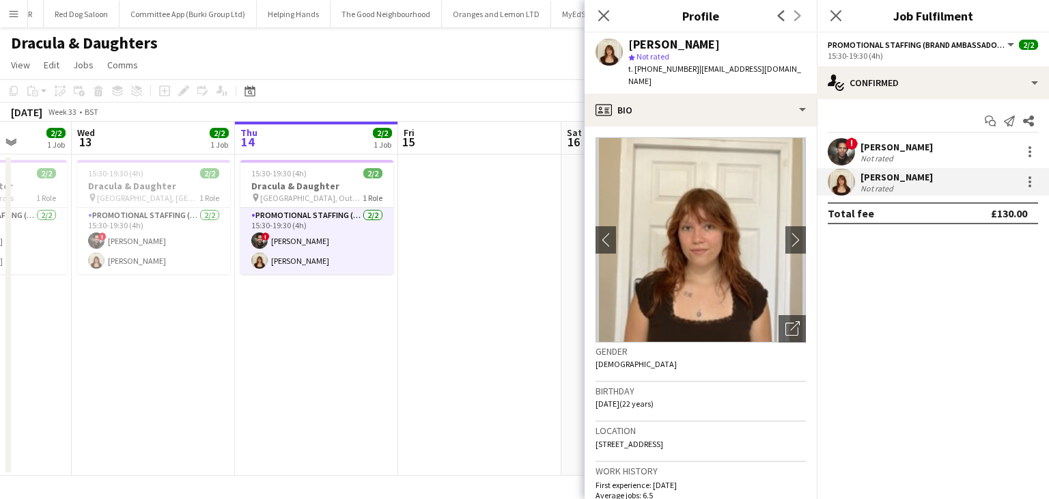
click at [658, 69] on span "t. [PHONE_NUMBER]" at bounding box center [663, 69] width 71 height 10
copy span "447399564238"
click at [604, 23] on app-icon "Close pop-in" at bounding box center [604, 16] width 20 height 20
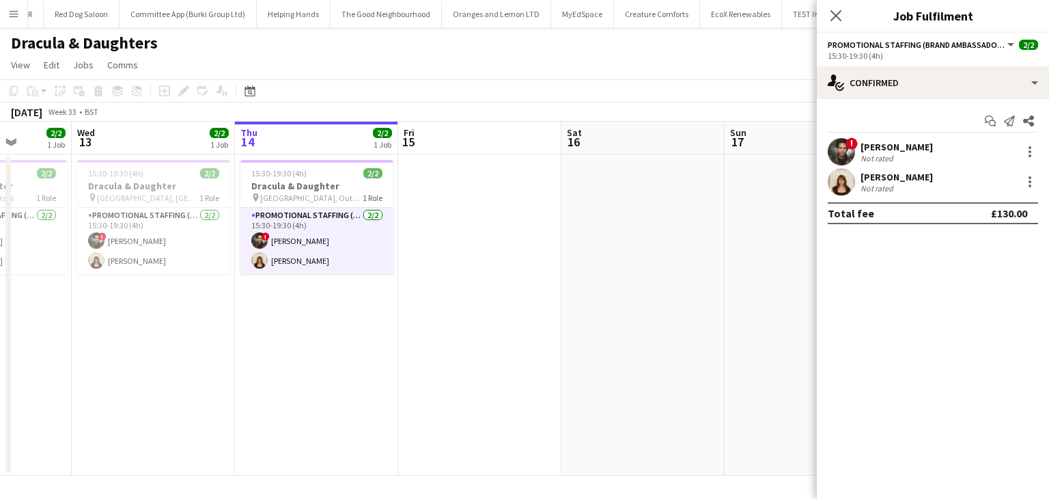
click at [516, 165] on app-date-cell at bounding box center [479, 314] width 163 height 321
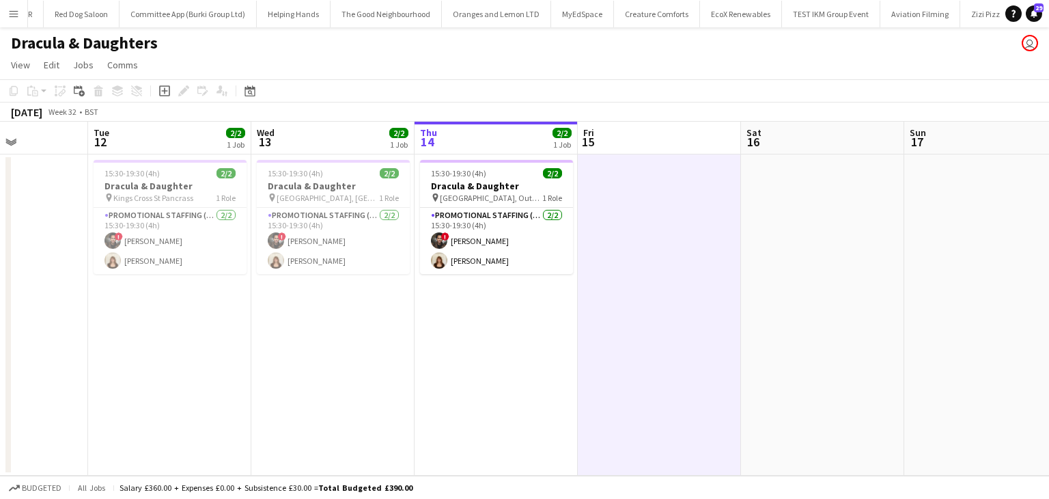
scroll to position [0, 402]
